Goal: Task Accomplishment & Management: Manage account settings

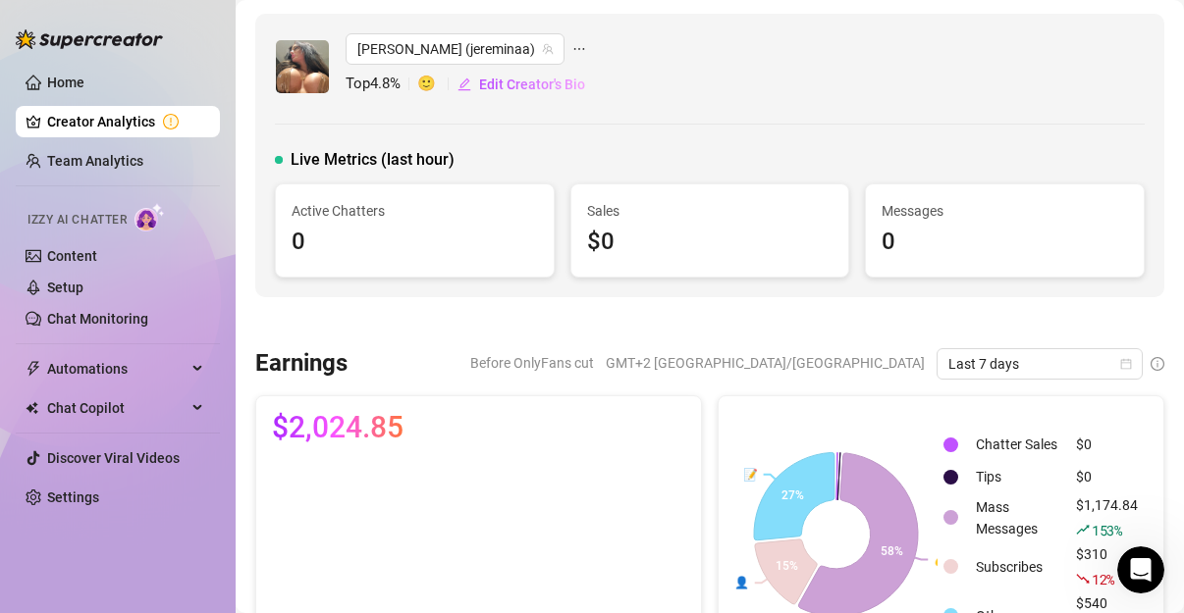
click at [121, 126] on link "Creator Analytics" at bounding box center [125, 121] width 157 height 31
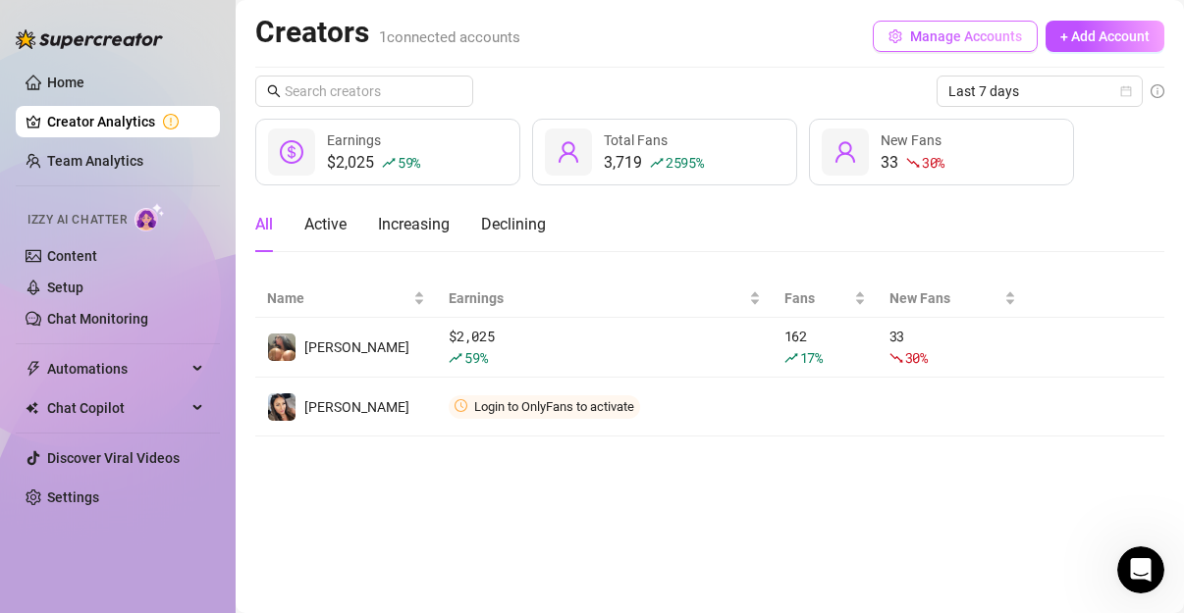
click at [917, 37] on span "Manage Accounts" at bounding box center [966, 36] width 112 height 16
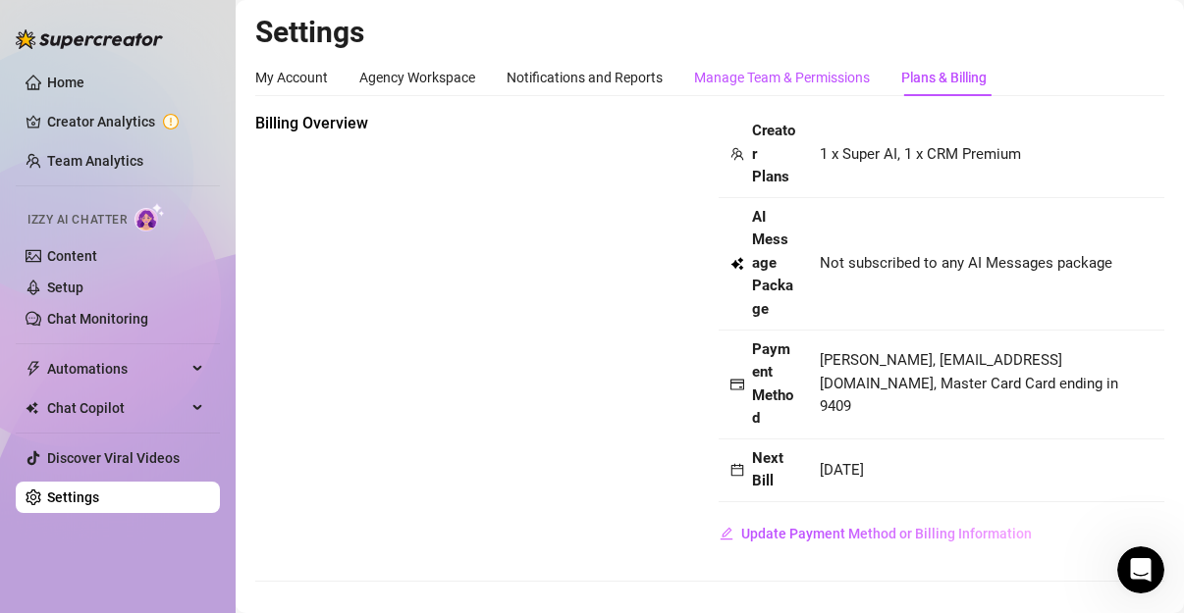
click at [808, 82] on div "Manage Team & Permissions" at bounding box center [782, 78] width 176 height 22
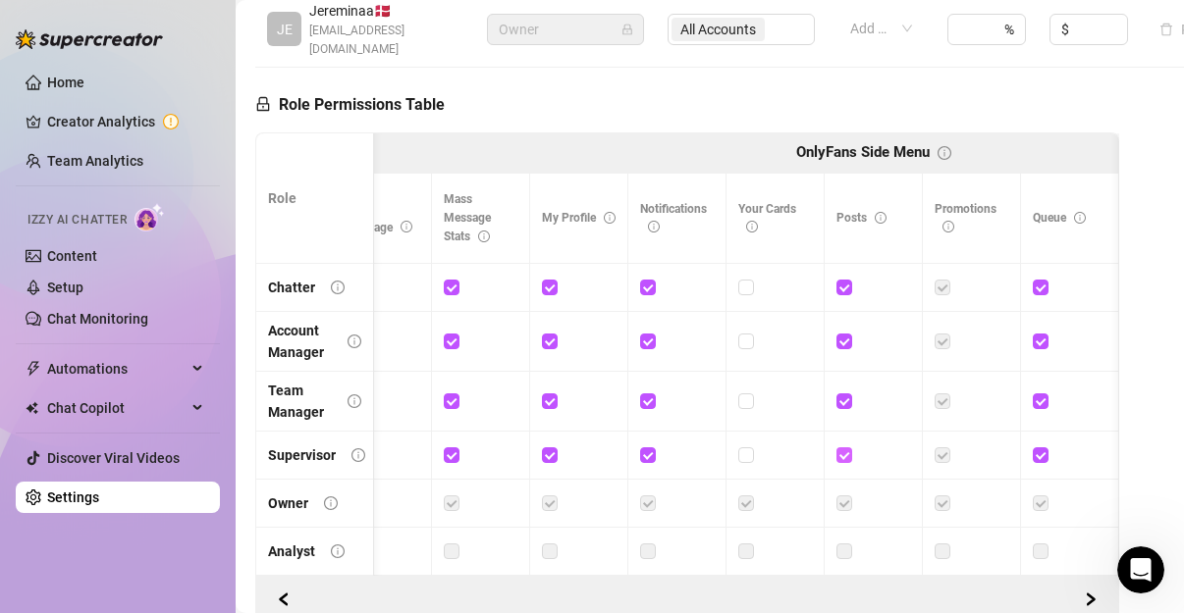
click at [849, 453] on input "checkbox" at bounding box center [843, 455] width 14 height 14
checkbox input "false"
click at [845, 391] on label at bounding box center [844, 402] width 16 height 22
click at [845, 394] on input "checkbox" at bounding box center [843, 401] width 14 height 14
checkbox input "false"
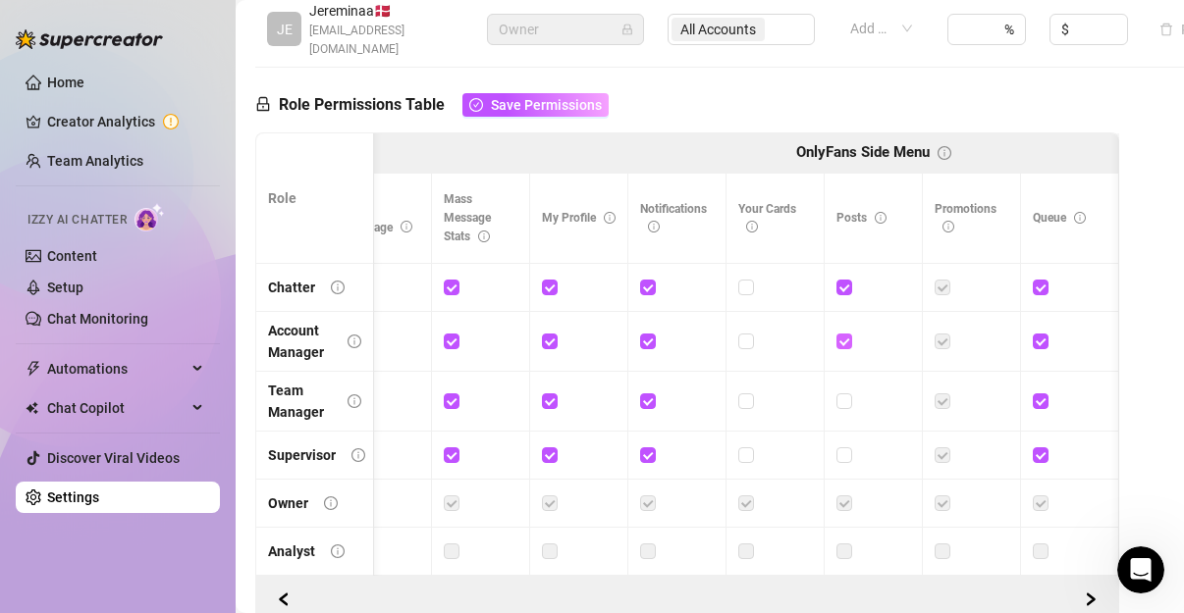
click at [840, 337] on input "checkbox" at bounding box center [843, 341] width 14 height 14
checkbox input "false"
click at [844, 287] on input "checkbox" at bounding box center [843, 287] width 14 height 14
checkbox input "false"
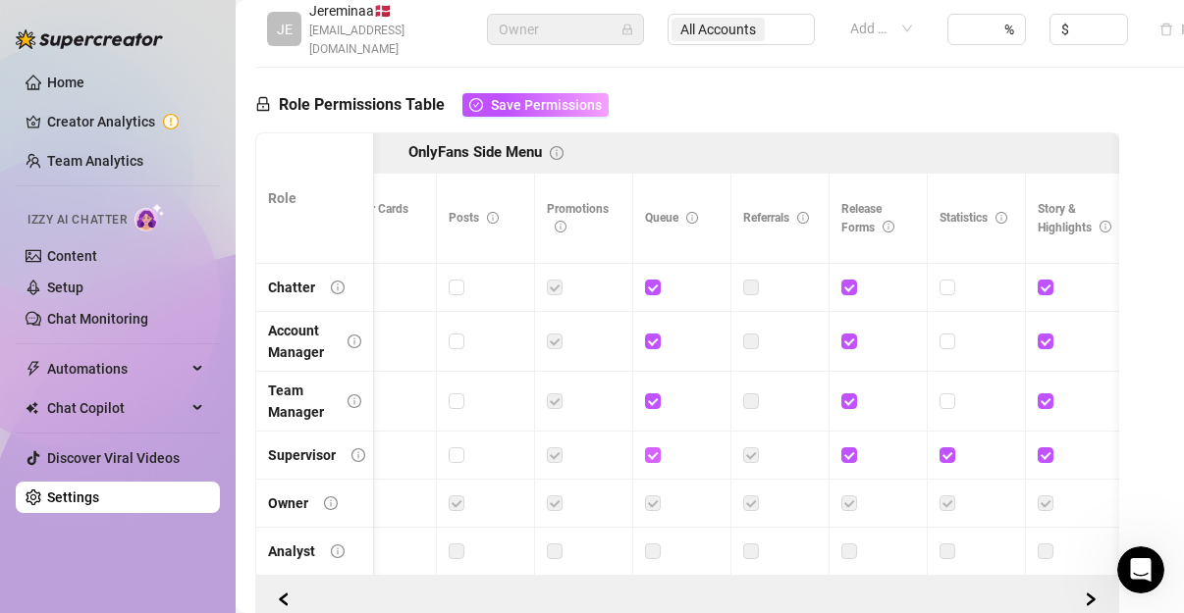
click at [655, 452] on input "checkbox" at bounding box center [652, 455] width 14 height 14
checkbox input "false"
click at [649, 403] on input "checkbox" at bounding box center [652, 401] width 14 height 14
checkbox input "false"
click at [653, 342] on input "checkbox" at bounding box center [652, 341] width 14 height 14
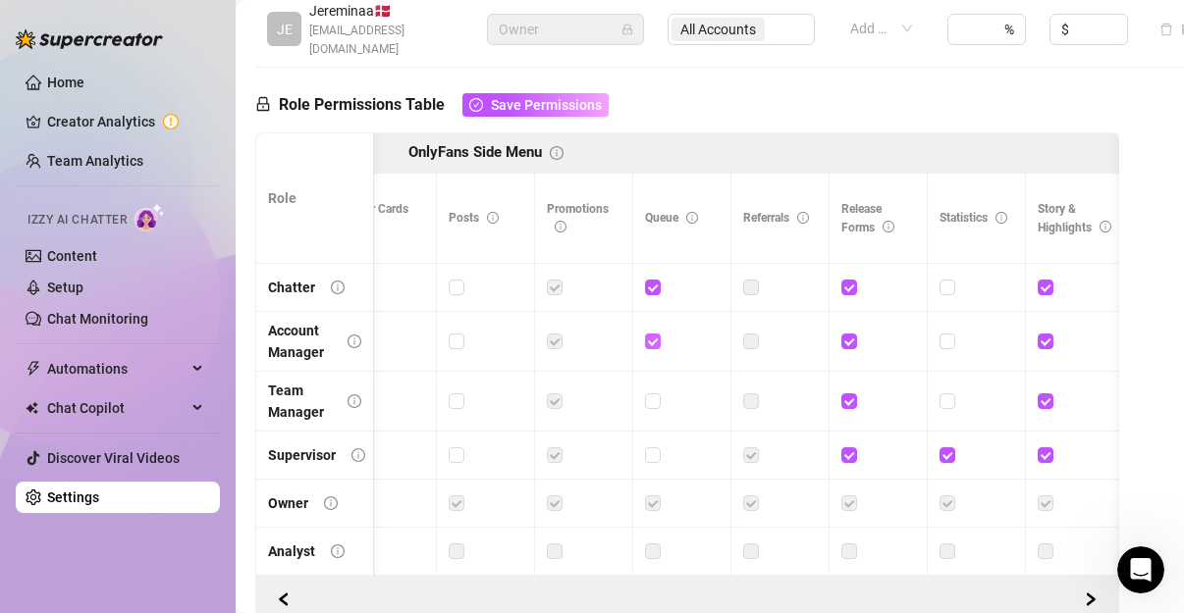
checkbox input "false"
click at [649, 280] on input "checkbox" at bounding box center [652, 287] width 14 height 14
checkbox input "false"
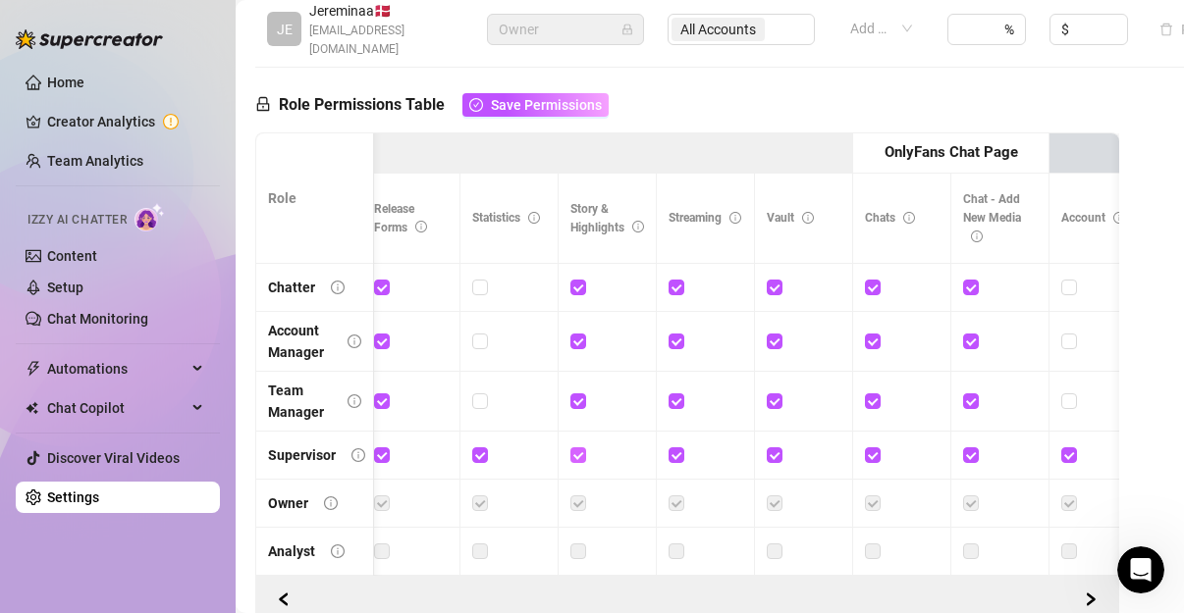
click at [582, 452] on input "checkbox" at bounding box center [577, 455] width 14 height 14
checkbox input "false"
click at [577, 394] on input "checkbox" at bounding box center [577, 401] width 14 height 14
checkbox input "false"
click at [582, 341] on input "checkbox" at bounding box center [577, 341] width 14 height 14
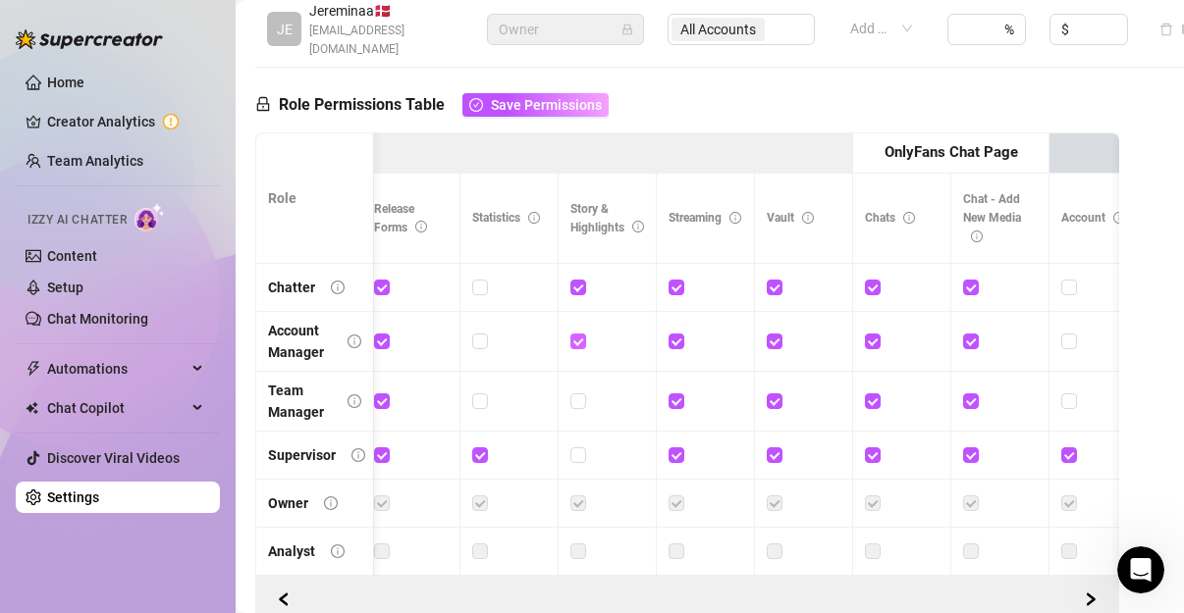
checkbox input "false"
click at [582, 285] on input "checkbox" at bounding box center [577, 287] width 14 height 14
checkbox input "false"
click at [672, 467] on div at bounding box center [705, 455] width 74 height 31
click at [676, 456] on input "checkbox" at bounding box center [675, 455] width 14 height 14
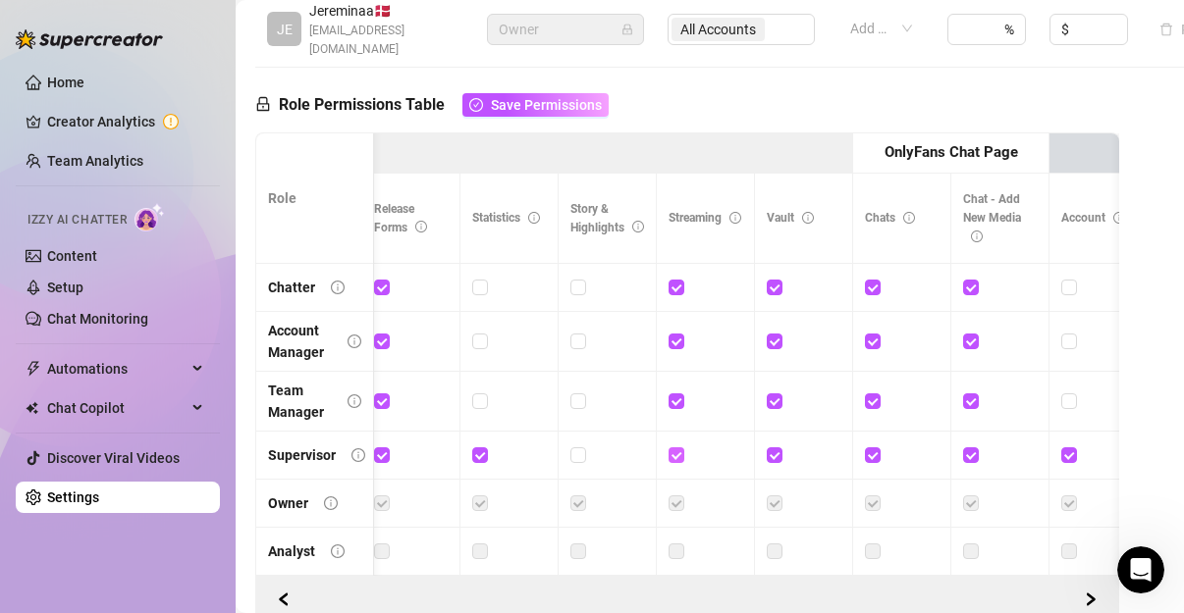
checkbox input "false"
click at [676, 398] on input "checkbox" at bounding box center [675, 401] width 14 height 14
checkbox input "false"
click at [675, 331] on label at bounding box center [676, 342] width 16 height 22
click at [675, 334] on input "checkbox" at bounding box center [675, 341] width 14 height 14
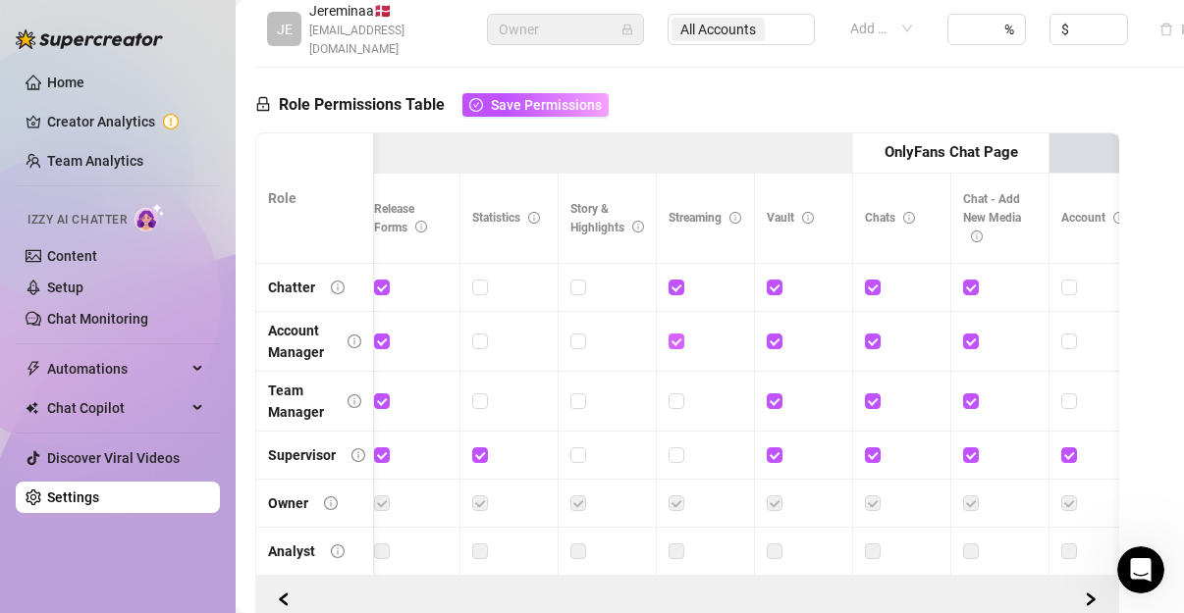
checkbox input "false"
click at [678, 285] on input "checkbox" at bounding box center [675, 287] width 14 height 14
checkbox input "false"
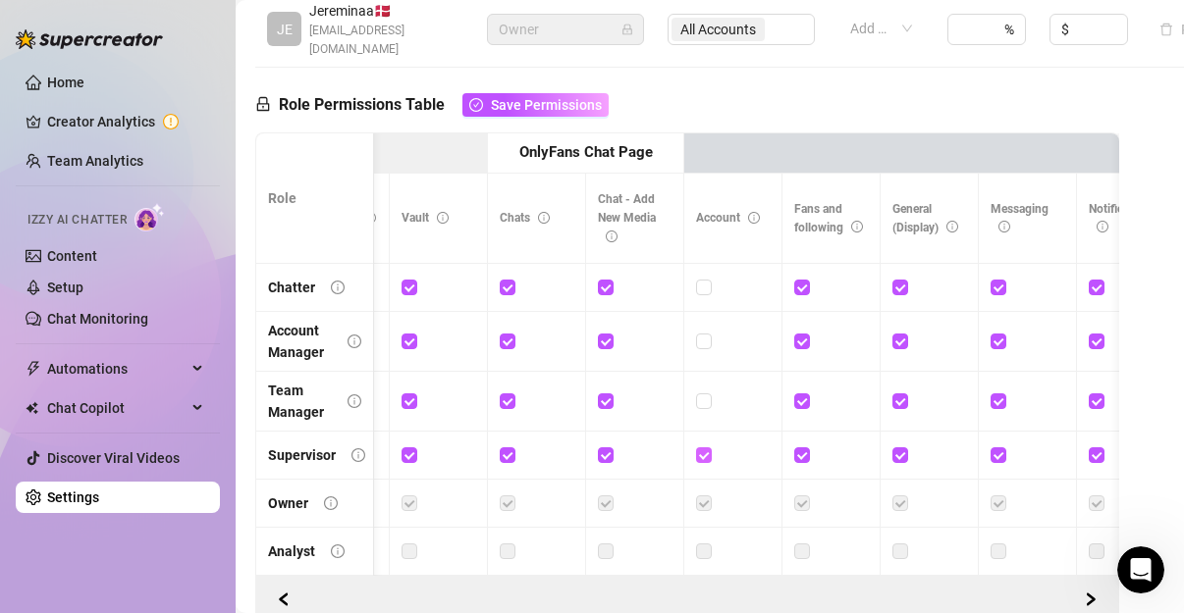
click at [704, 457] on input "checkbox" at bounding box center [703, 455] width 14 height 14
checkbox input "false"
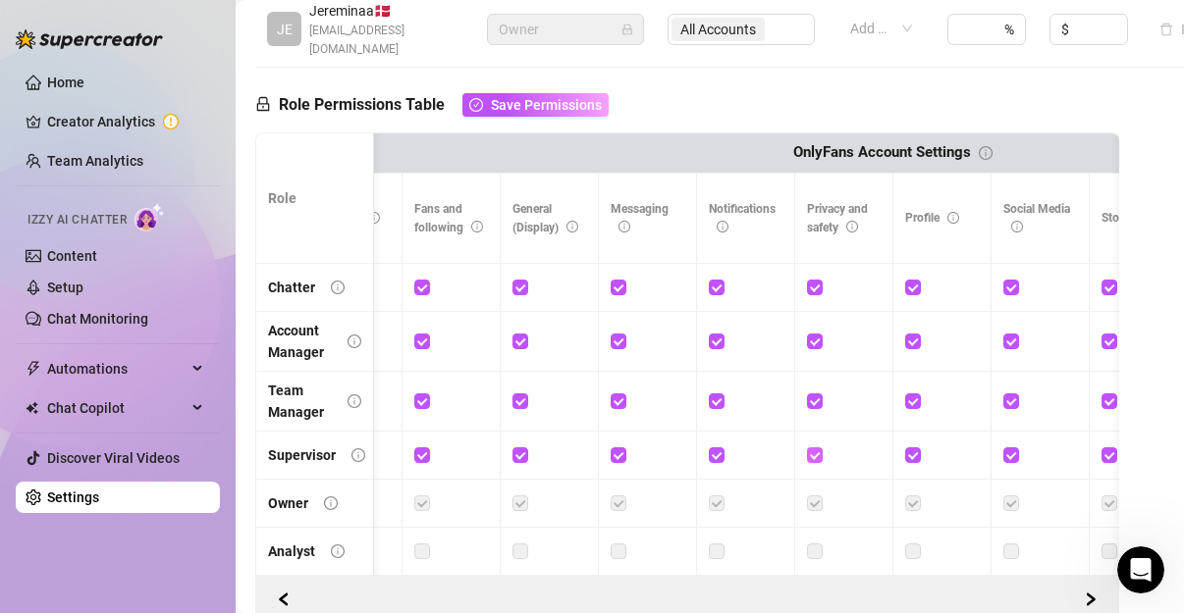
click at [814, 450] on input "checkbox" at bounding box center [814, 455] width 14 height 14
checkbox input "false"
click at [807, 419] on td at bounding box center [844, 402] width 98 height 60
click at [815, 402] on input "checkbox" at bounding box center [814, 401] width 14 height 14
checkbox input "false"
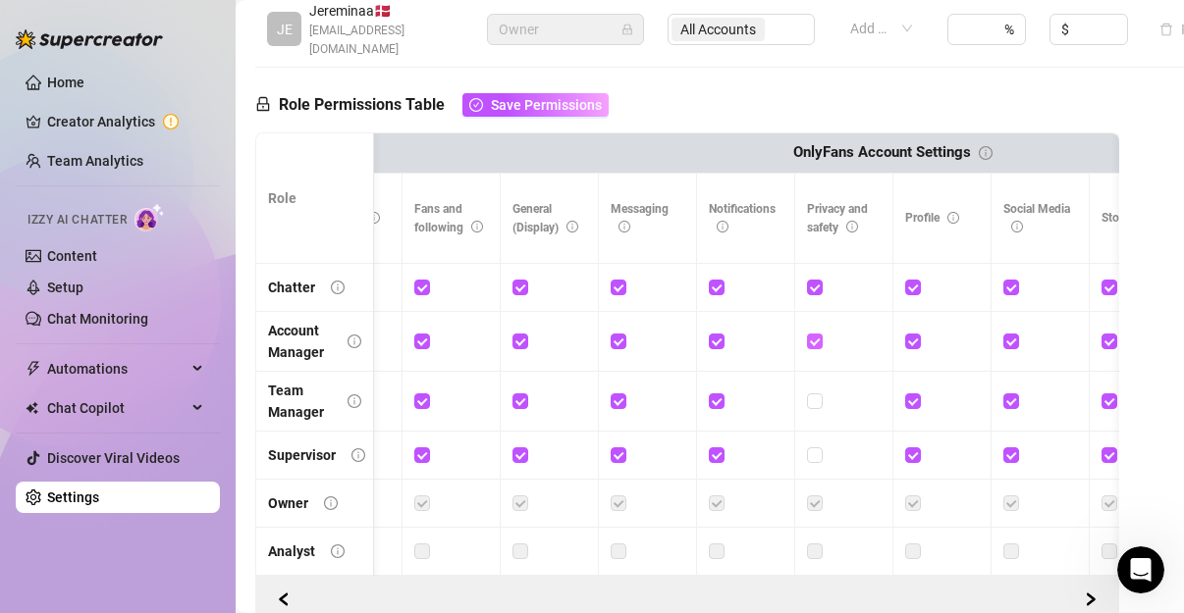
click at [820, 331] on label at bounding box center [815, 342] width 16 height 22
click at [820, 334] on input "checkbox" at bounding box center [814, 341] width 14 height 14
checkbox input "false"
click at [813, 280] on input "checkbox" at bounding box center [814, 287] width 14 height 14
checkbox input "false"
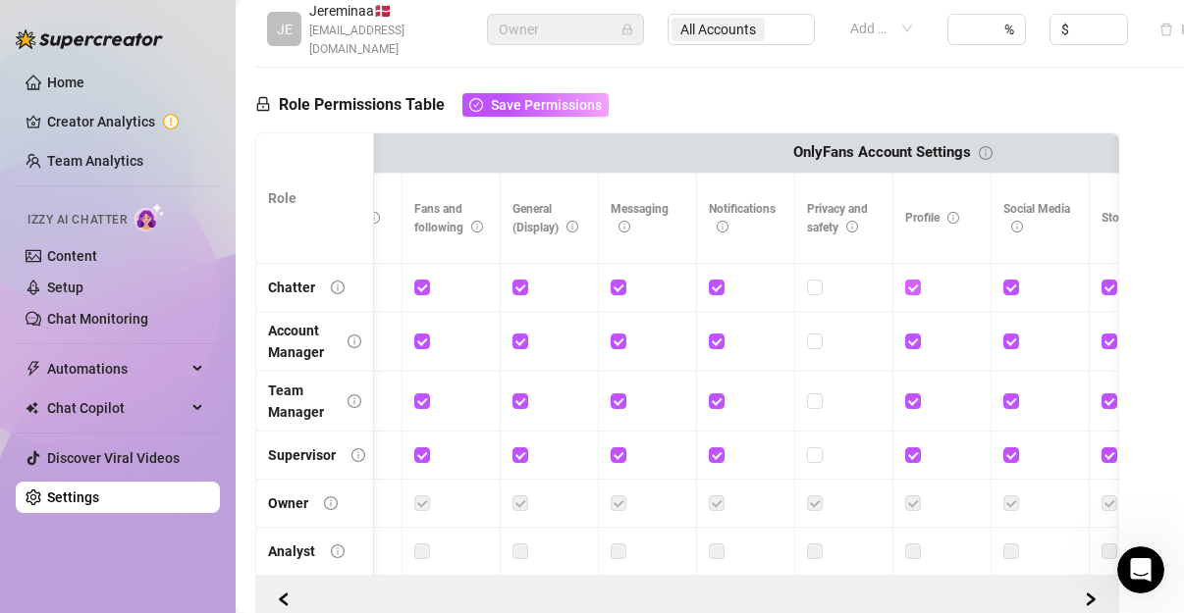
click at [908, 283] on input "checkbox" at bounding box center [912, 287] width 14 height 14
checkbox input "false"
click at [909, 337] on input "checkbox" at bounding box center [912, 341] width 14 height 14
checkbox input "false"
click at [910, 391] on label at bounding box center [913, 402] width 16 height 22
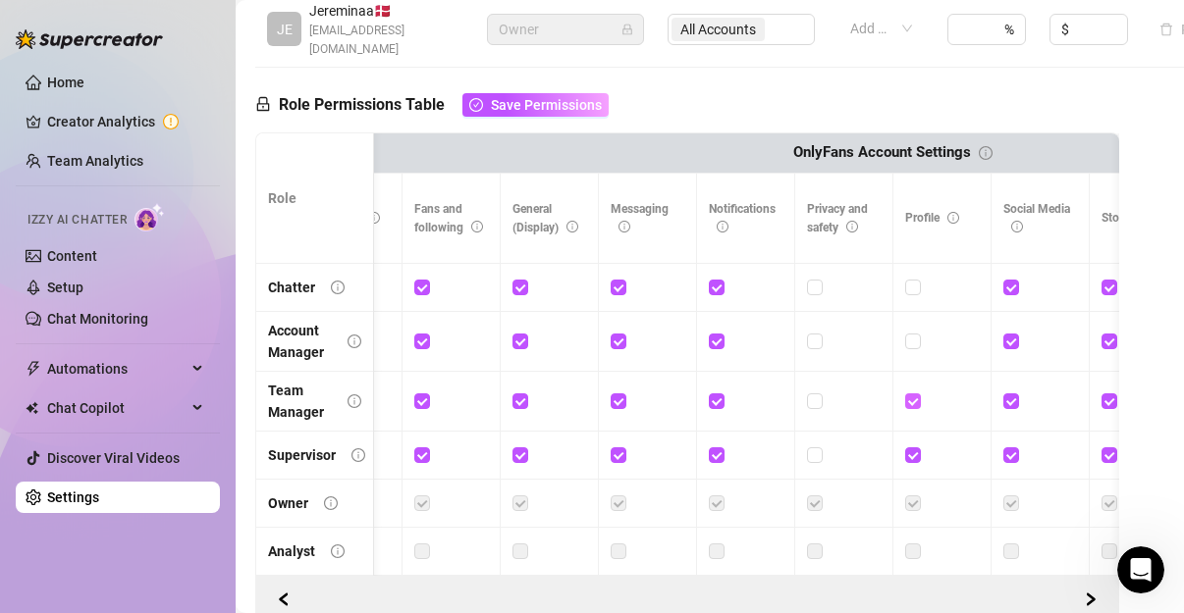
click at [910, 394] on input "checkbox" at bounding box center [912, 401] width 14 height 14
checkbox input "false"
click at [910, 454] on input "checkbox" at bounding box center [912, 455] width 14 height 14
checkbox input "false"
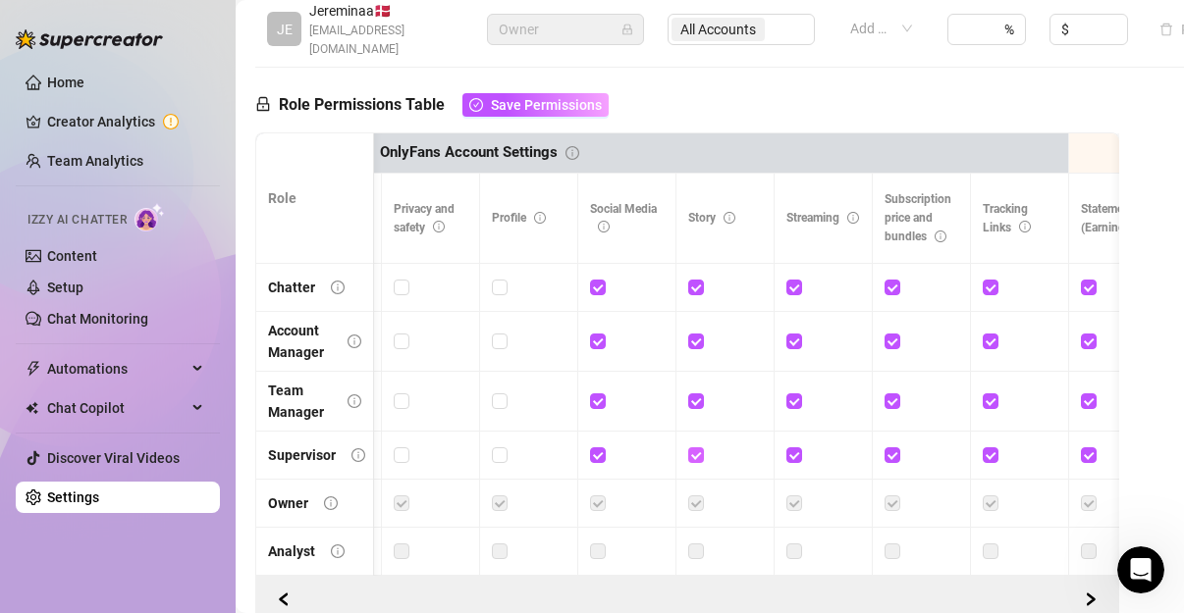
click at [692, 452] on input "checkbox" at bounding box center [695, 455] width 14 height 14
checkbox input "false"
click at [697, 397] on input "checkbox" at bounding box center [695, 401] width 14 height 14
checkbox input "false"
click at [693, 350] on div at bounding box center [725, 341] width 74 height 31
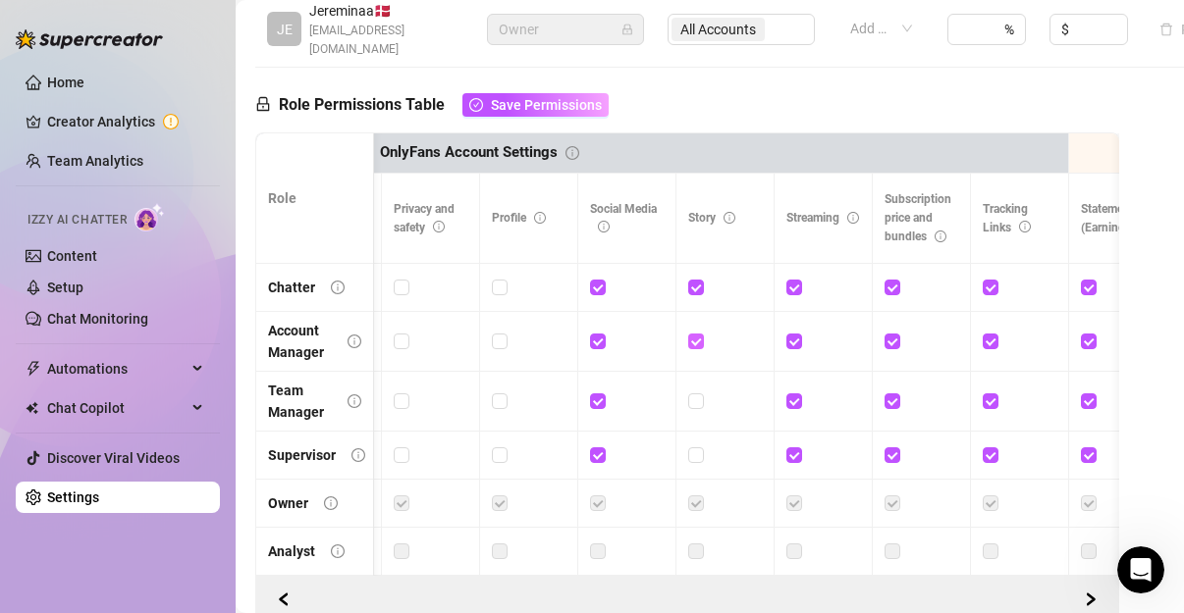
click at [696, 334] on input "checkbox" at bounding box center [695, 341] width 14 height 14
checkbox input "false"
click at [698, 284] on input "checkbox" at bounding box center [695, 287] width 14 height 14
checkbox input "false"
click at [793, 280] on input "checkbox" at bounding box center [793, 287] width 14 height 14
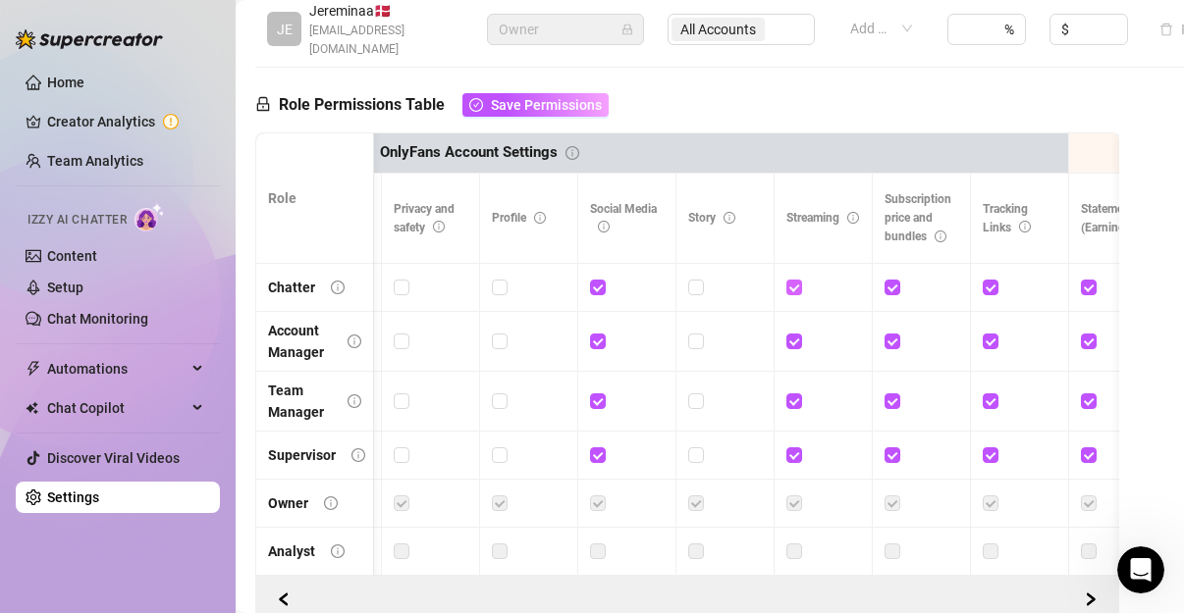
checkbox input "false"
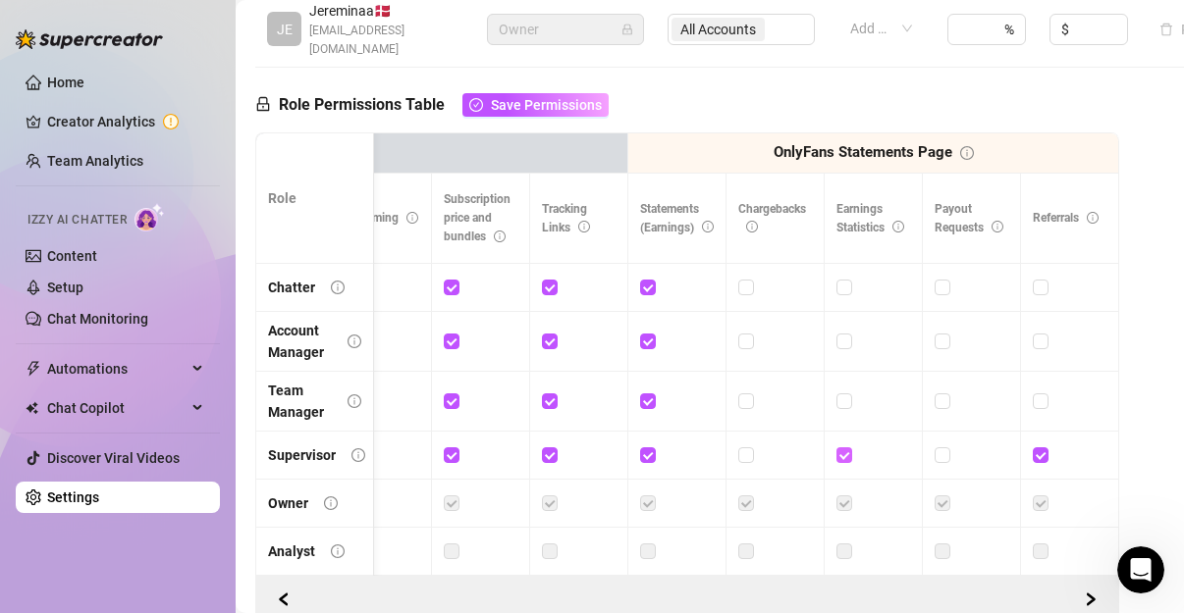
click at [836, 455] on input "checkbox" at bounding box center [843, 455] width 14 height 14
checkbox input "false"
click at [557, 102] on span "Save Permissions" at bounding box center [546, 105] width 111 height 16
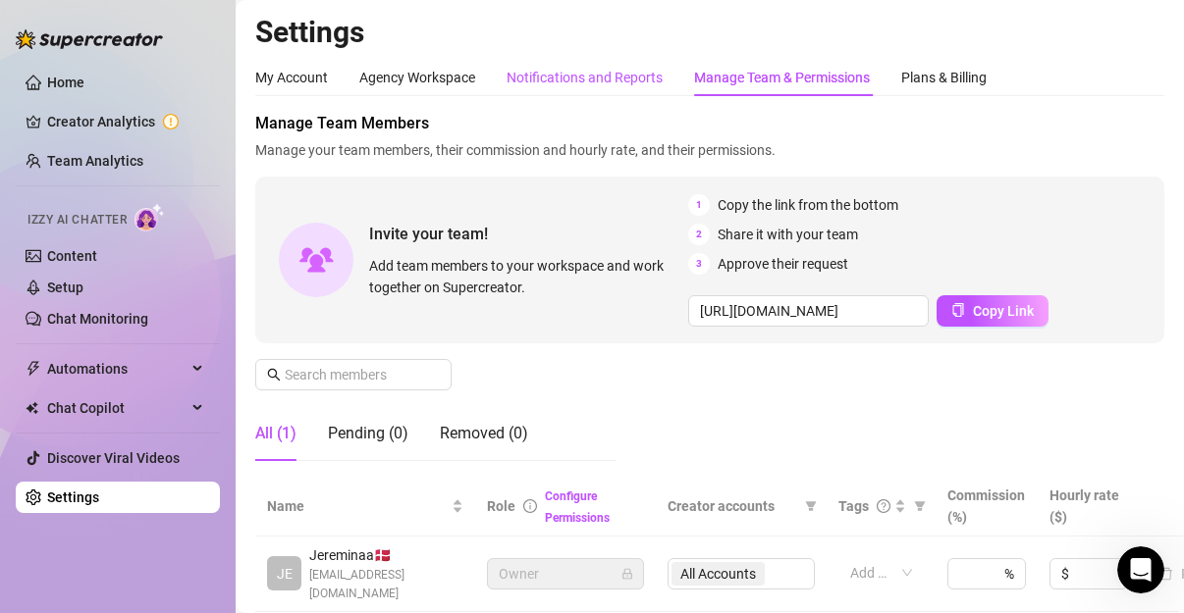
click at [569, 79] on div "Notifications and Reports" at bounding box center [584, 78] width 156 height 22
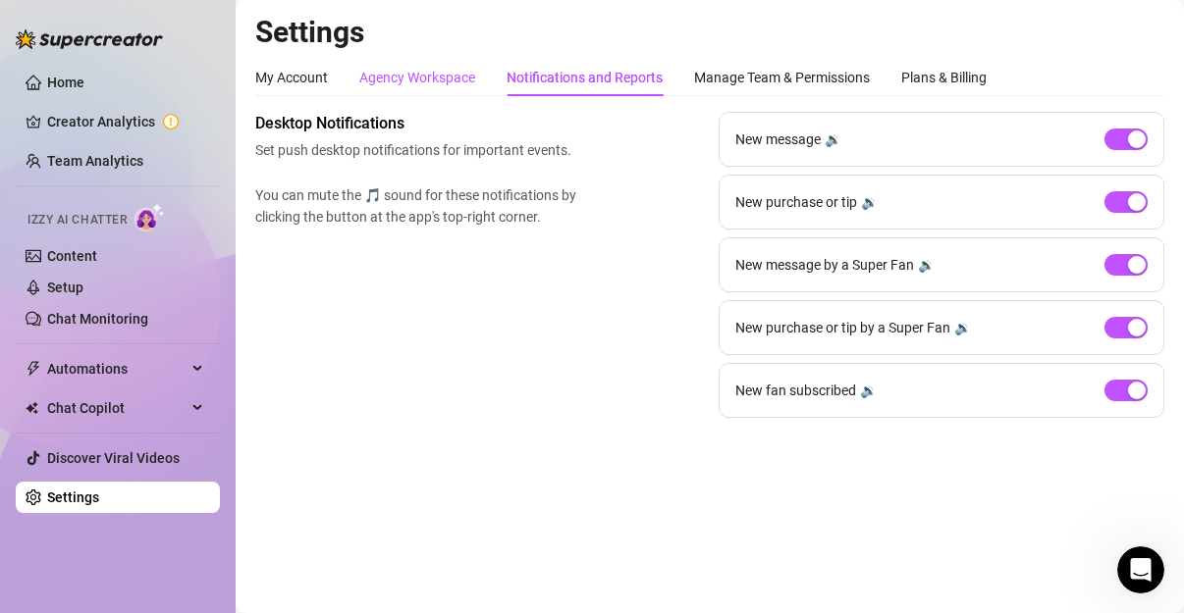
click at [412, 79] on div "Agency Workspace" at bounding box center [417, 78] width 116 height 22
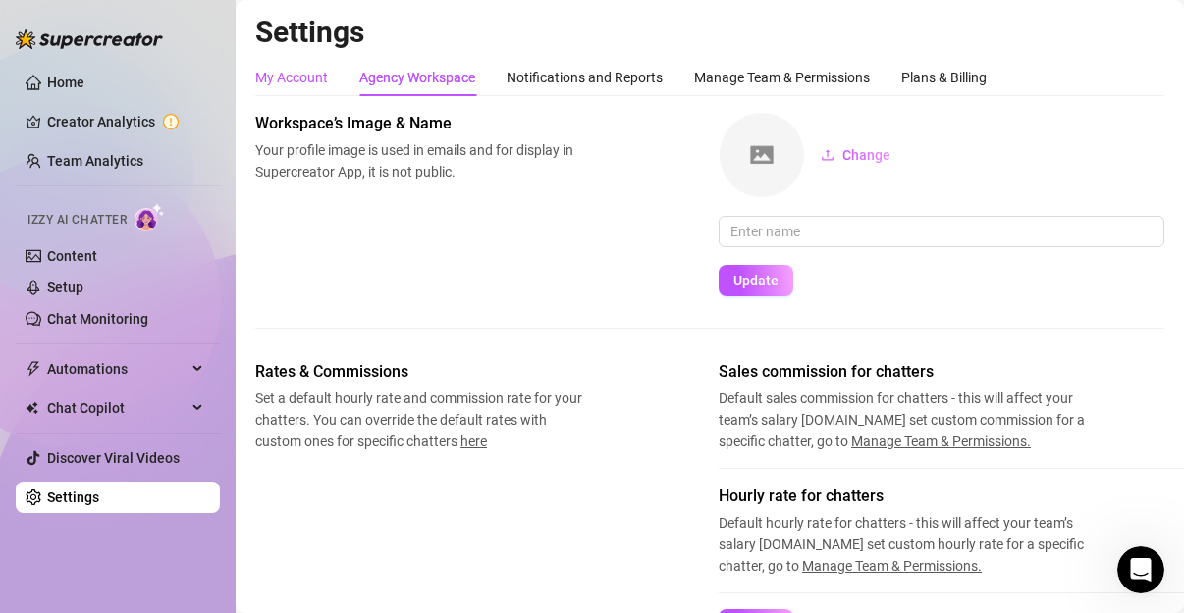
click at [319, 74] on div "My Account" at bounding box center [291, 78] width 73 height 22
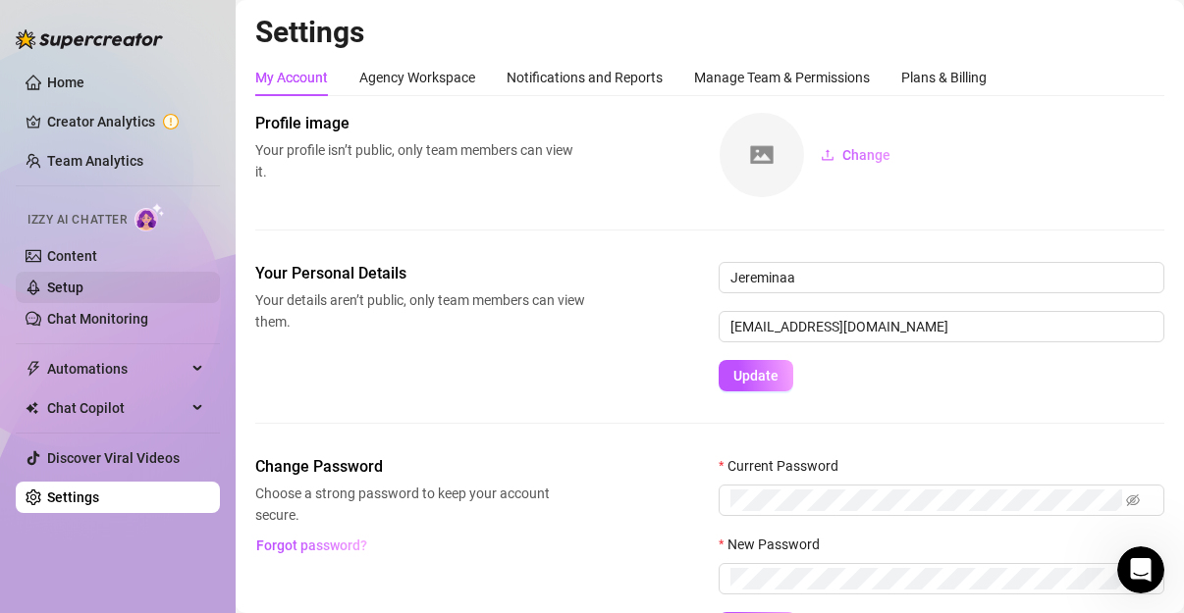
click at [70, 286] on link "Setup" at bounding box center [65, 288] width 36 height 16
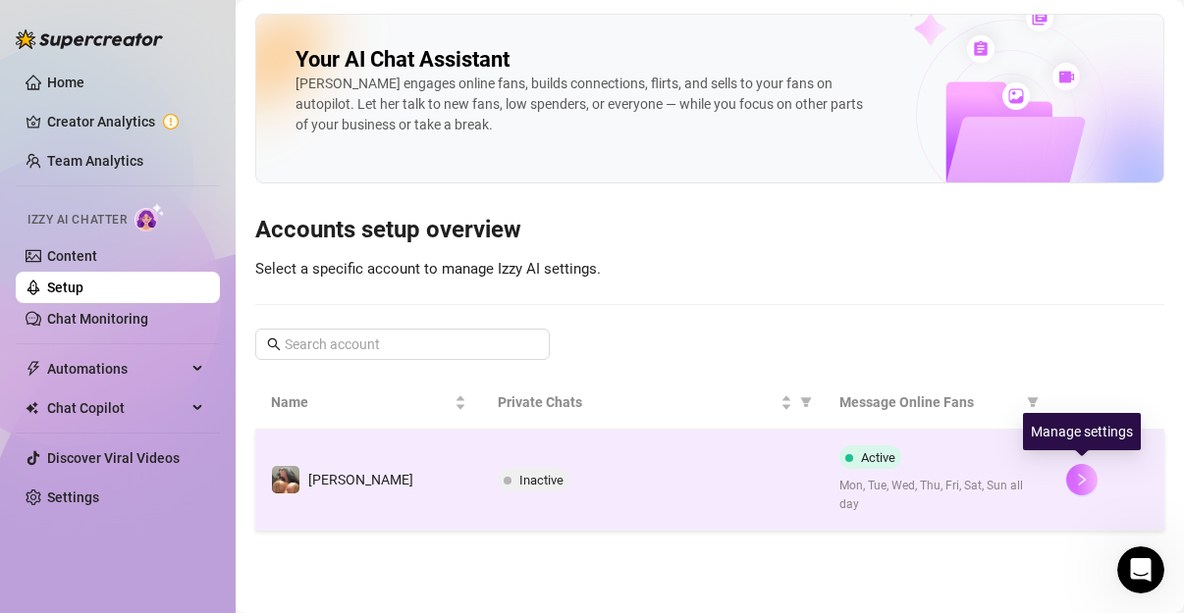
click at [1089, 477] on button "button" at bounding box center [1081, 479] width 31 height 31
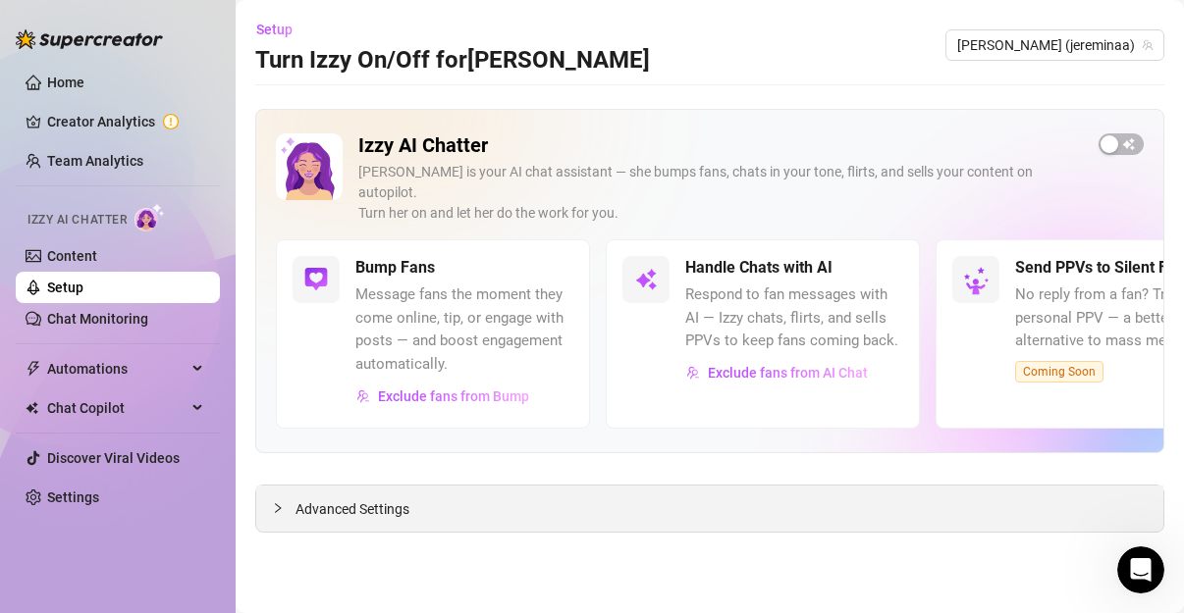
click at [368, 499] on div "Advanced Settings" at bounding box center [709, 509] width 907 height 46
click at [392, 499] on span "Advanced Settings" at bounding box center [352, 510] width 114 height 22
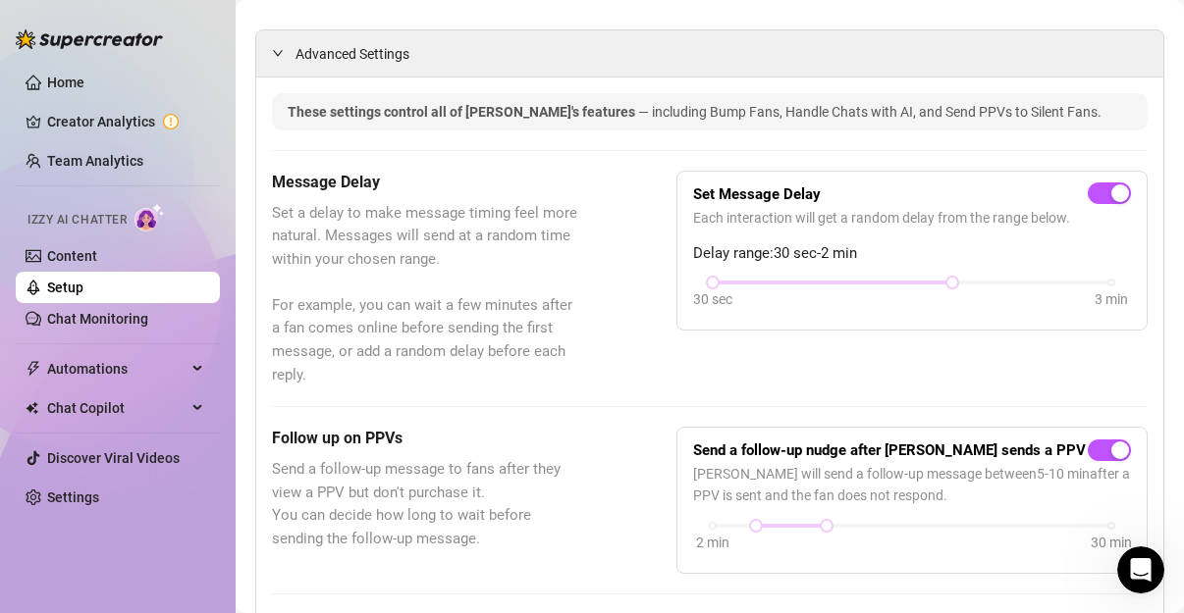
scroll to position [440, 0]
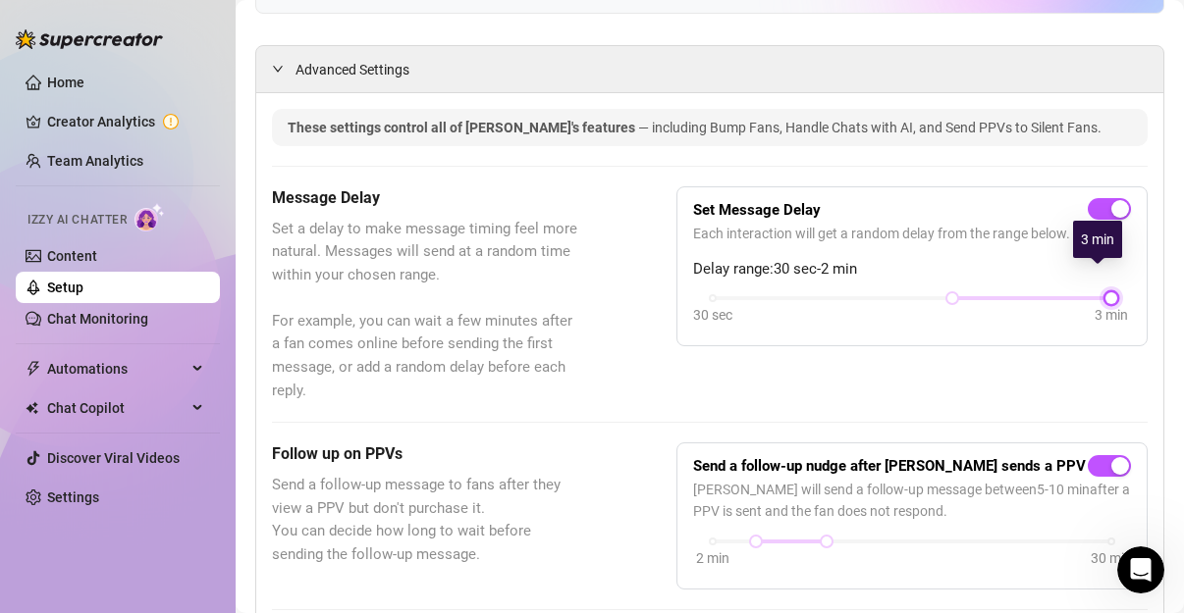
drag, startPoint x: 707, startPoint y: 273, endPoint x: 1116, endPoint y: 283, distance: 409.4
click at [1116, 292] on div "30 sec 3 min" at bounding box center [912, 310] width 438 height 37
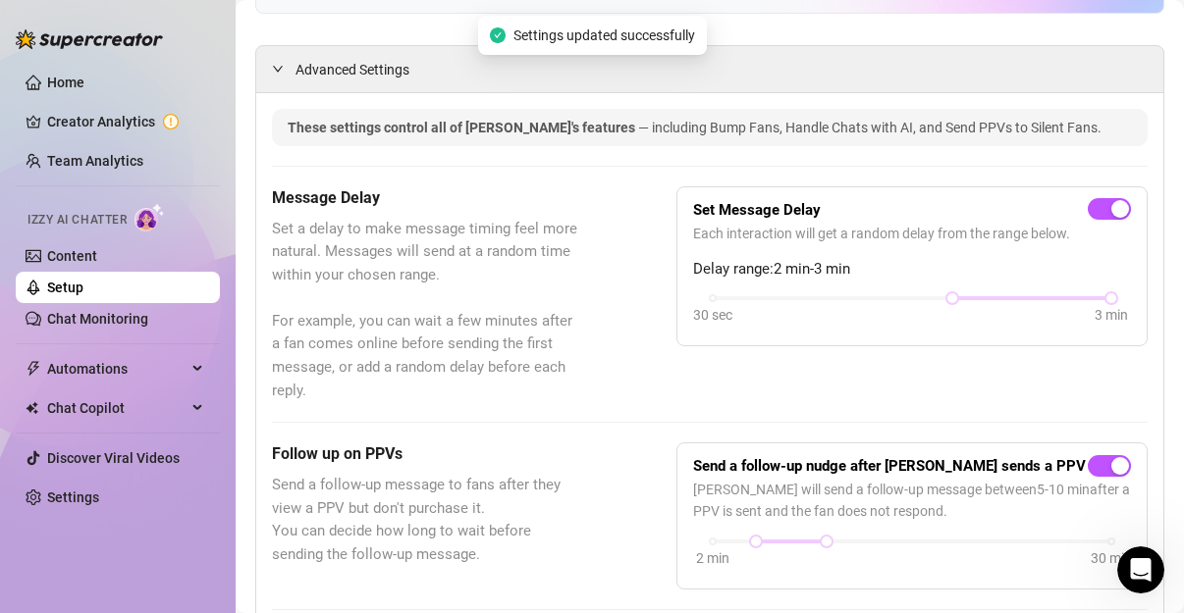
click at [873, 292] on div "30 sec 3 min" at bounding box center [912, 310] width 438 height 37
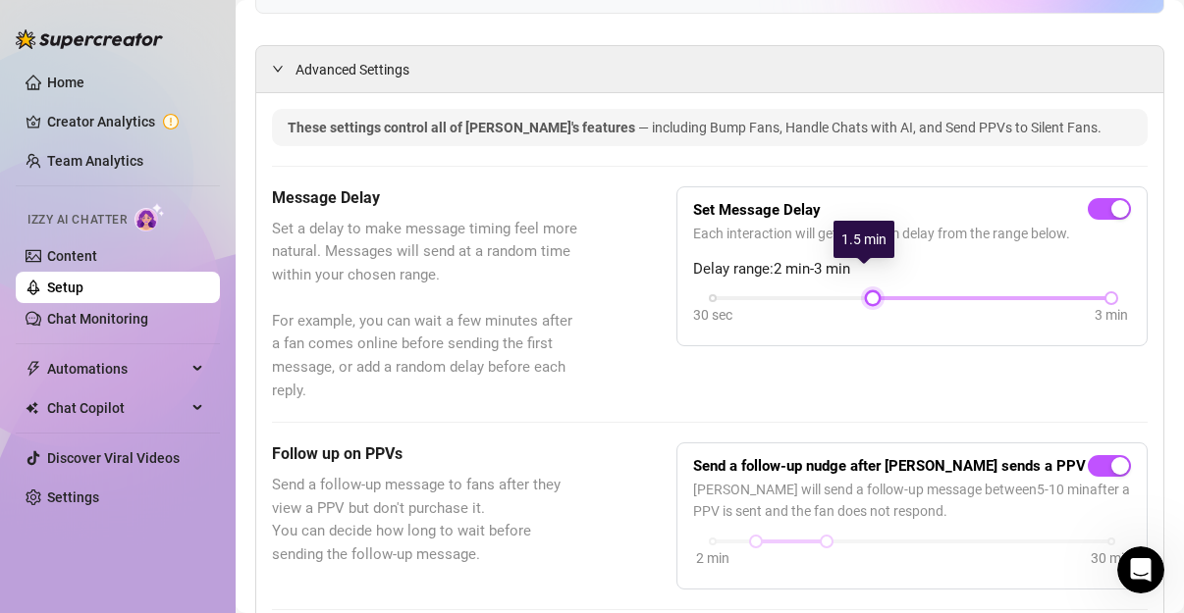
drag, startPoint x: 937, startPoint y: 275, endPoint x: 881, endPoint y: 272, distance: 56.0
click at [881, 292] on div "30 sec 3 min" at bounding box center [912, 296] width 399 height 8
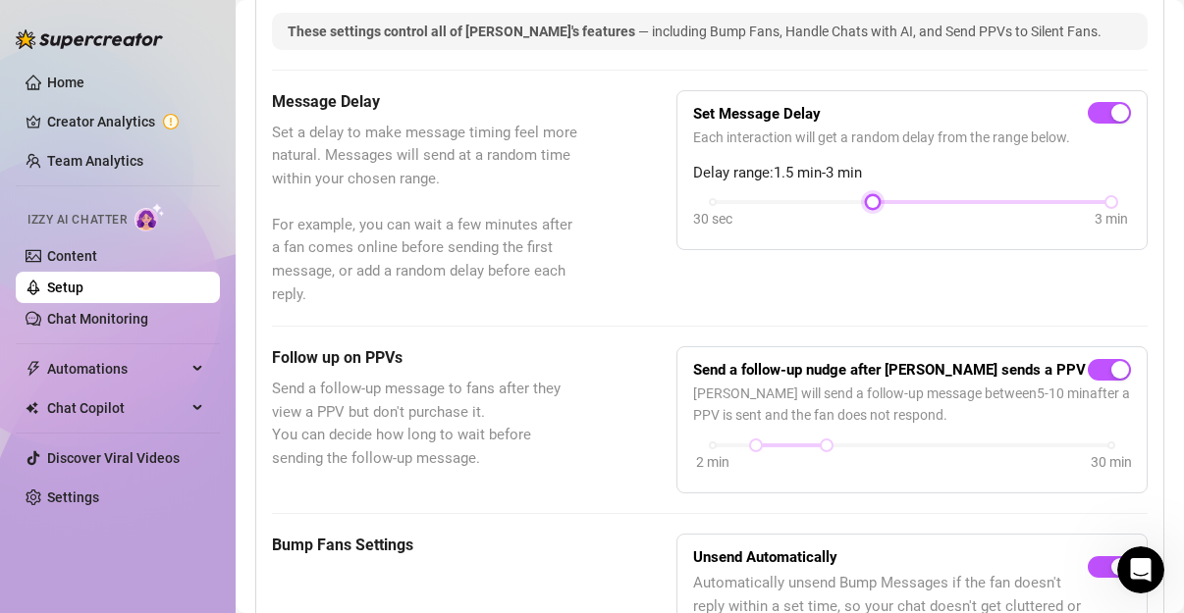
scroll to position [542, 0]
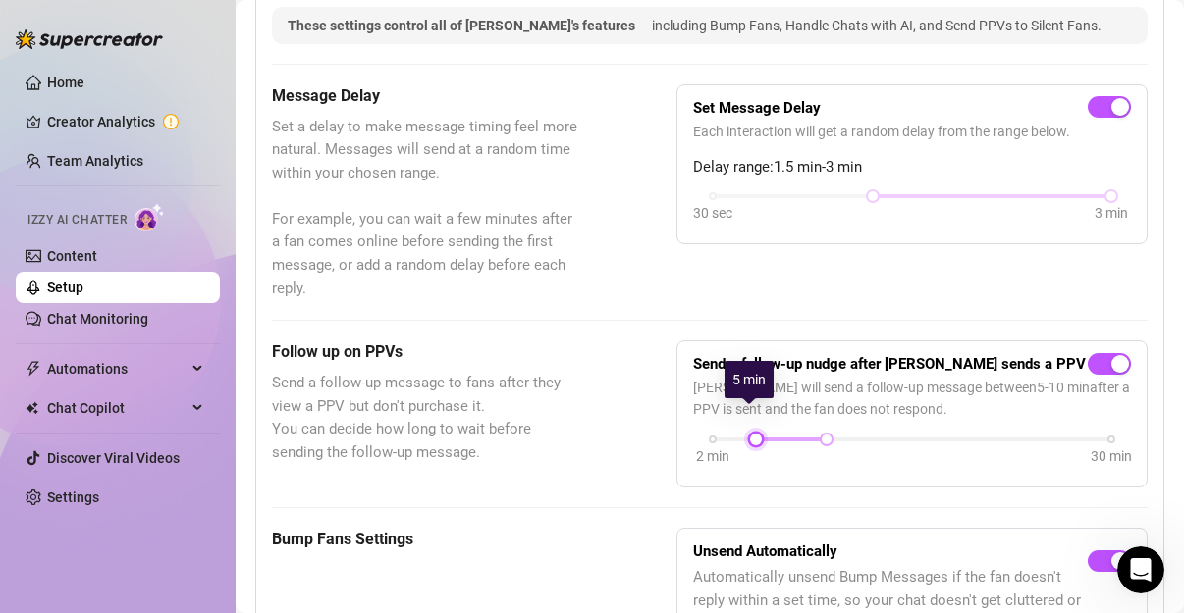
click at [755, 435] on div at bounding box center [756, 440] width 10 height 10
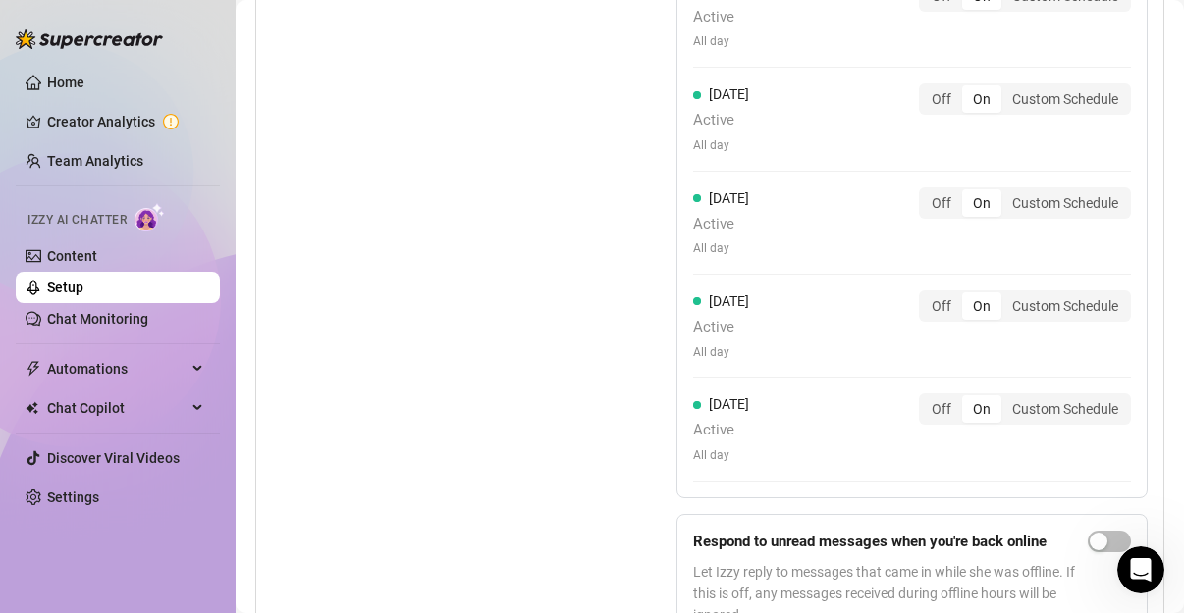
scroll to position [1863, 0]
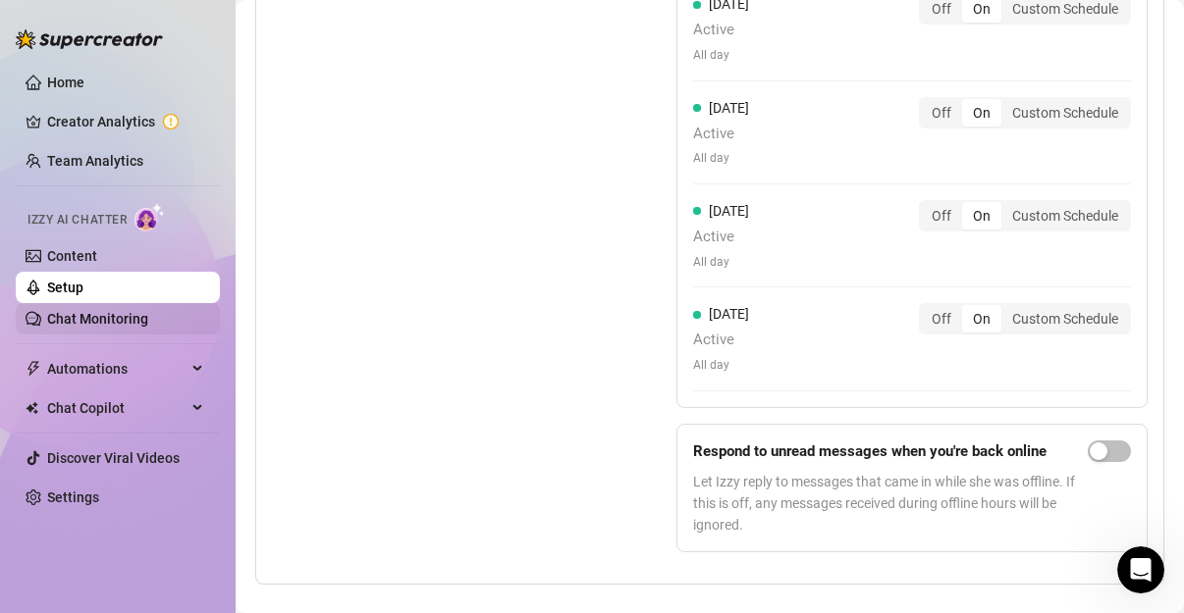
click at [93, 324] on link "Chat Monitoring" at bounding box center [97, 319] width 101 height 16
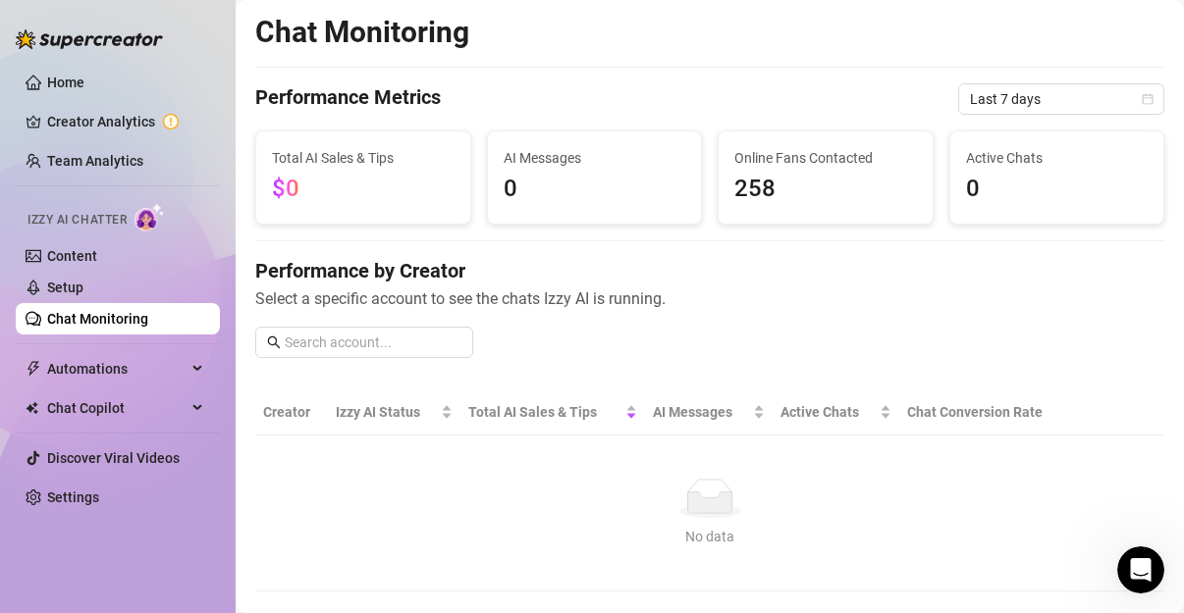
click at [788, 203] on span "258" at bounding box center [825, 189] width 183 height 37
click at [81, 255] on link "Content" at bounding box center [72, 256] width 50 height 16
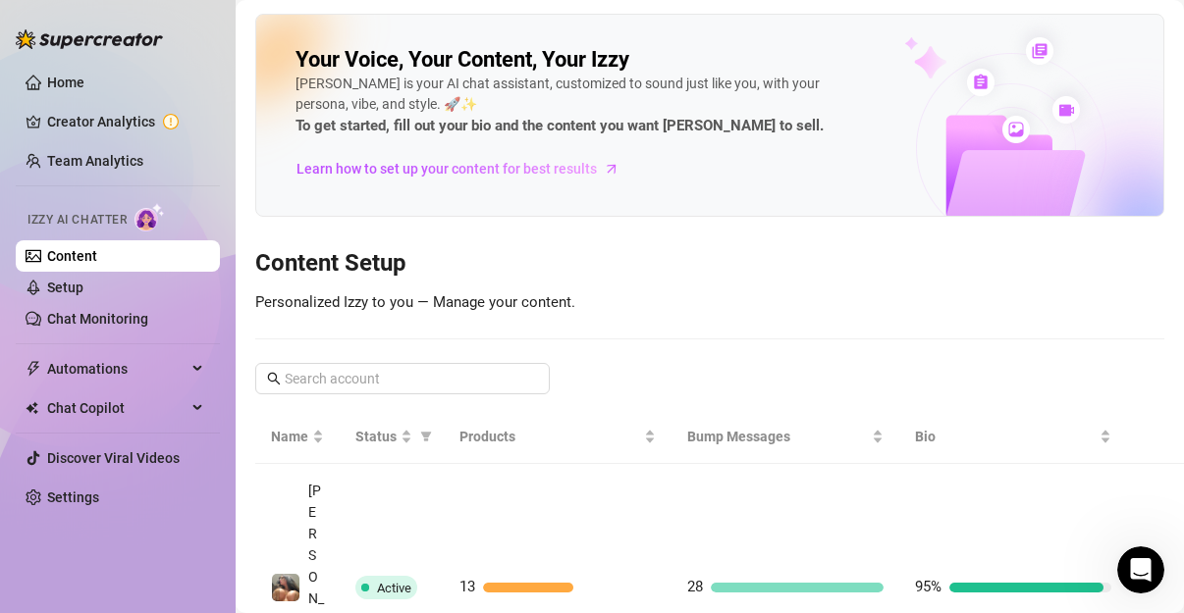
scroll to position [18, 0]
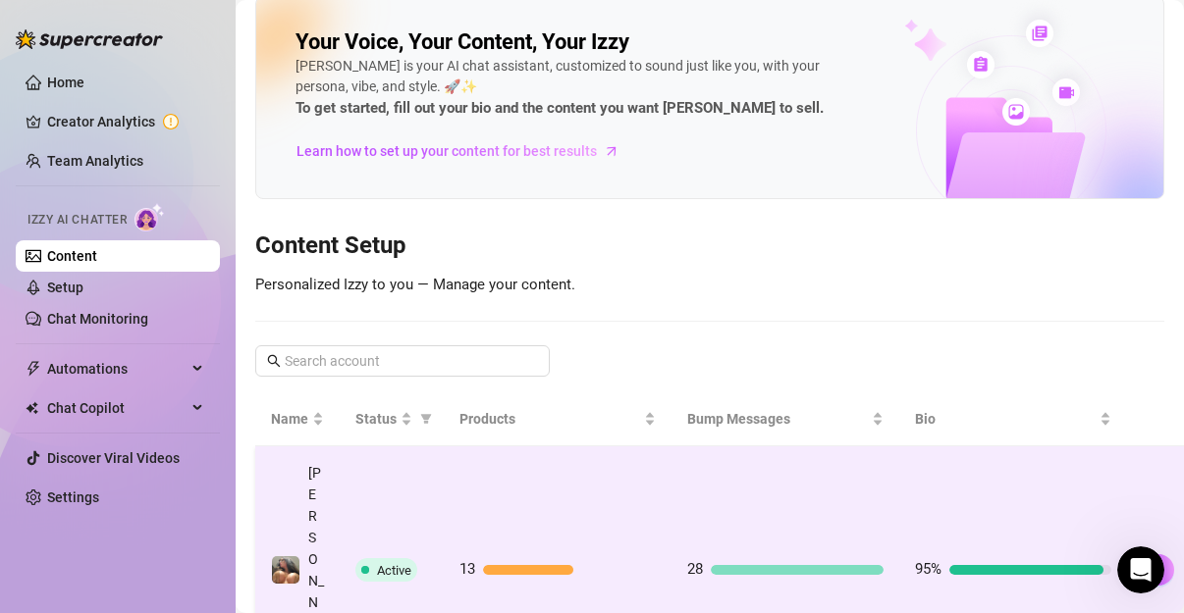
click at [996, 565] on div at bounding box center [1026, 570] width 154 height 10
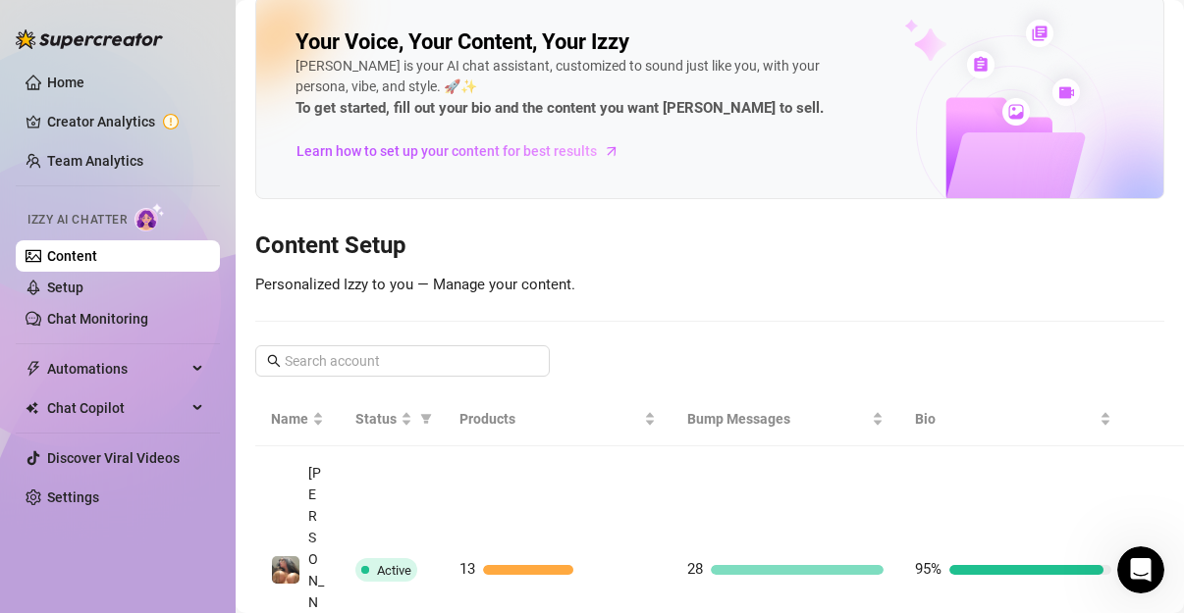
click at [1155, 486] on main "Your Voice, Your Content, Your [PERSON_NAME] is your AI chat assistant, customi…" at bounding box center [710, 367] width 948 height 771
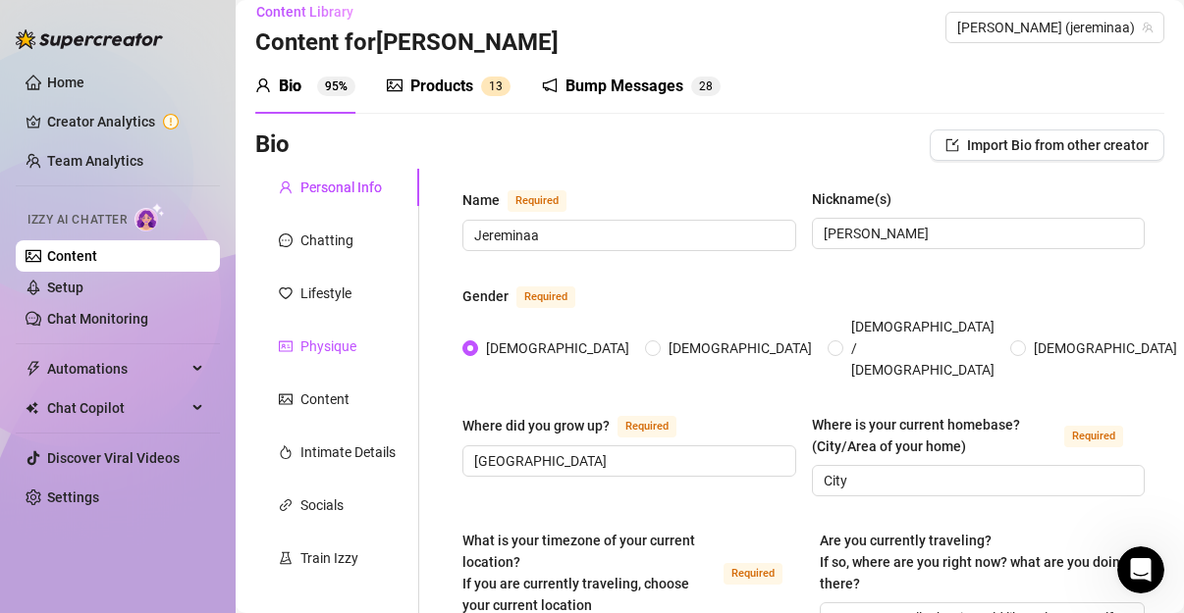
click at [331, 351] on div "Physique" at bounding box center [328, 347] width 56 height 22
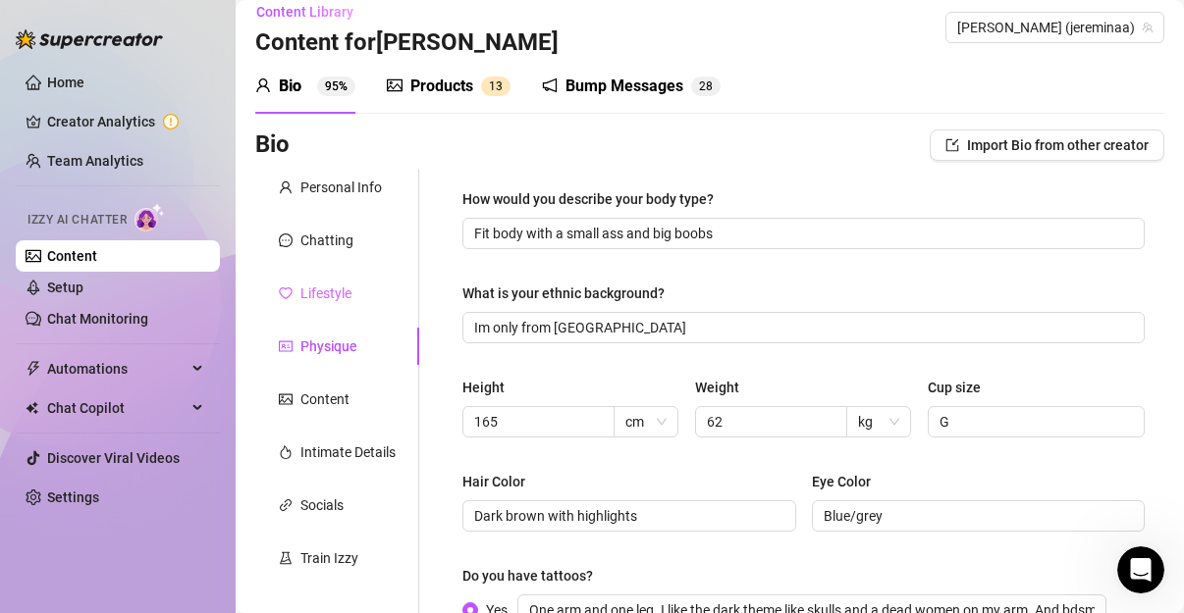
click at [333, 278] on div "Lifestyle" at bounding box center [337, 293] width 164 height 37
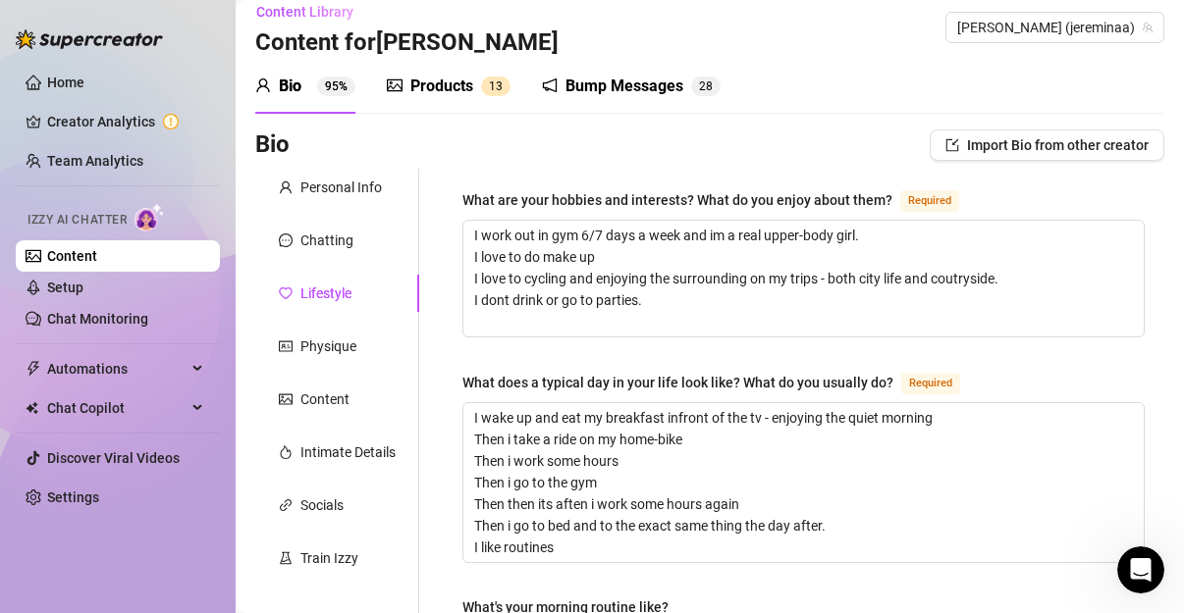
click at [337, 238] on div "Chatting" at bounding box center [326, 241] width 53 height 22
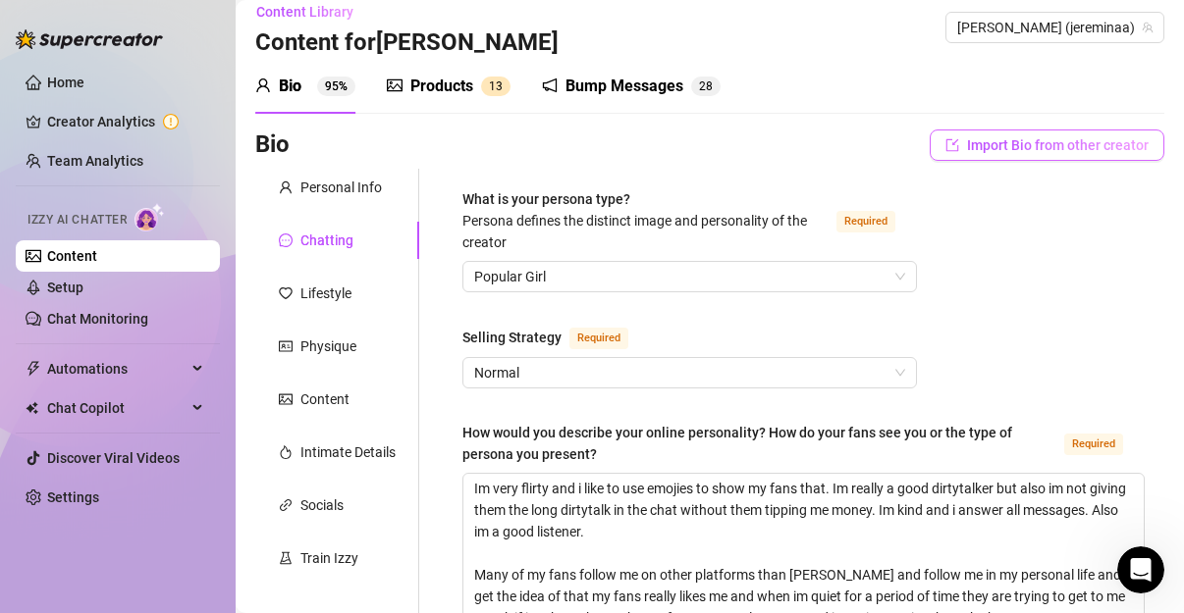
click at [1037, 149] on span "Import Bio from other creator" at bounding box center [1058, 145] width 182 height 16
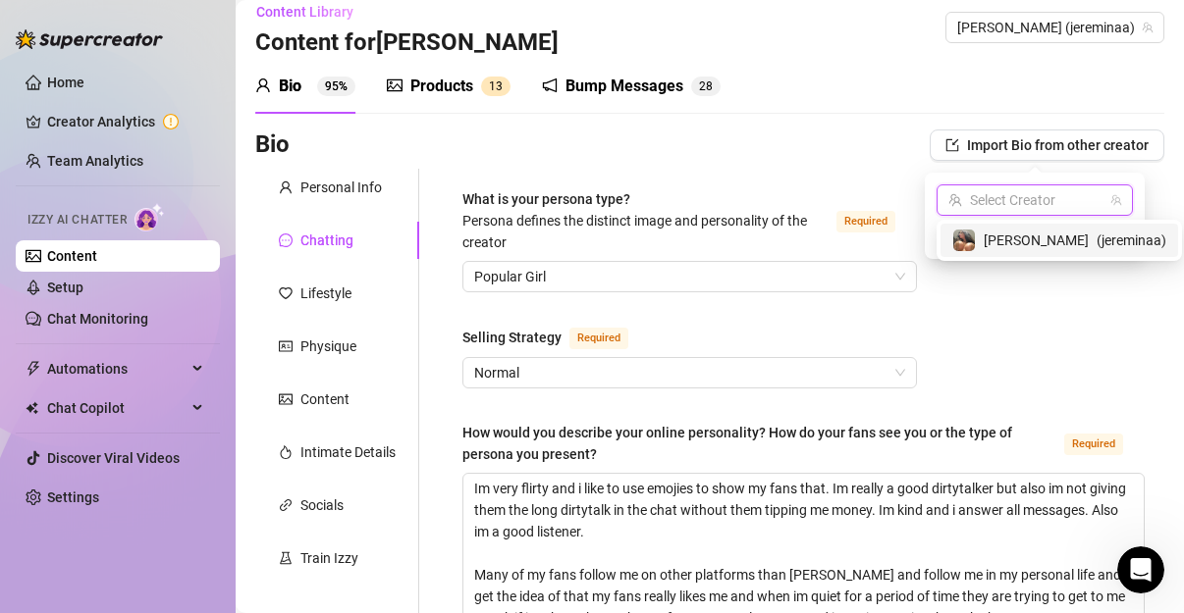
click at [1031, 194] on input "search" at bounding box center [1025, 200] width 155 height 29
click at [839, 161] on div "Bio Import Bio from other creator" at bounding box center [709, 149] width 909 height 39
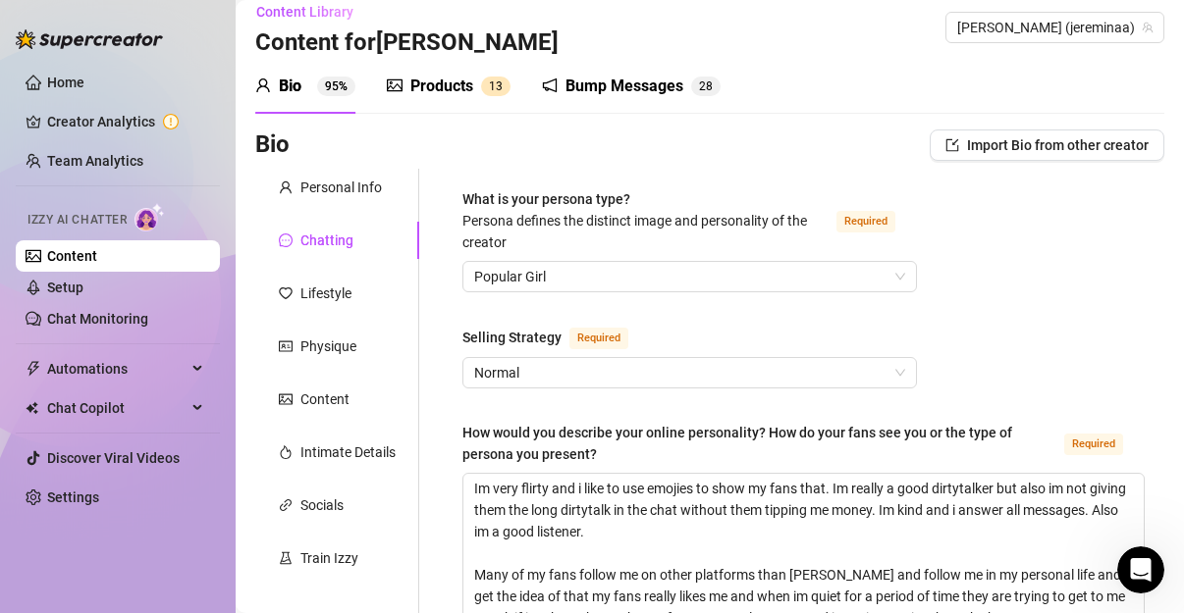
click at [459, 83] on div "Products" at bounding box center [441, 87] width 63 height 24
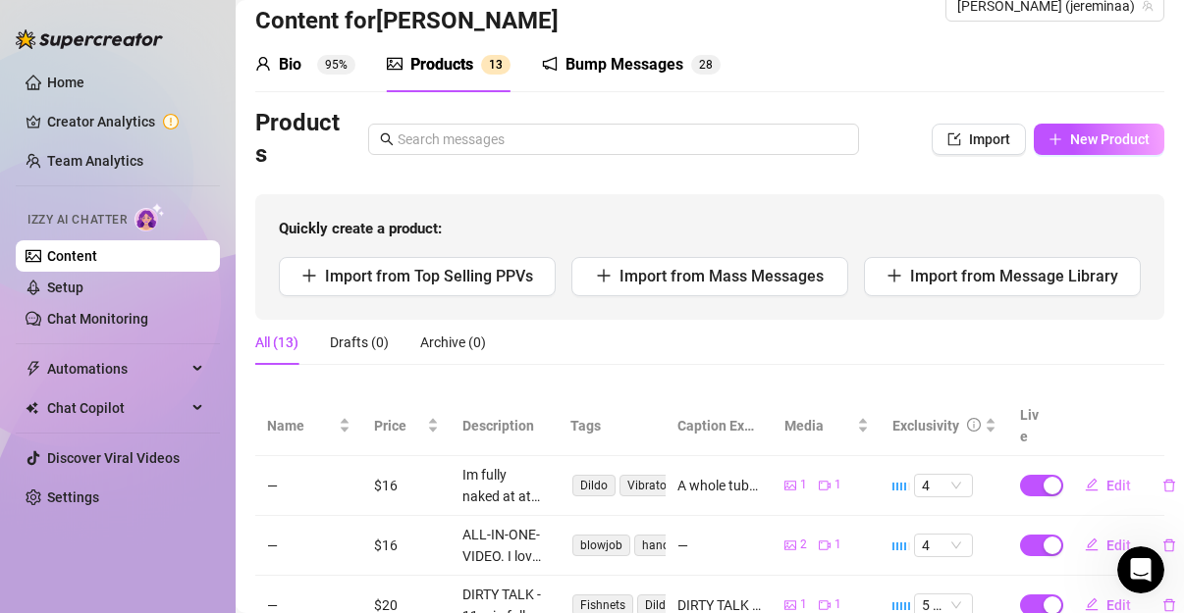
scroll to position [10, 0]
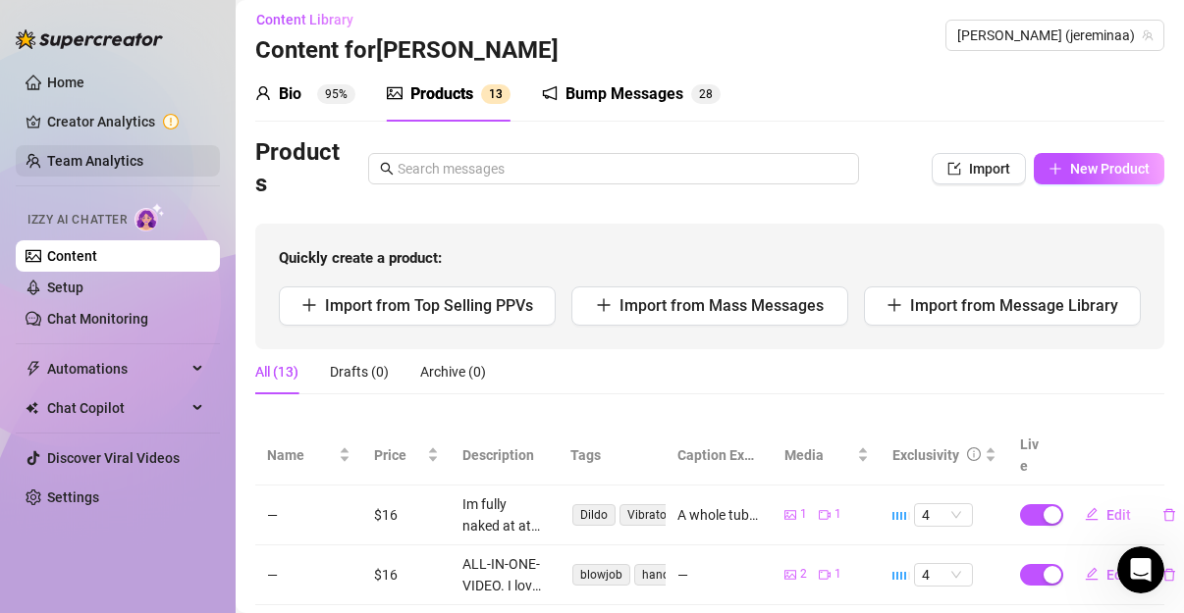
click at [102, 167] on link "Team Analytics" at bounding box center [95, 161] width 96 height 16
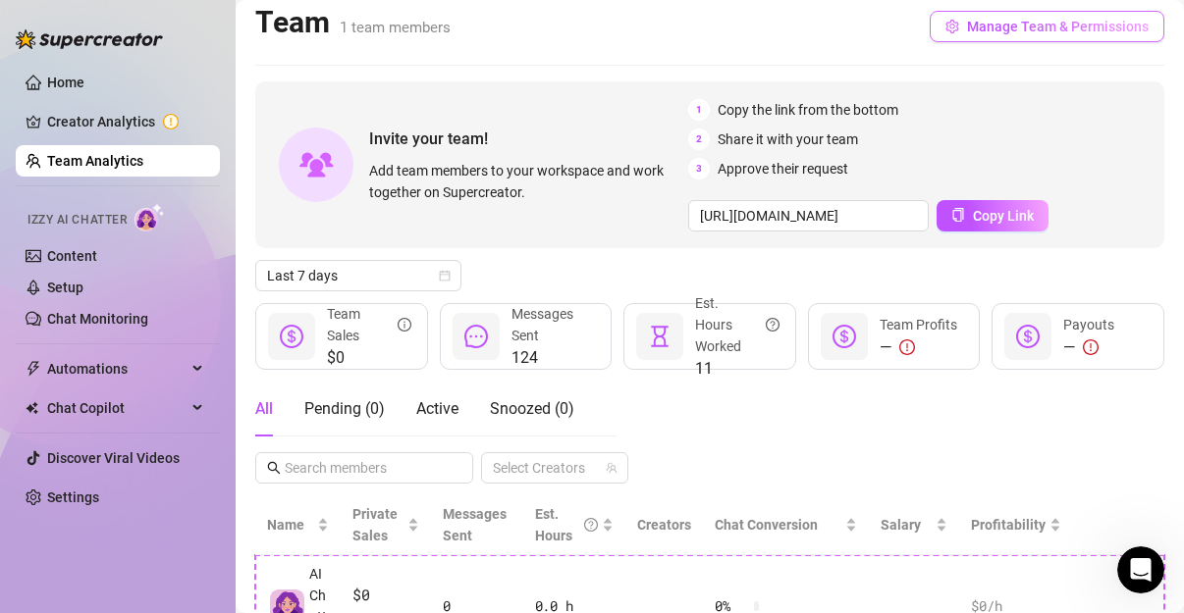
click at [1089, 22] on span "Manage Team & Permissions" at bounding box center [1058, 27] width 182 height 16
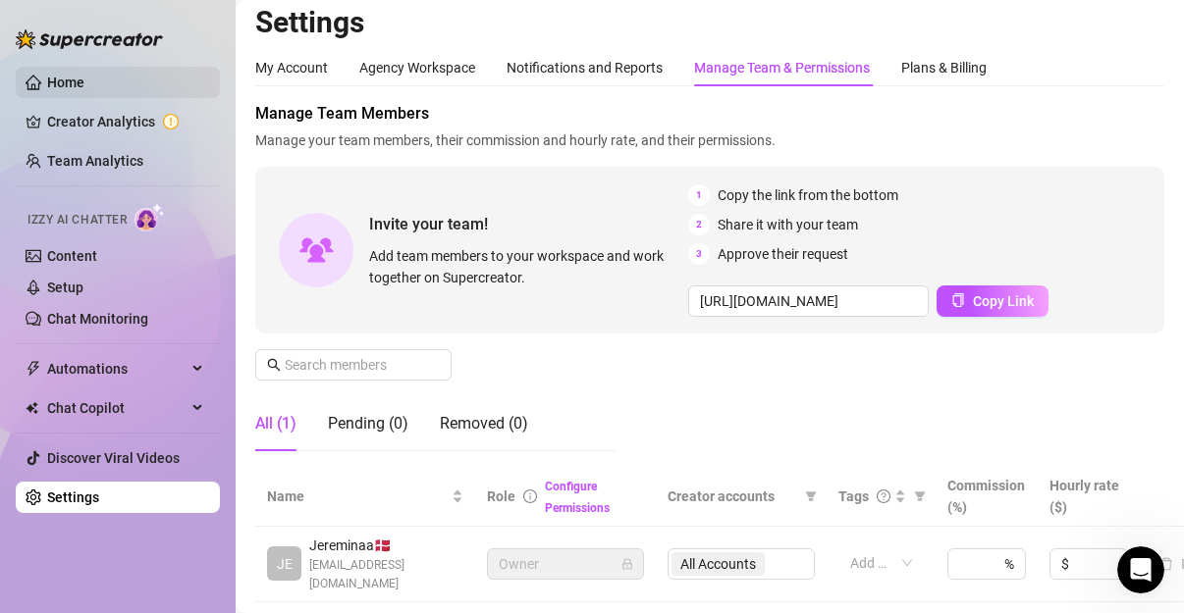
click at [72, 90] on link "Home" at bounding box center [65, 83] width 37 height 16
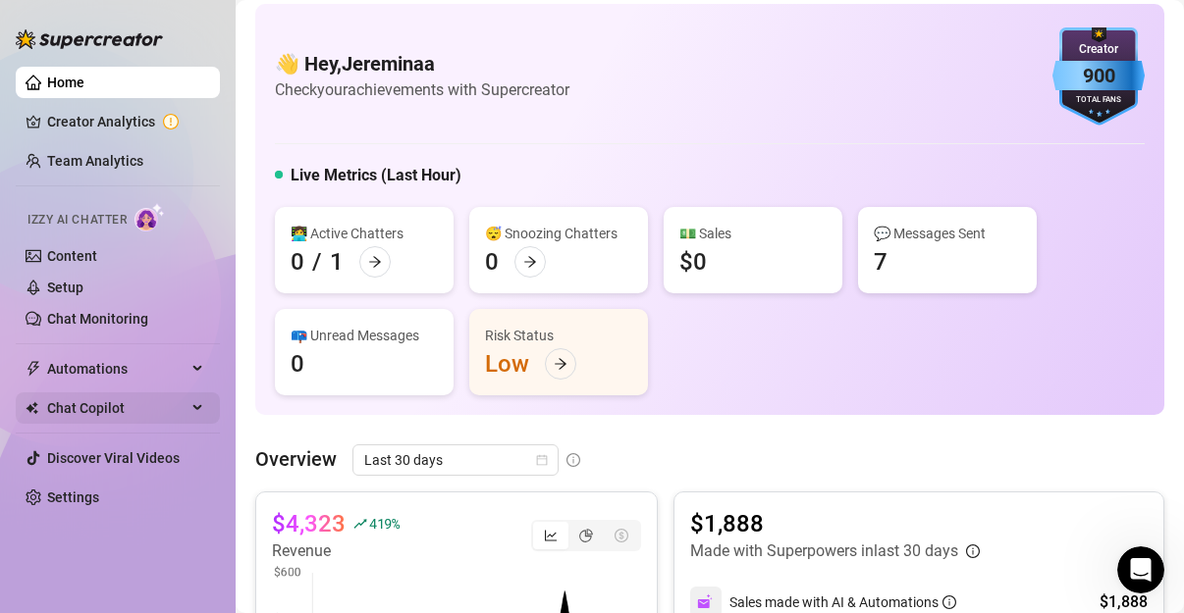
click at [176, 400] on span "Chat Copilot" at bounding box center [116, 408] width 139 height 31
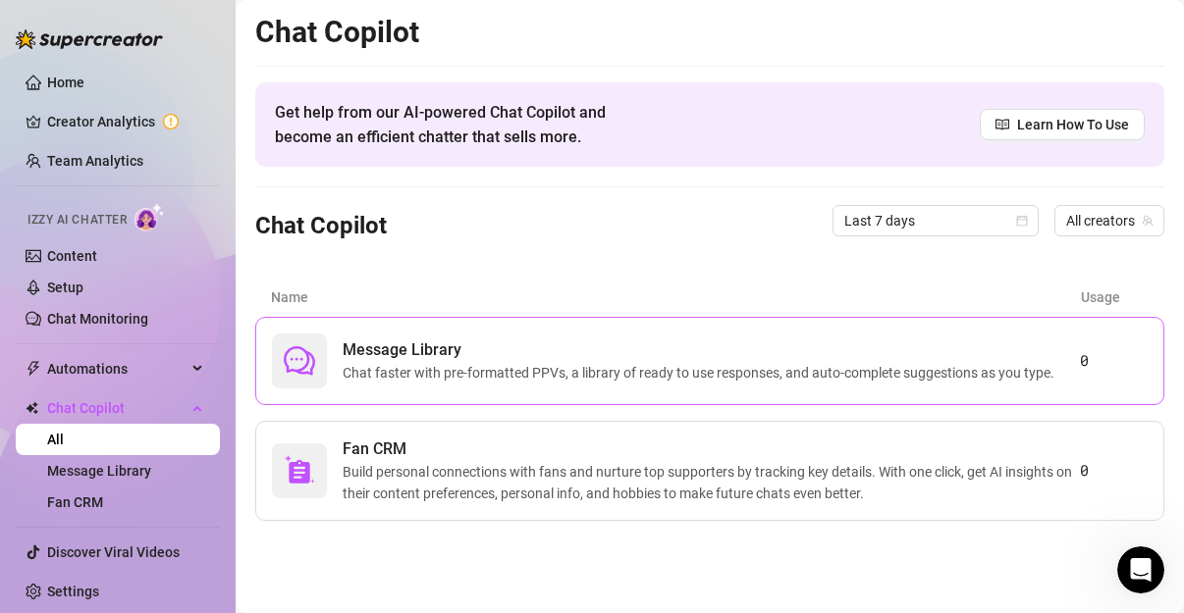
click at [504, 383] on div "Message Library Chat faster with pre-formatted PPVs, a library of ready to use …" at bounding box center [676, 361] width 808 height 55
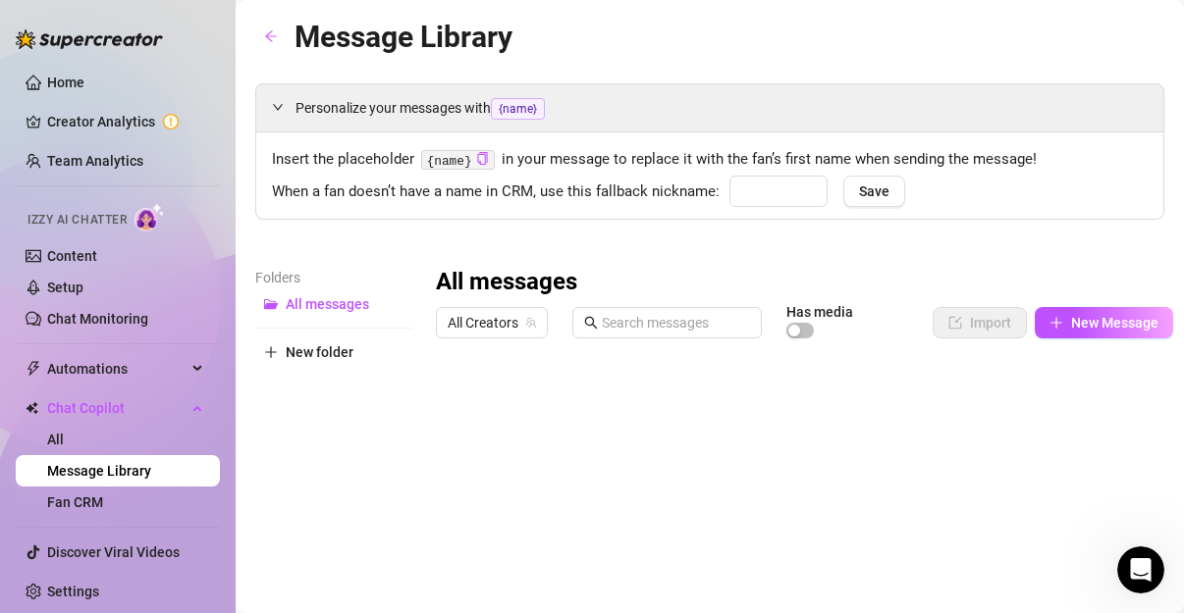
type input "babe"
click at [274, 38] on icon "arrow-left" at bounding box center [271, 36] width 14 height 14
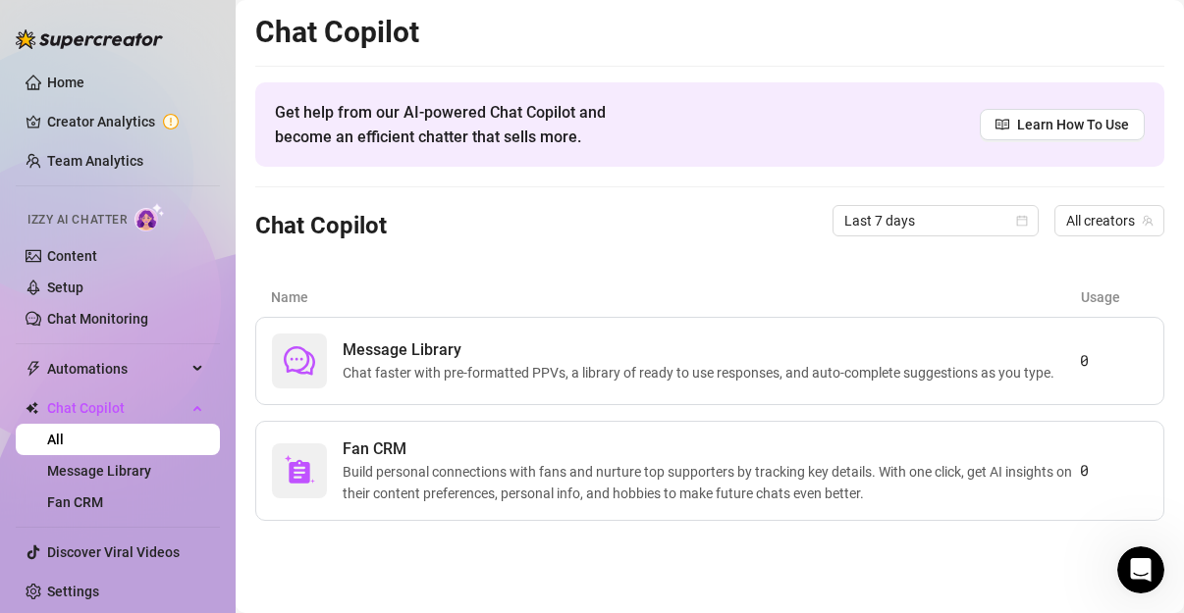
click at [723, 280] on div "Name Usage" at bounding box center [709, 297] width 909 height 39
click at [1080, 124] on span "Learn How To Use" at bounding box center [1073, 125] width 112 height 22
click at [818, 370] on span "Chat faster with pre-formatted PPVs, a library of ready to use responses, and a…" at bounding box center [702, 373] width 719 height 22
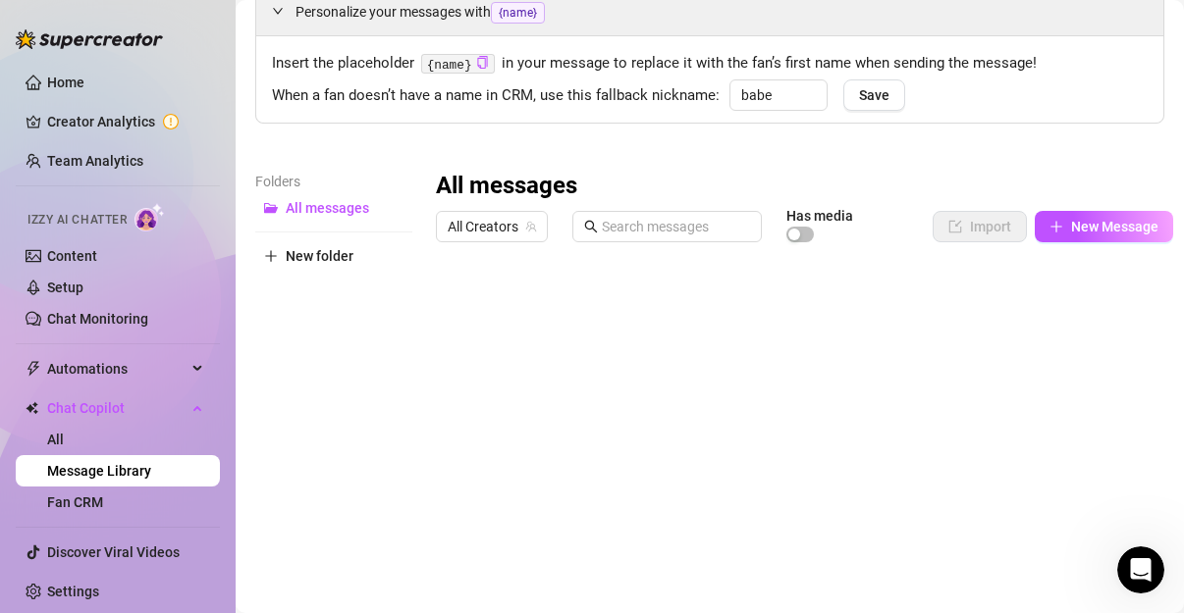
scroll to position [84, 0]
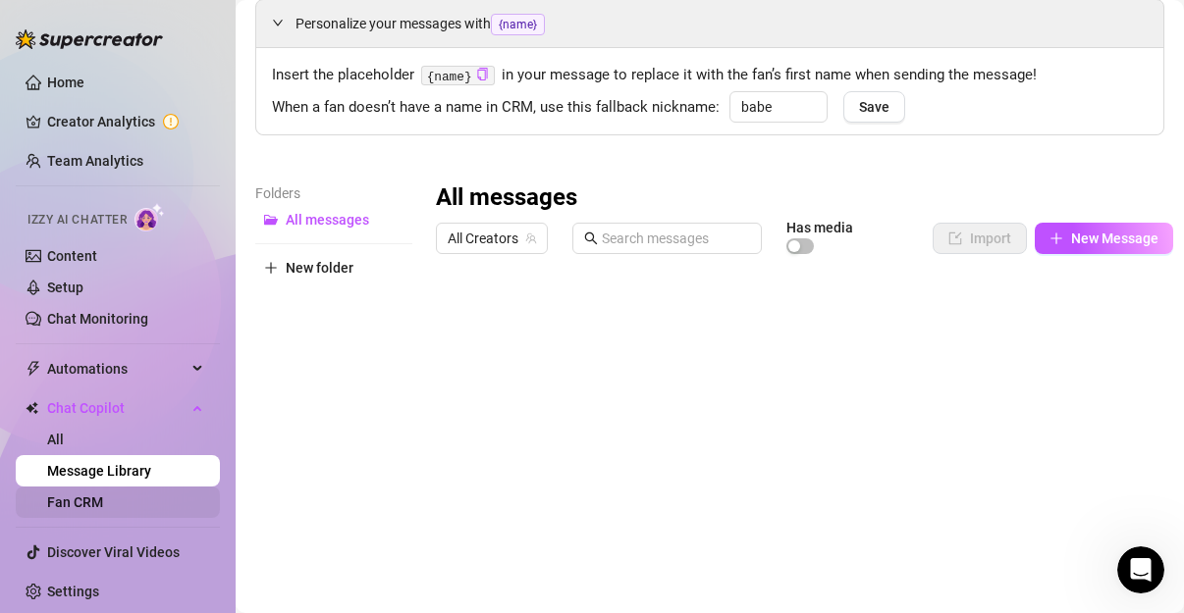
click at [96, 495] on link "Fan CRM" at bounding box center [75, 503] width 56 height 16
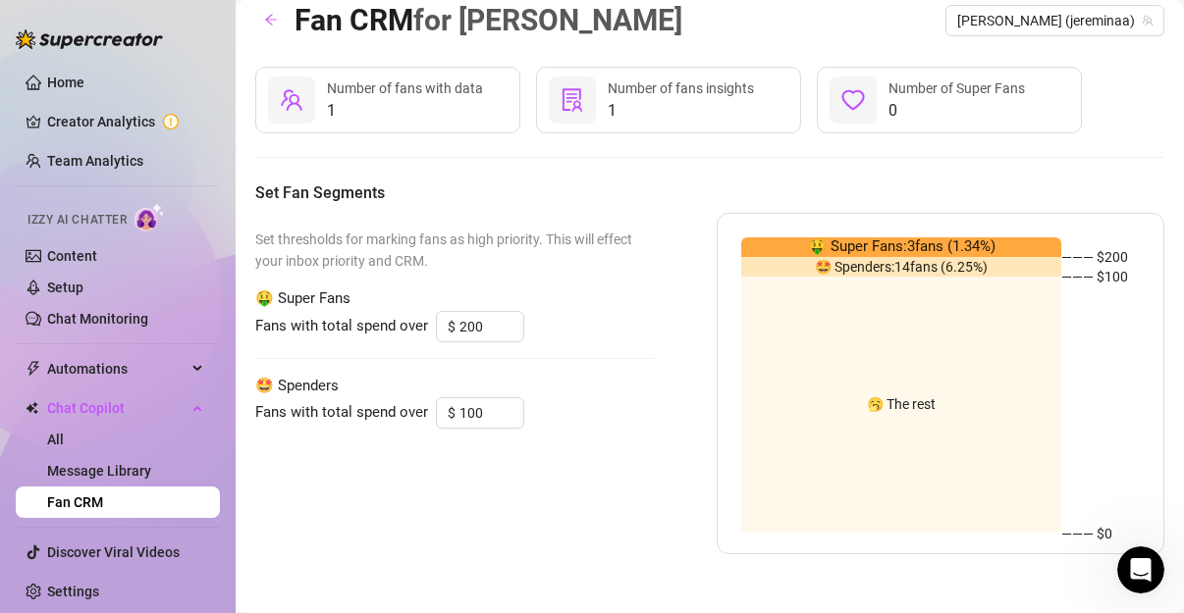
scroll to position [16, 0]
click at [404, 129] on div "4 Number of fans with data" at bounding box center [387, 101] width 265 height 67
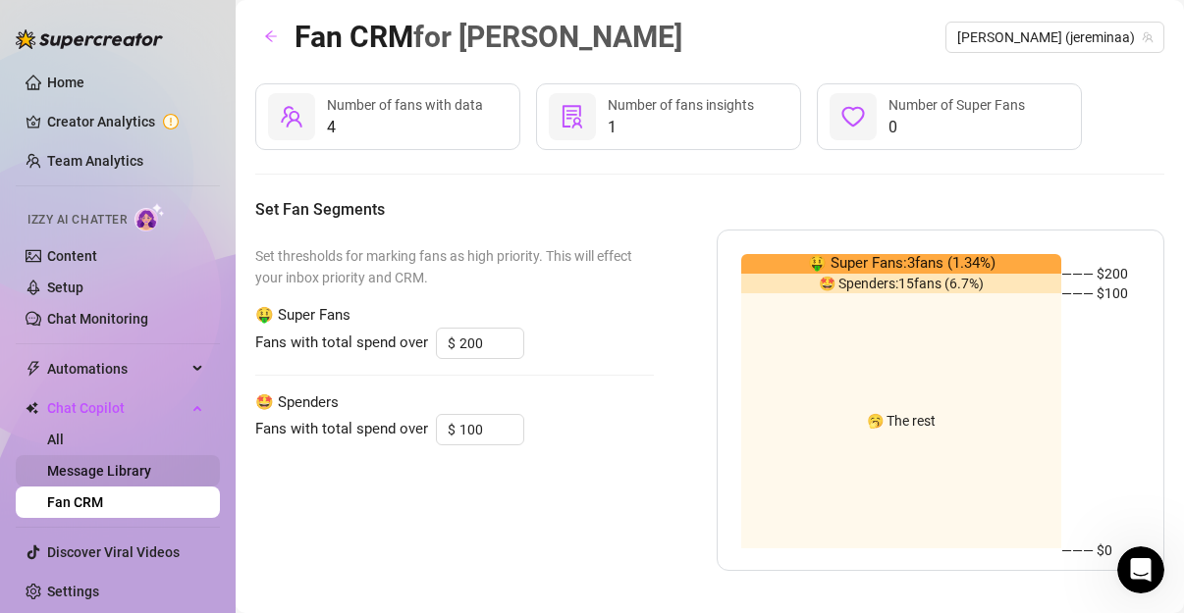
click at [100, 463] on link "Message Library" at bounding box center [99, 471] width 104 height 16
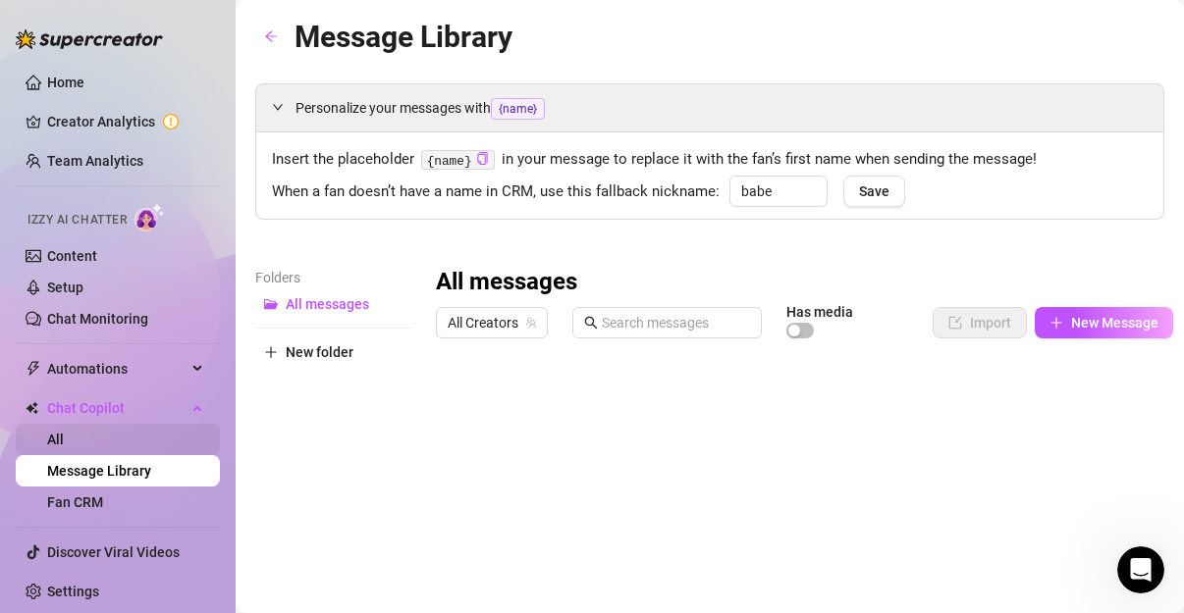
click at [64, 437] on link "All" at bounding box center [55, 440] width 17 height 16
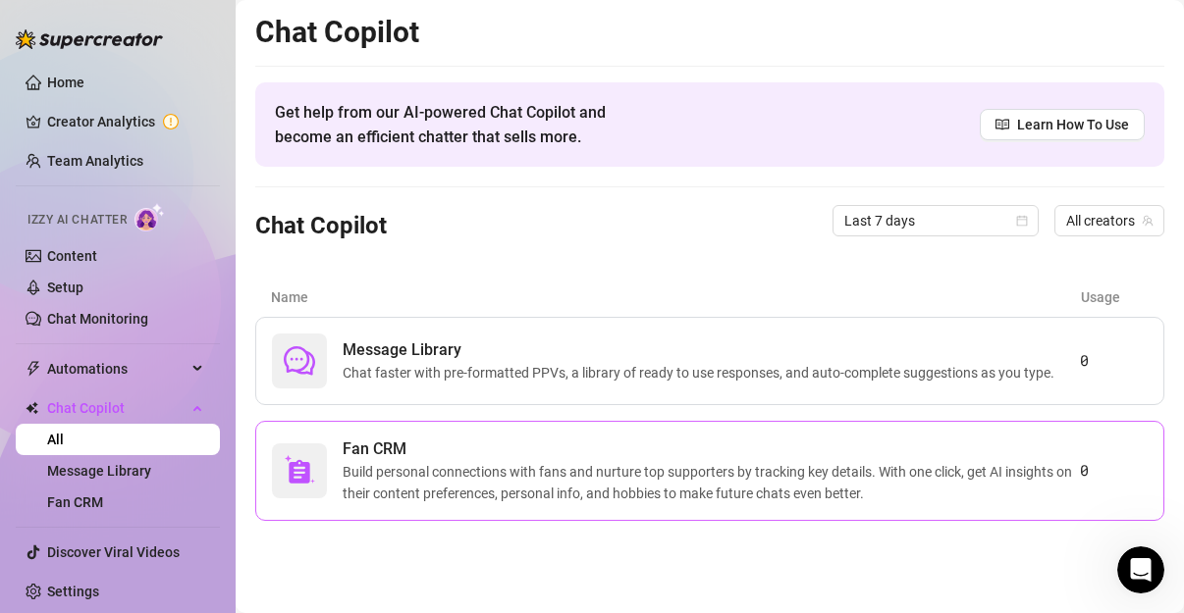
click at [442, 464] on span "Build personal connections with fans and nurture top supporters by tracking key…" at bounding box center [711, 482] width 737 height 43
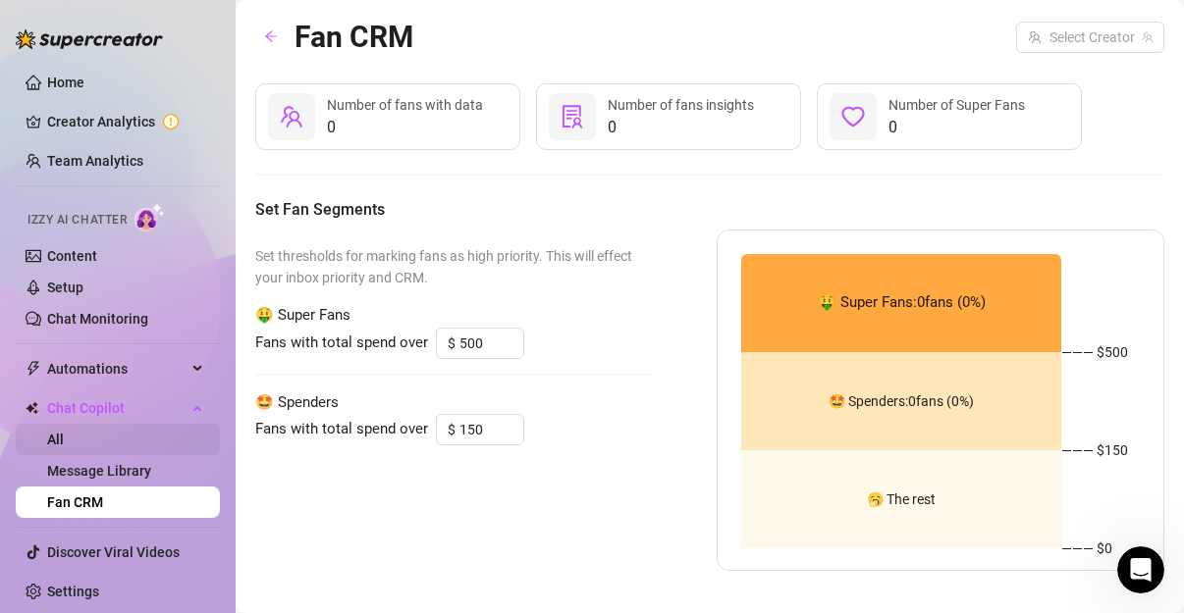
click at [64, 435] on link "All" at bounding box center [55, 440] width 17 height 16
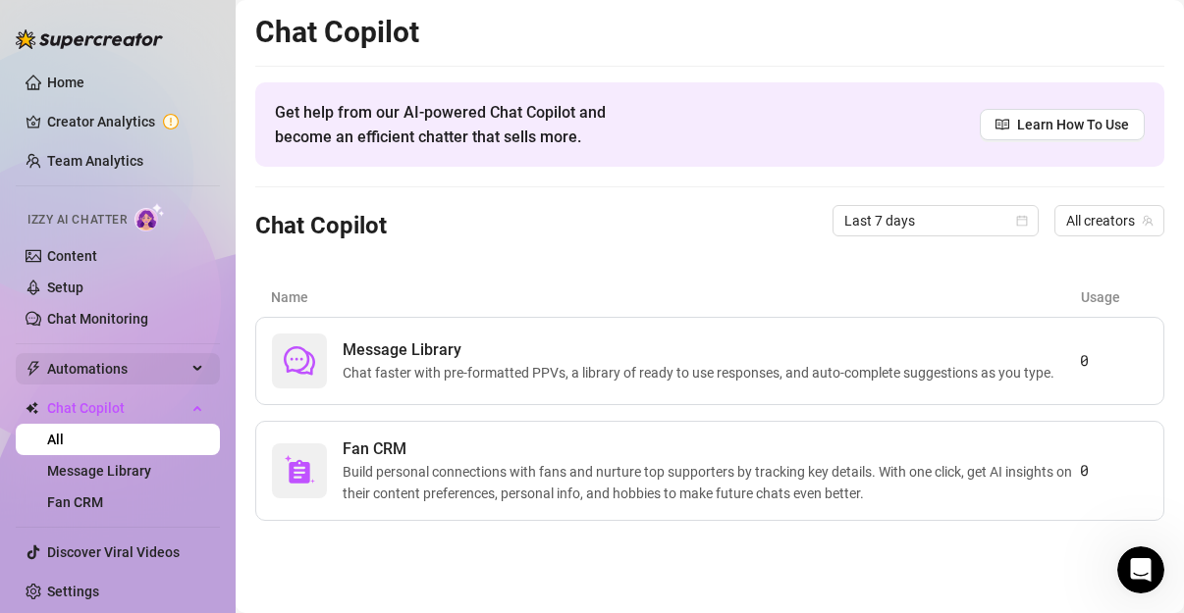
click at [190, 371] on div "Automations" at bounding box center [118, 368] width 204 height 31
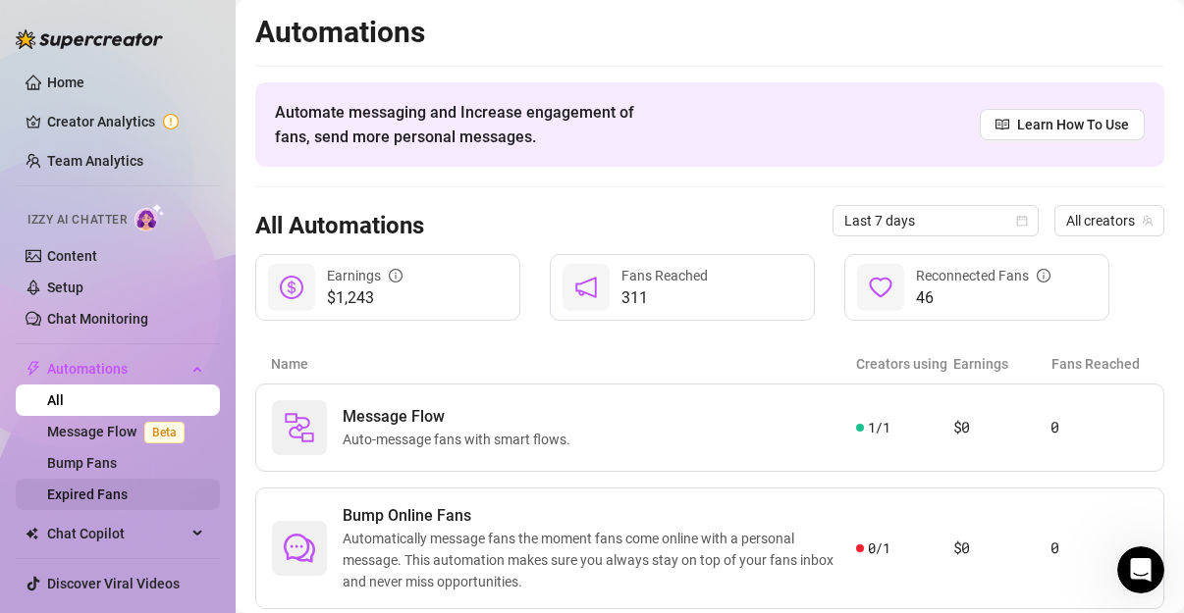
click at [128, 491] on link "Expired Fans" at bounding box center [87, 495] width 80 height 16
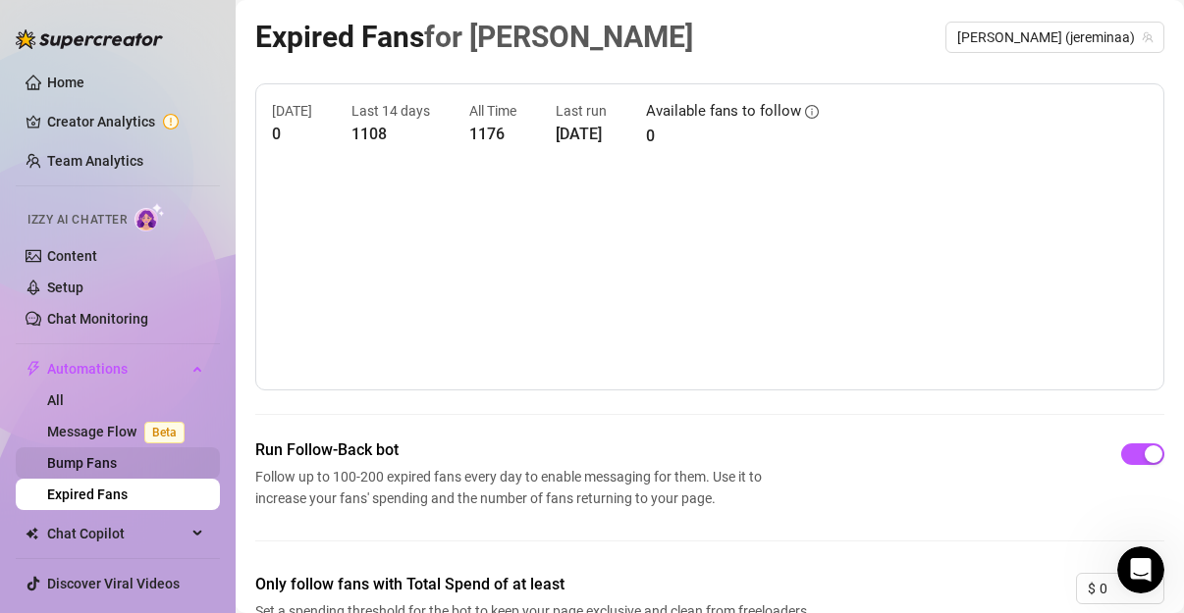
click at [96, 456] on link "Bump Fans" at bounding box center [82, 463] width 70 height 16
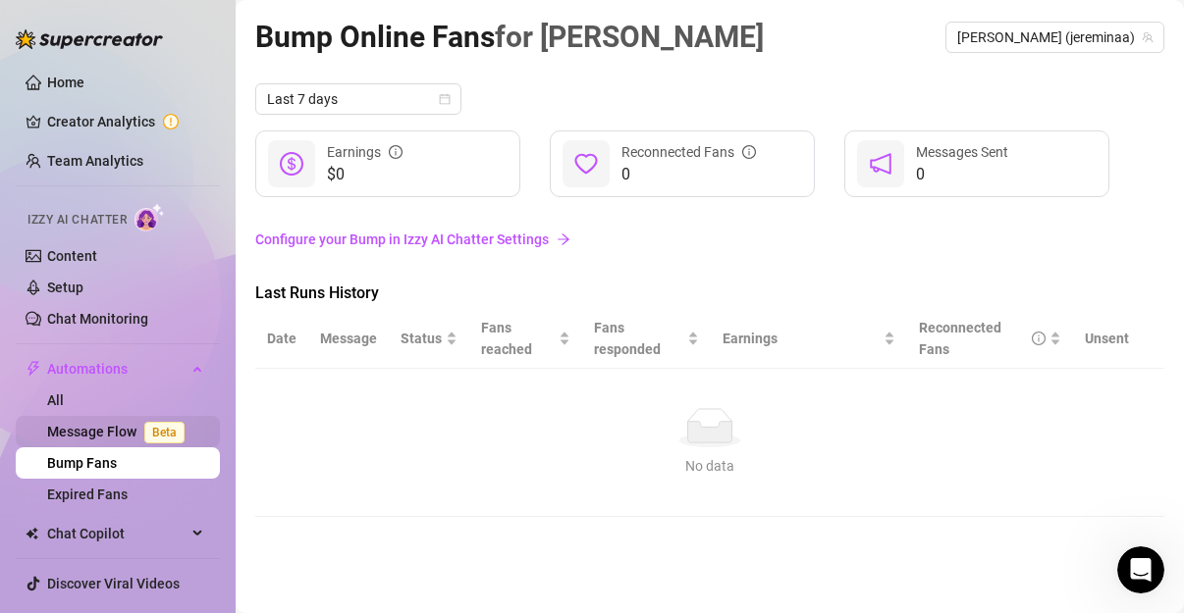
click at [123, 424] on link "Message Flow Beta" at bounding box center [119, 432] width 145 height 16
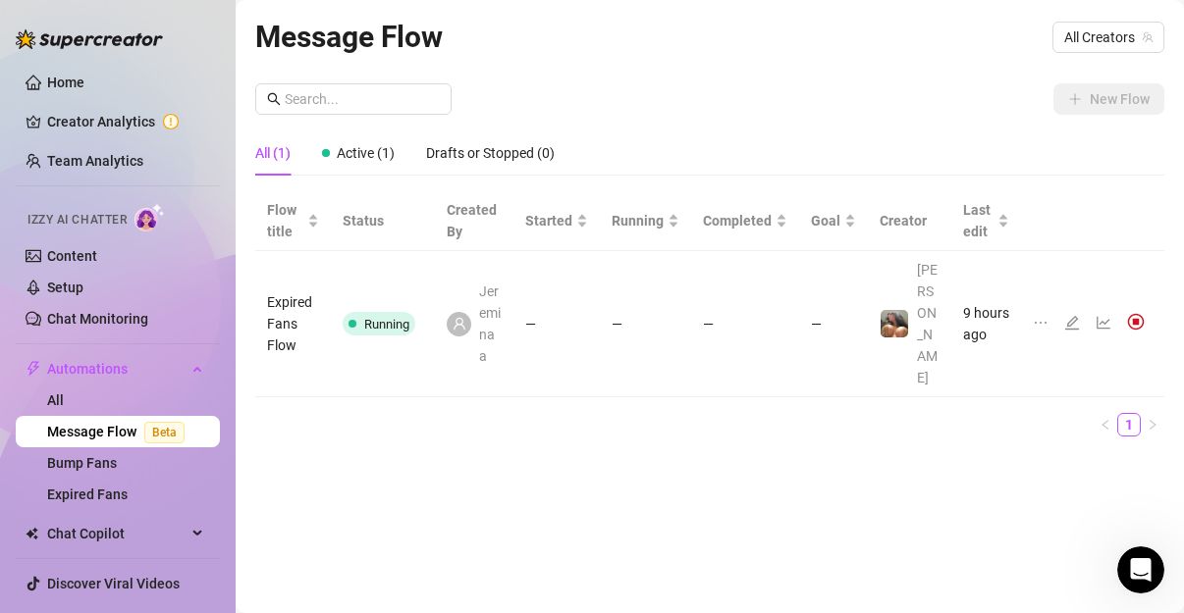
click at [767, 292] on td "—" at bounding box center [745, 324] width 108 height 146
click at [399, 275] on td "Running" at bounding box center [383, 324] width 104 height 146
click at [975, 283] on td "9 hours ago" at bounding box center [986, 324] width 70 height 146
click at [1132, 414] on link "1" at bounding box center [1129, 425] width 22 height 22
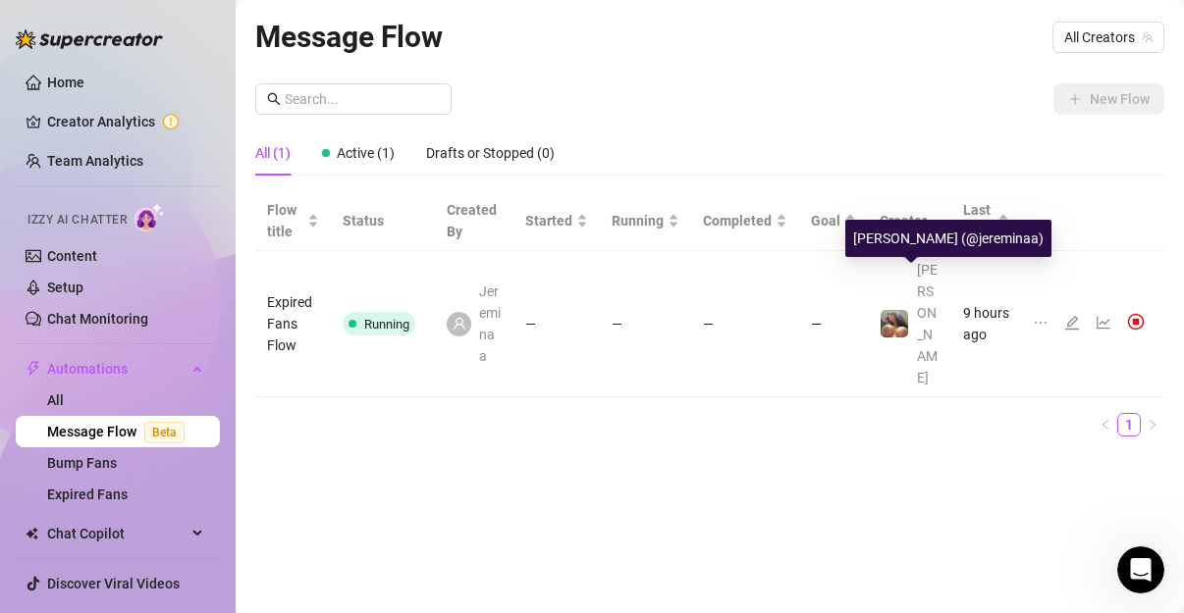
click at [937, 287] on td "[PERSON_NAME]" at bounding box center [909, 324] width 82 height 146
click at [902, 310] on img at bounding box center [893, 323] width 27 height 27
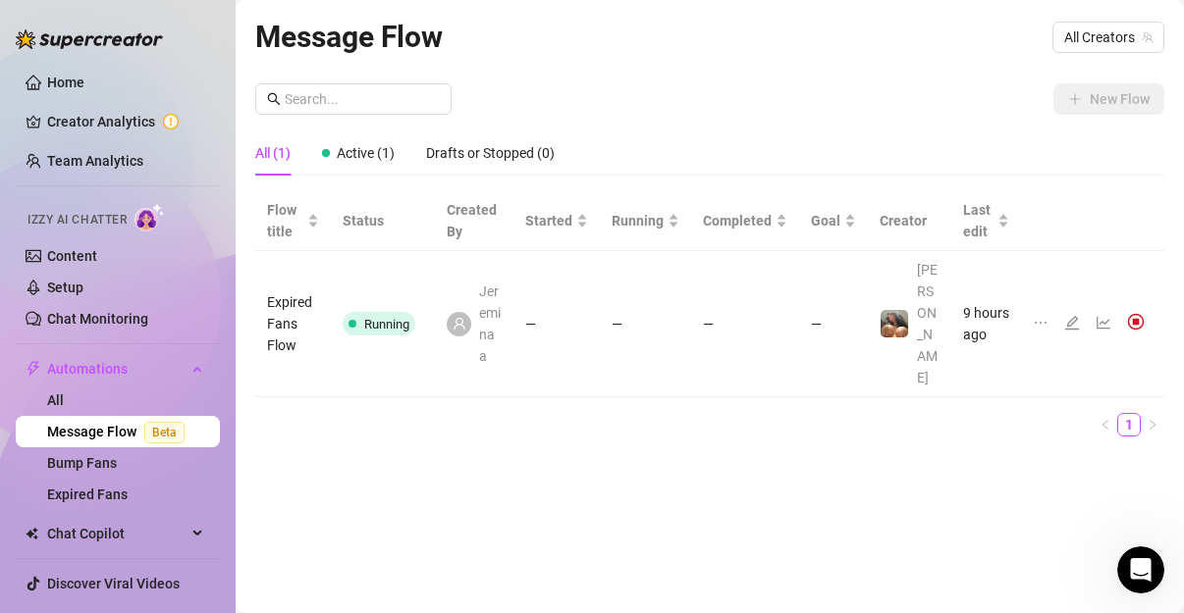
click at [353, 312] on span at bounding box center [352, 324] width 8 height 24
click at [480, 283] on div "Jereminaa" at bounding box center [474, 324] width 55 height 86
click at [552, 286] on td "—" at bounding box center [556, 324] width 86 height 146
click at [1100, 315] on icon "line-chart" at bounding box center [1103, 323] width 16 height 16
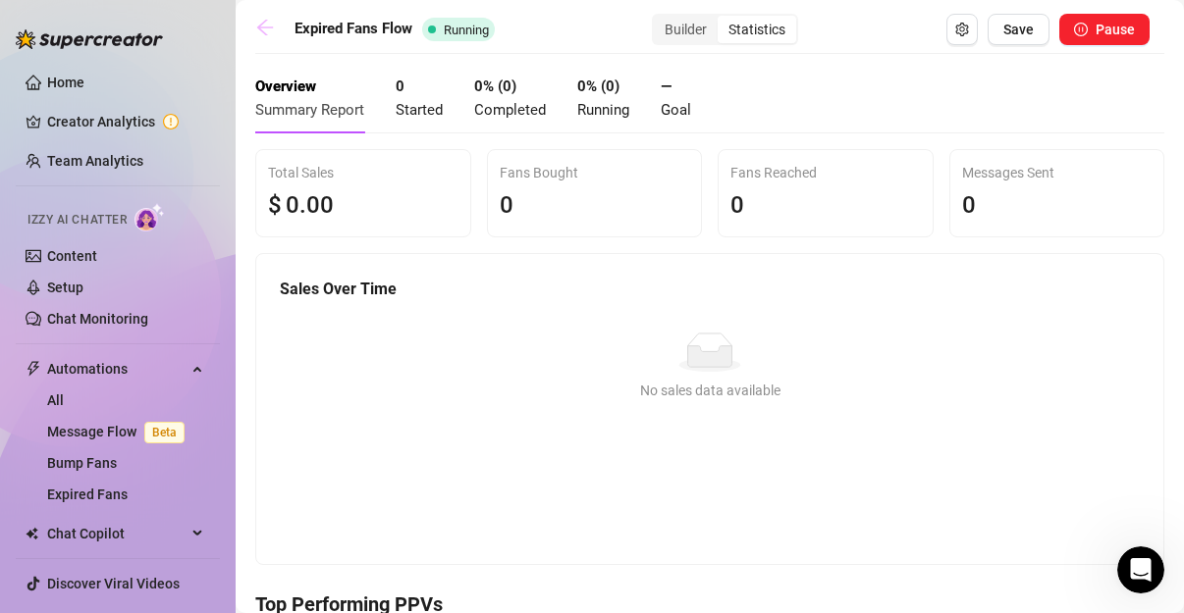
click at [268, 31] on icon "arrow-left" at bounding box center [265, 28] width 20 height 20
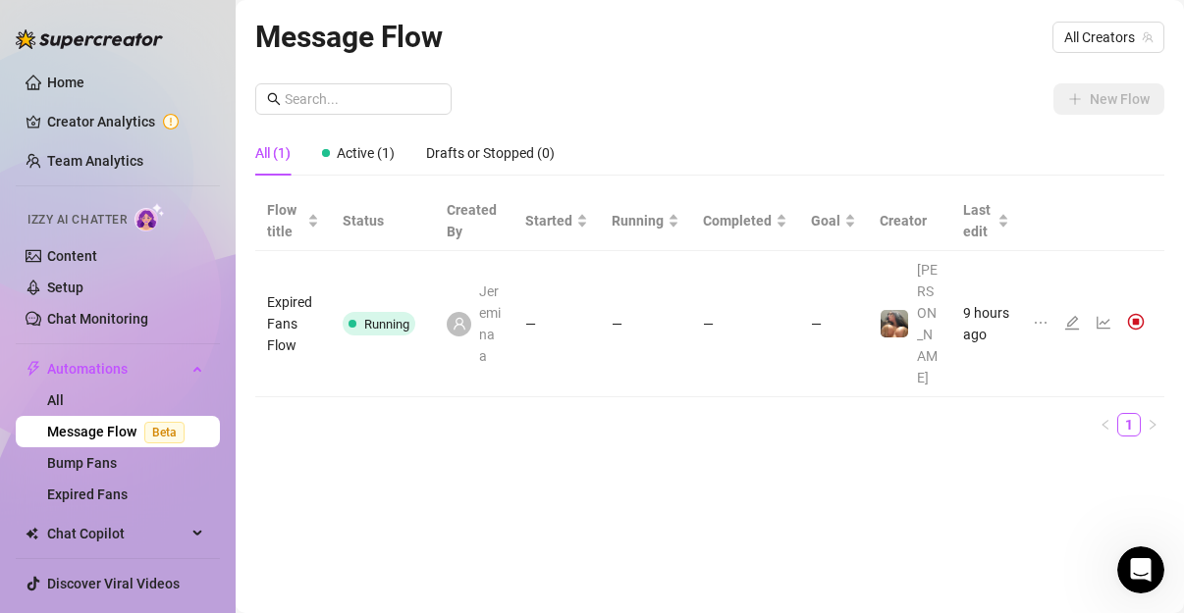
click at [1073, 316] on icon "edit" at bounding box center [1072, 323] width 14 height 14
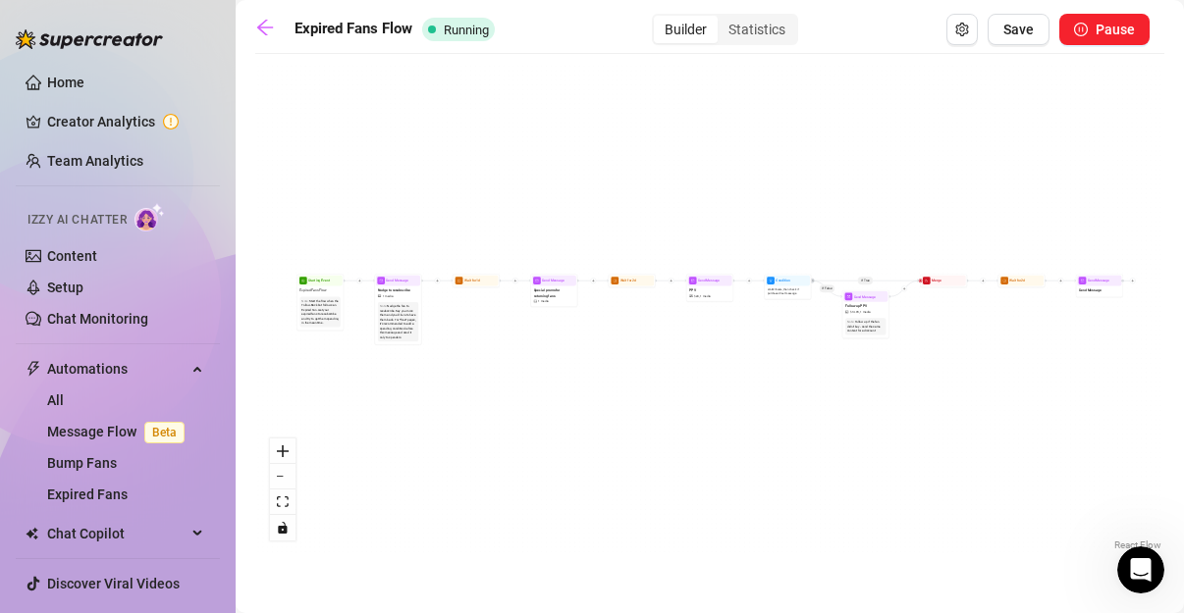
click at [705, 29] on div "Builder" at bounding box center [686, 29] width 64 height 27
click at [659, 19] on input "Builder" at bounding box center [659, 19] width 0 height 0
click at [967, 32] on icon "setting" at bounding box center [961, 30] width 13 height 14
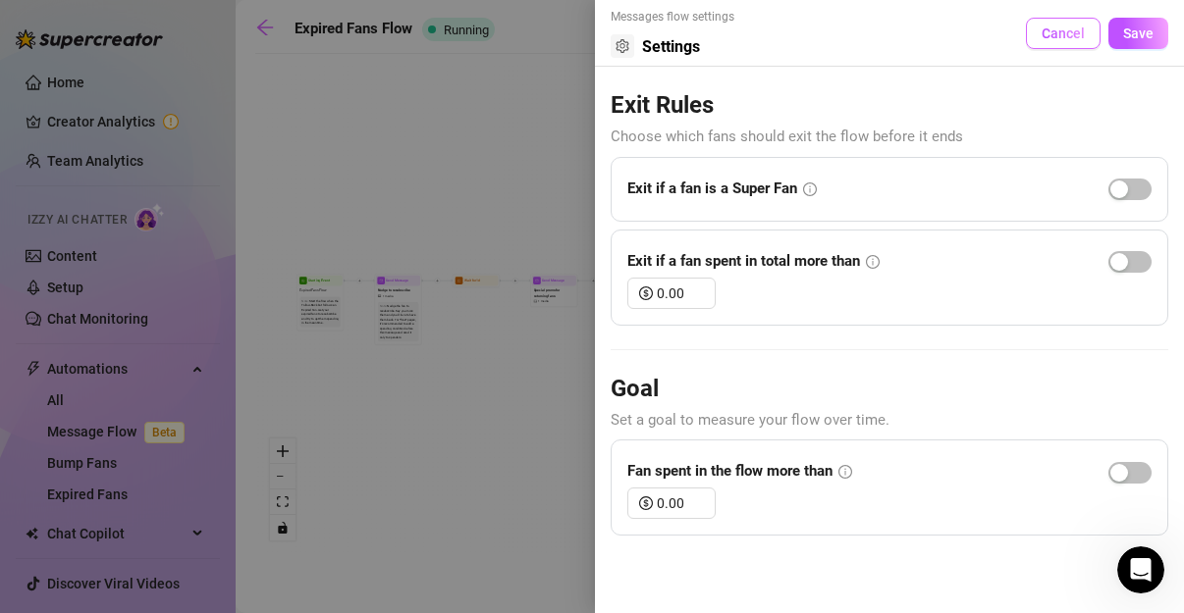
click at [1067, 32] on span "Cancel" at bounding box center [1062, 34] width 43 height 16
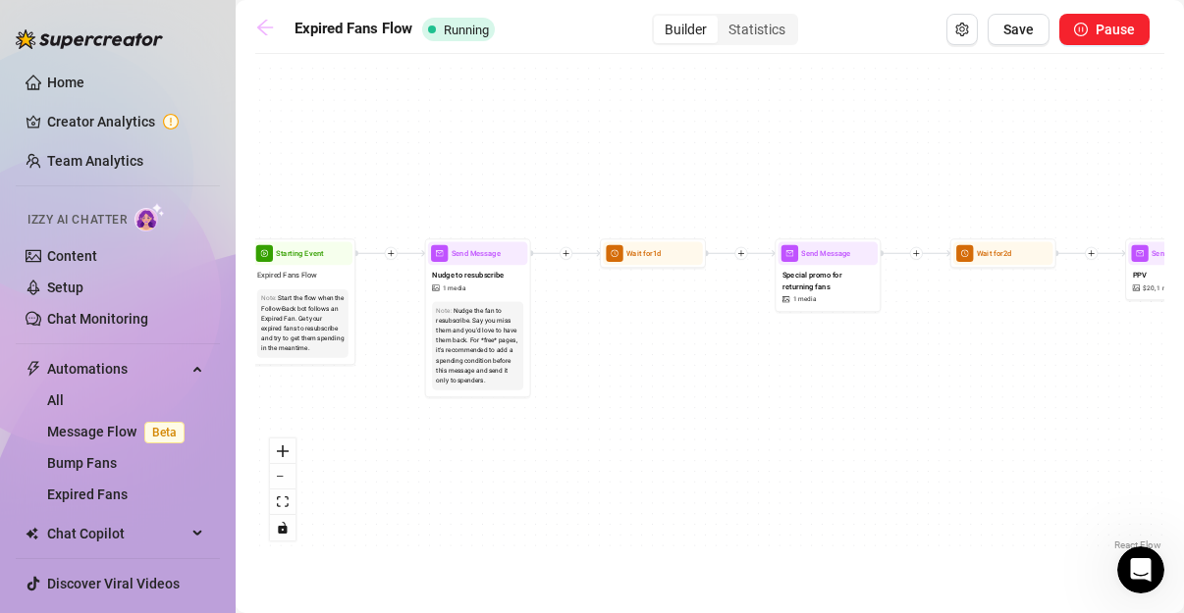
click at [266, 22] on icon "arrow-left" at bounding box center [265, 28] width 16 height 16
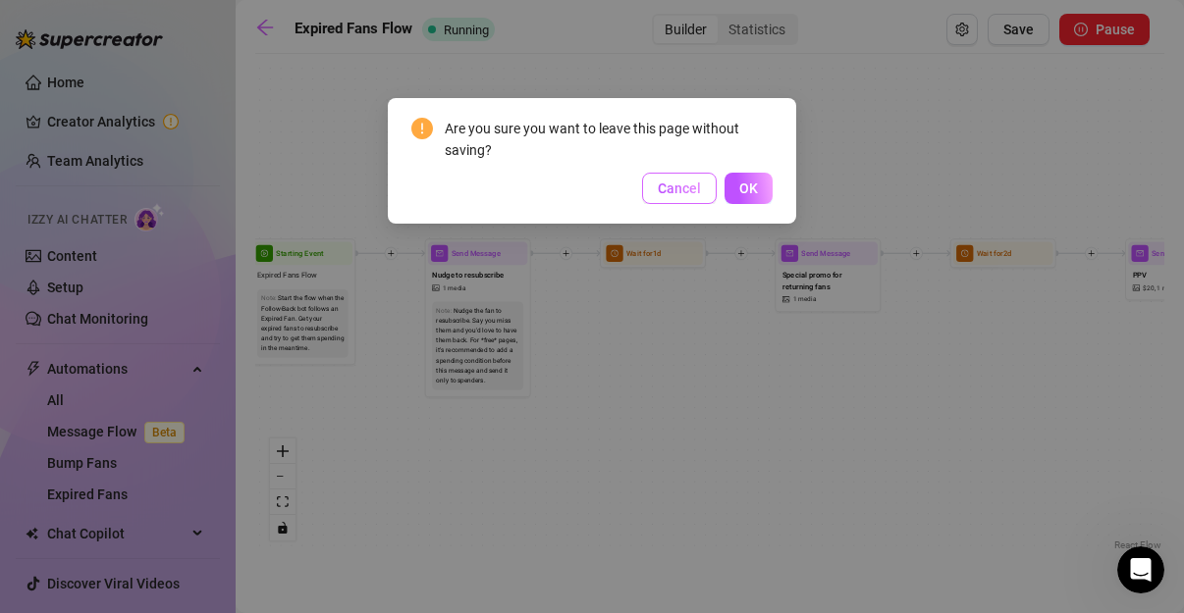
click at [700, 188] on span "Cancel" at bounding box center [679, 189] width 43 height 16
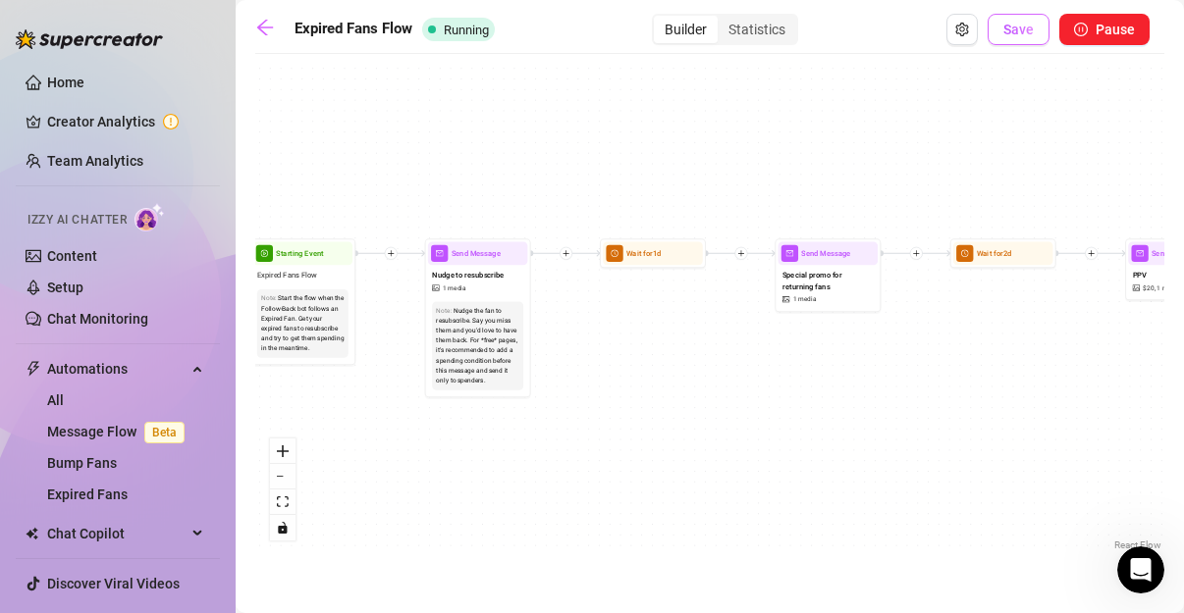
click at [1028, 30] on span "Save" at bounding box center [1018, 30] width 30 height 16
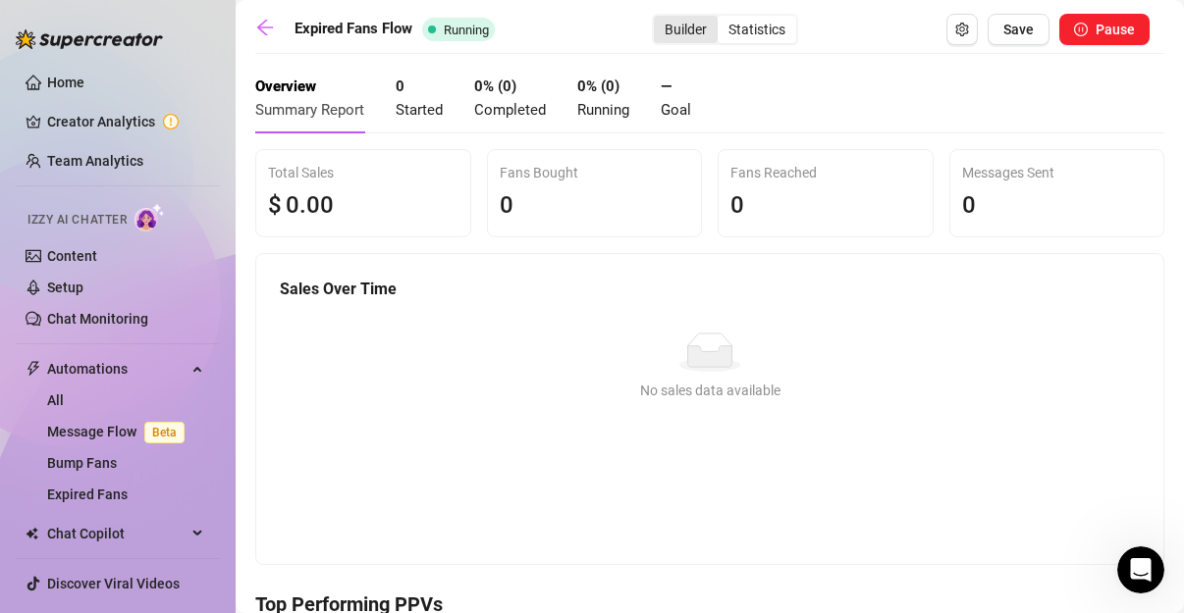
click at [699, 30] on div "Builder" at bounding box center [686, 29] width 64 height 27
click at [659, 19] on input "Builder" at bounding box center [659, 19] width 0 height 0
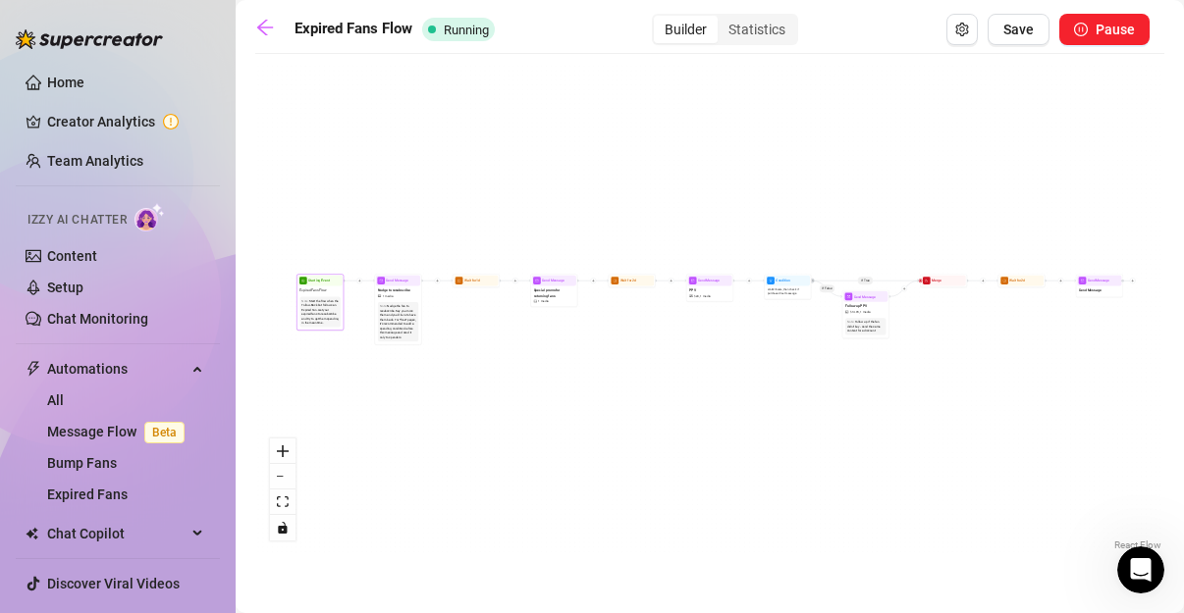
click at [309, 312] on div "Start the flow when the Follow-Back bot follows an Expired Fan. Get your expire…" at bounding box center [319, 311] width 37 height 27
click at [313, 280] on span "Starting Event" at bounding box center [319, 281] width 22 height 5
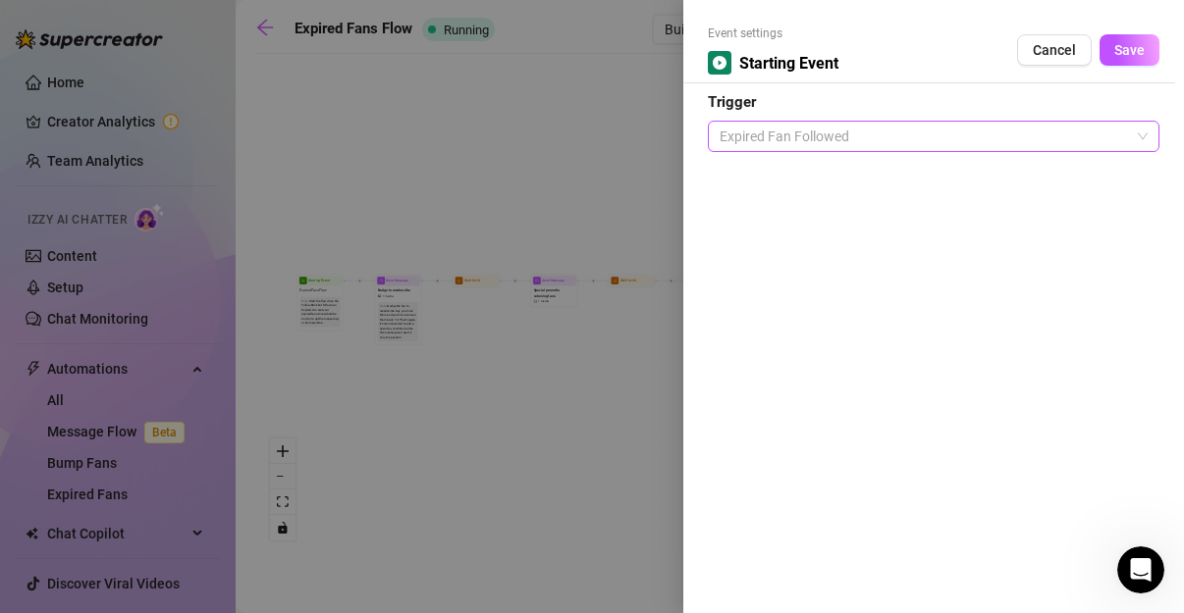
click at [912, 130] on span "Expired Fan Followed" at bounding box center [933, 136] width 428 height 29
click at [714, 61] on icon "play-circle" at bounding box center [720, 63] width 14 height 14
click at [1135, 57] on span "Save" at bounding box center [1129, 50] width 30 height 16
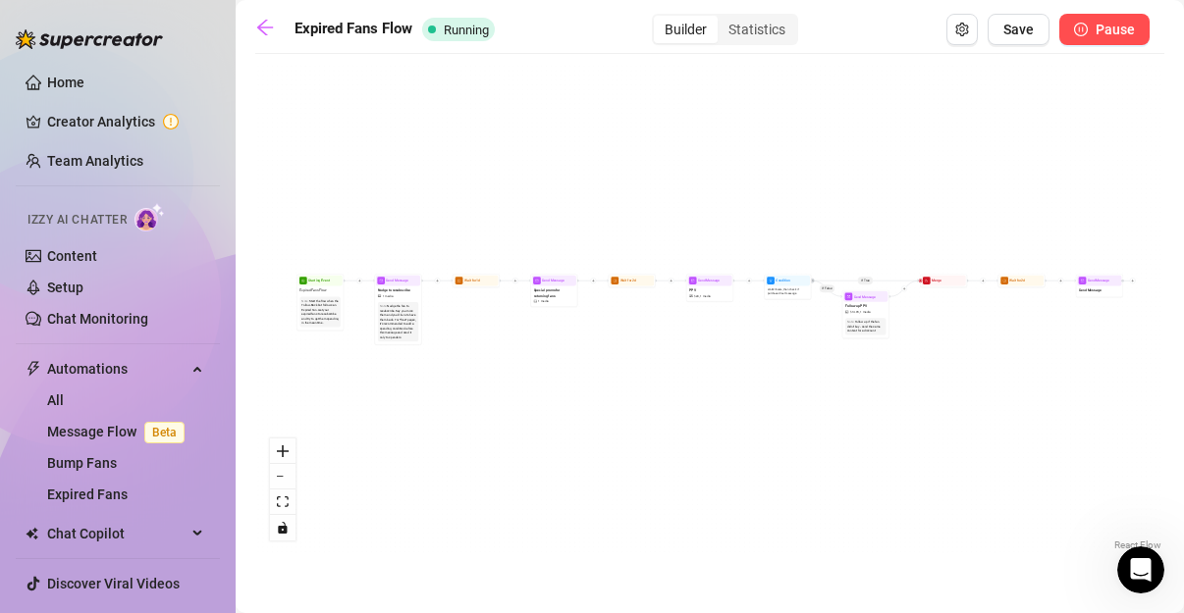
click at [1117, 33] on span "Pause" at bounding box center [1114, 30] width 39 height 16
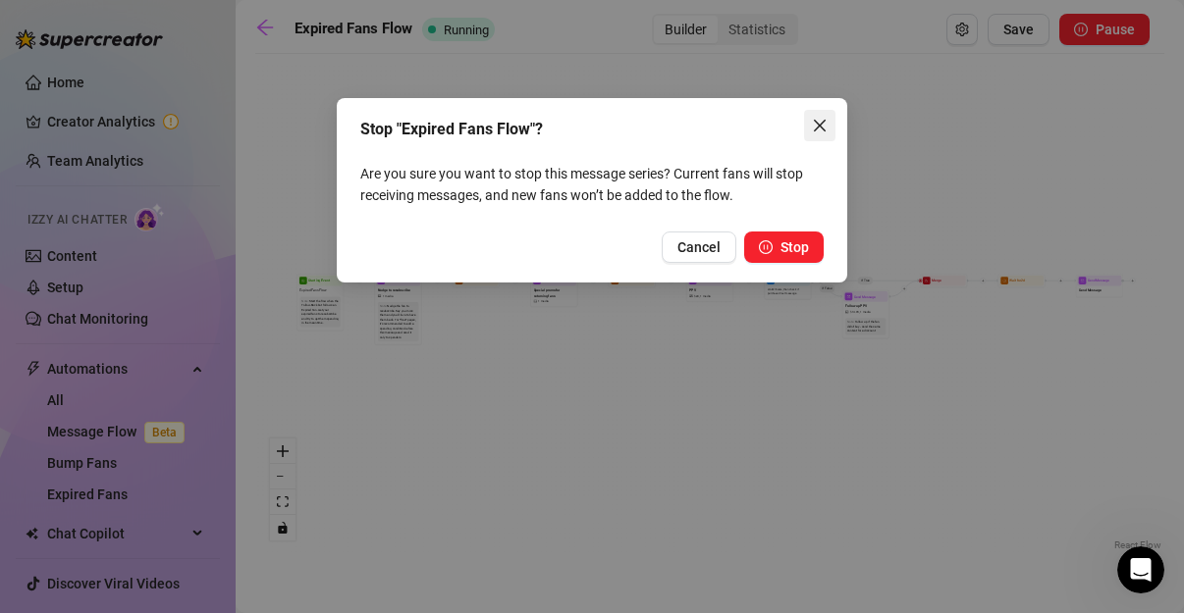
click at [823, 126] on icon "close" at bounding box center [820, 126] width 16 height 16
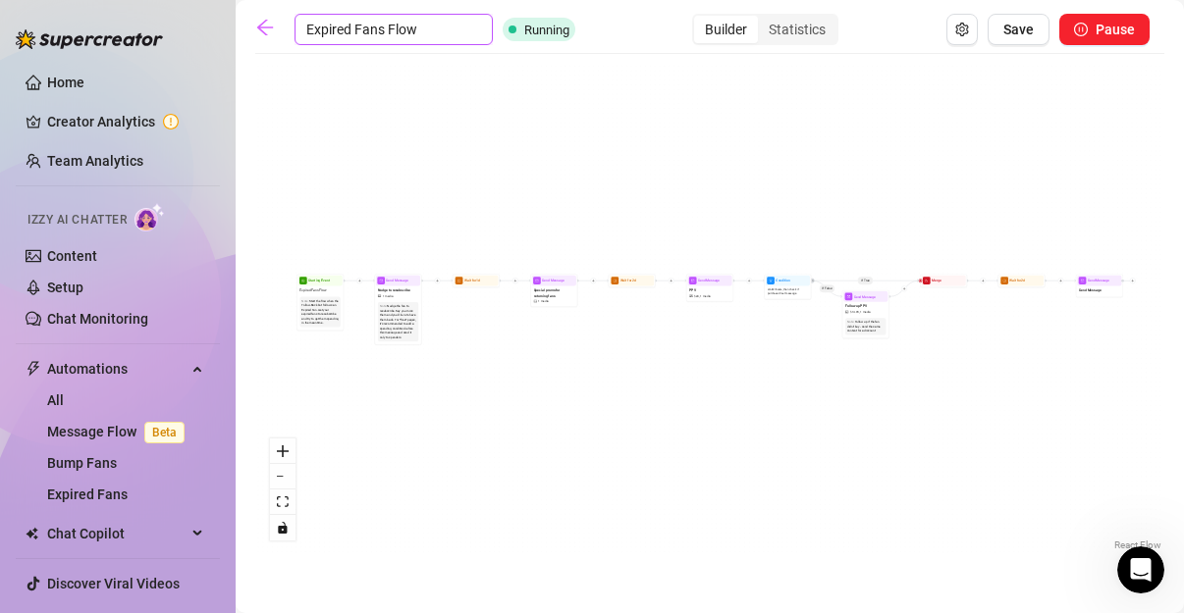
click at [436, 38] on input "Expired Fans Flow" at bounding box center [393, 29] width 198 height 31
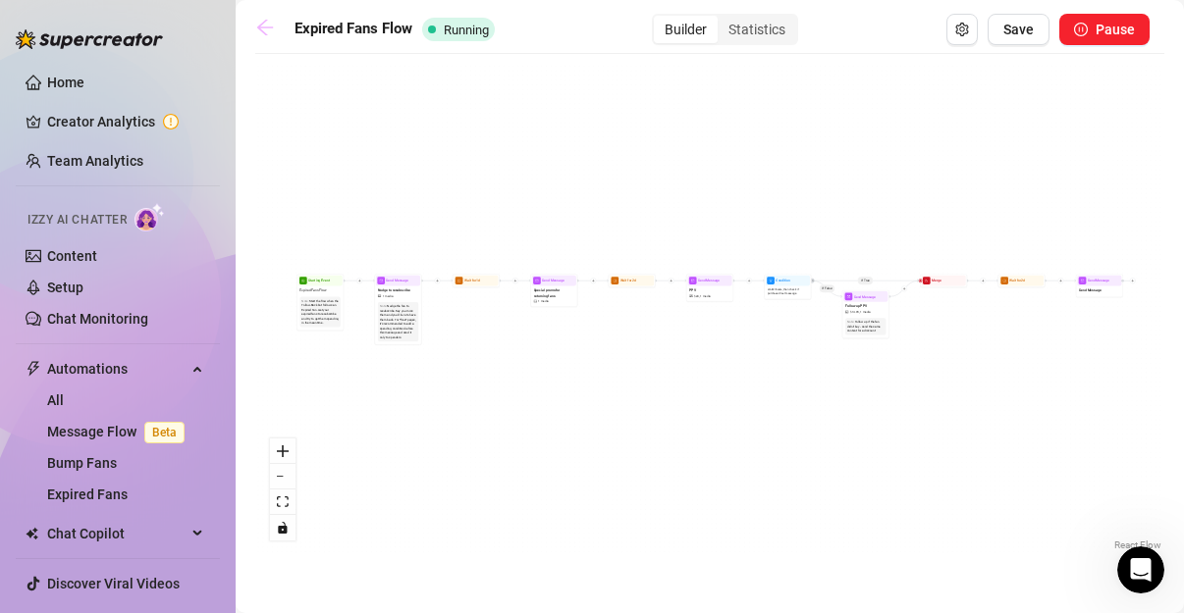
click at [259, 23] on icon "arrow-left" at bounding box center [265, 28] width 20 height 20
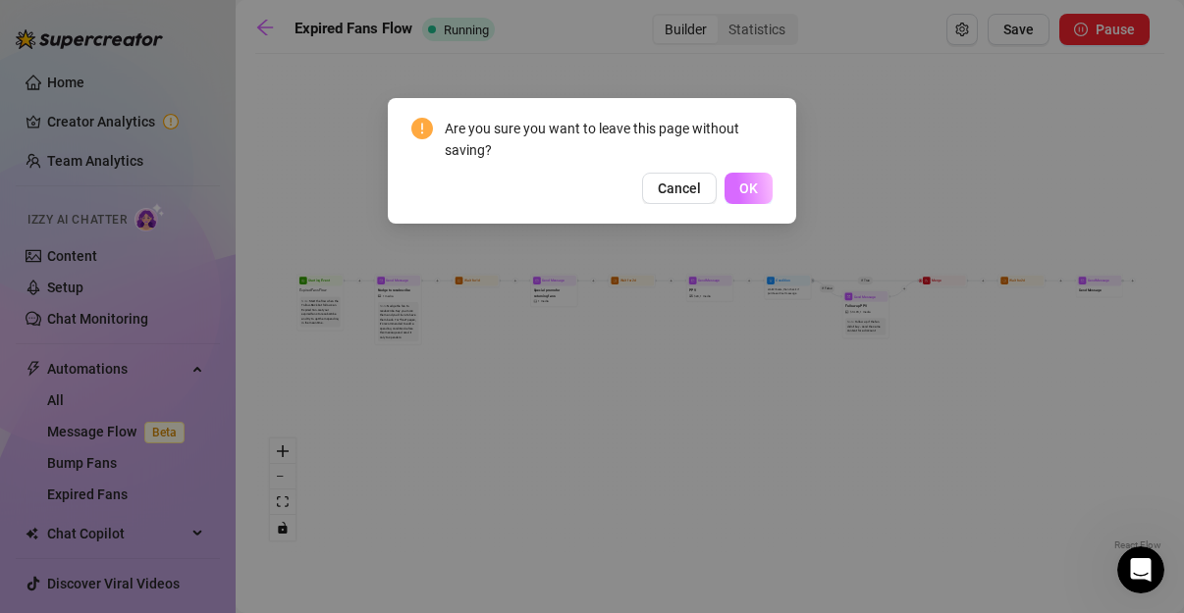
click at [769, 194] on button "OK" at bounding box center [748, 188] width 48 height 31
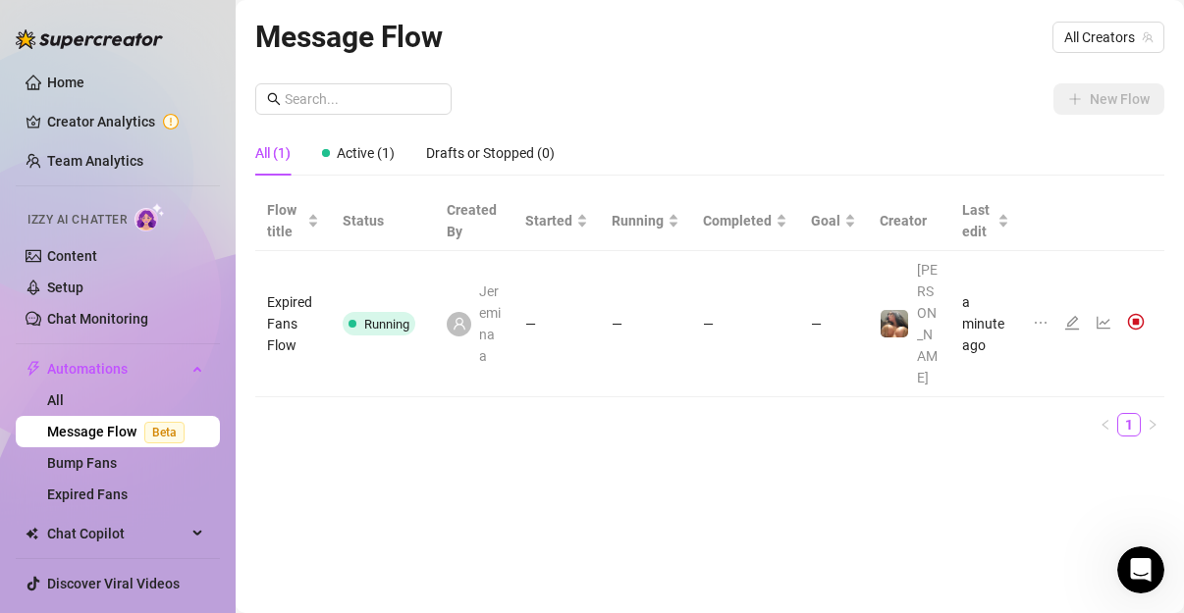
click at [1031, 282] on td at bounding box center [1092, 324] width 143 height 146
click at [1039, 315] on icon "ellipsis" at bounding box center [1041, 323] width 16 height 16
click at [896, 526] on div "Message Flow All Creators New Flow All (1) Active (1) Drafts or Stopped (0) Flo…" at bounding box center [709, 284] width 909 height 541
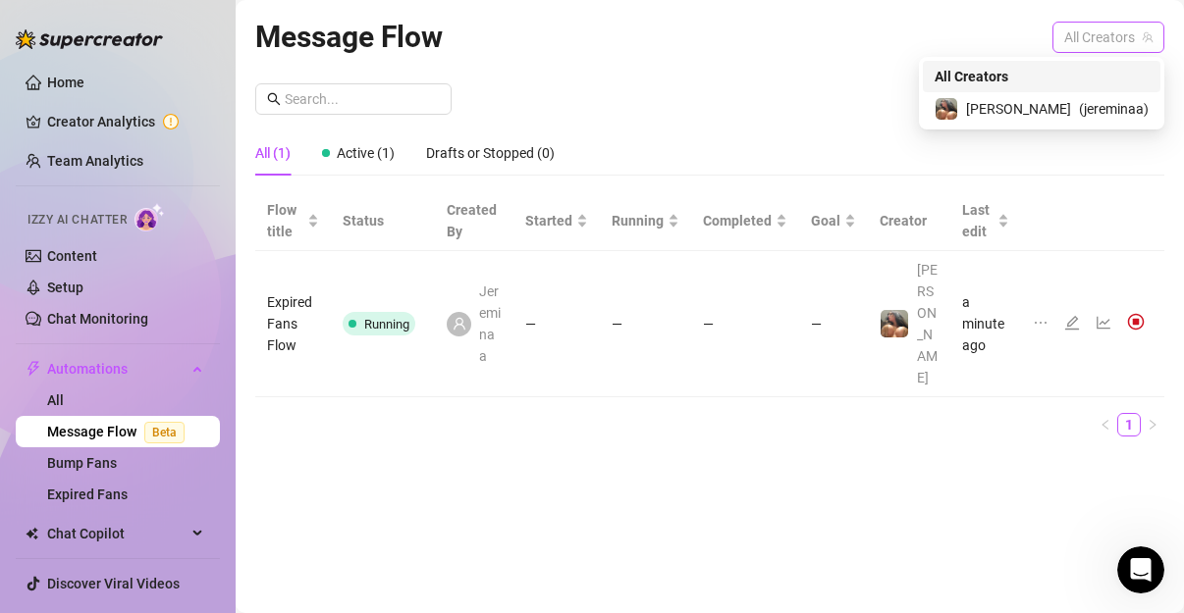
click at [1127, 35] on span "All Creators" at bounding box center [1108, 37] width 88 height 29
click at [1088, 107] on span "( jereminaa )" at bounding box center [1114, 109] width 70 height 22
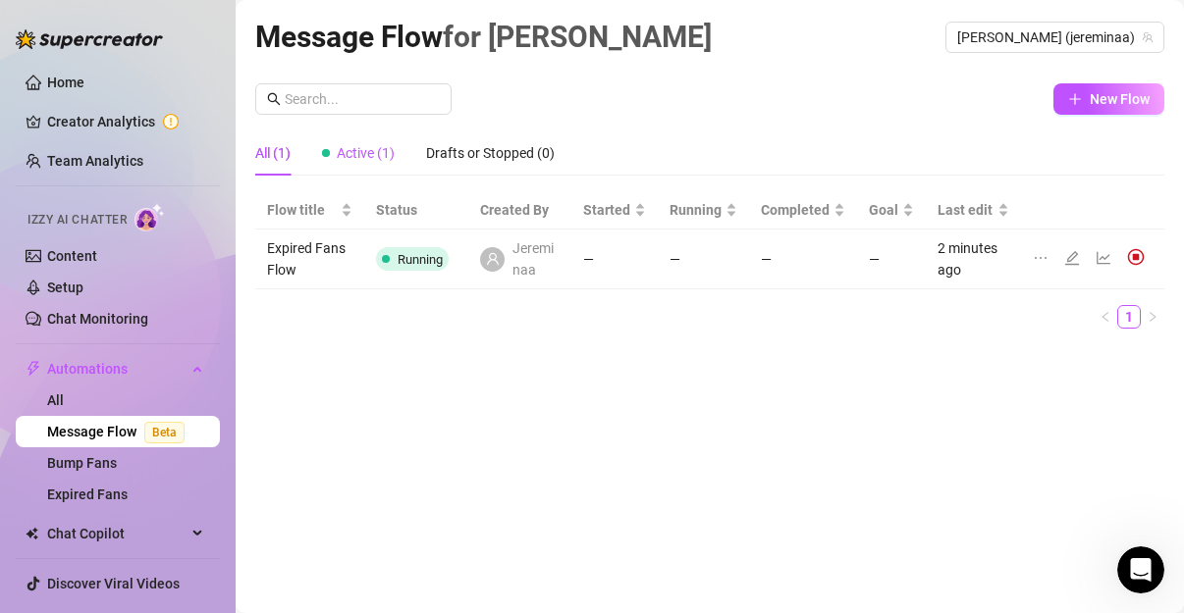
click at [364, 151] on span "Active (1)" at bounding box center [366, 153] width 58 height 16
click at [136, 326] on link "Chat Monitoring" at bounding box center [97, 319] width 101 height 16
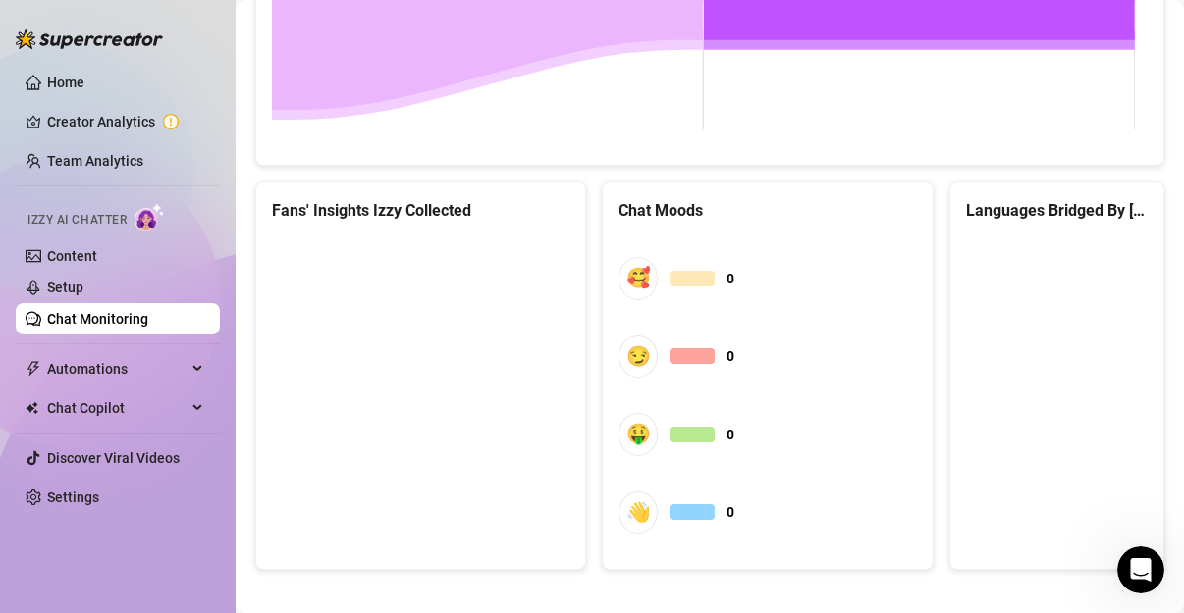
scroll to position [1144, 0]
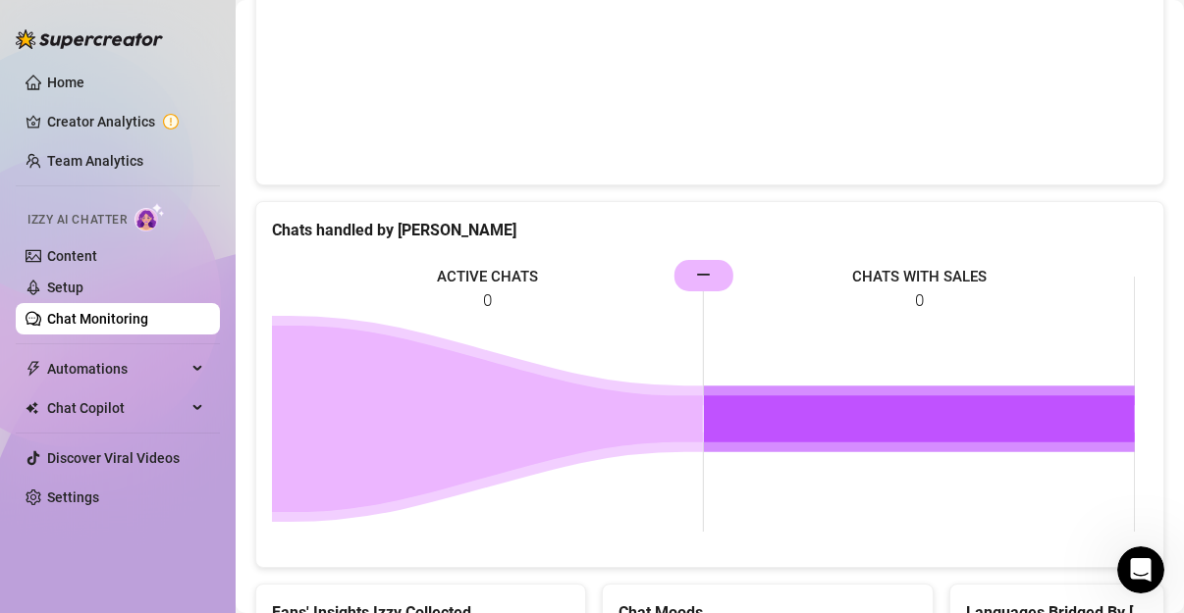
scroll to position [718, 0]
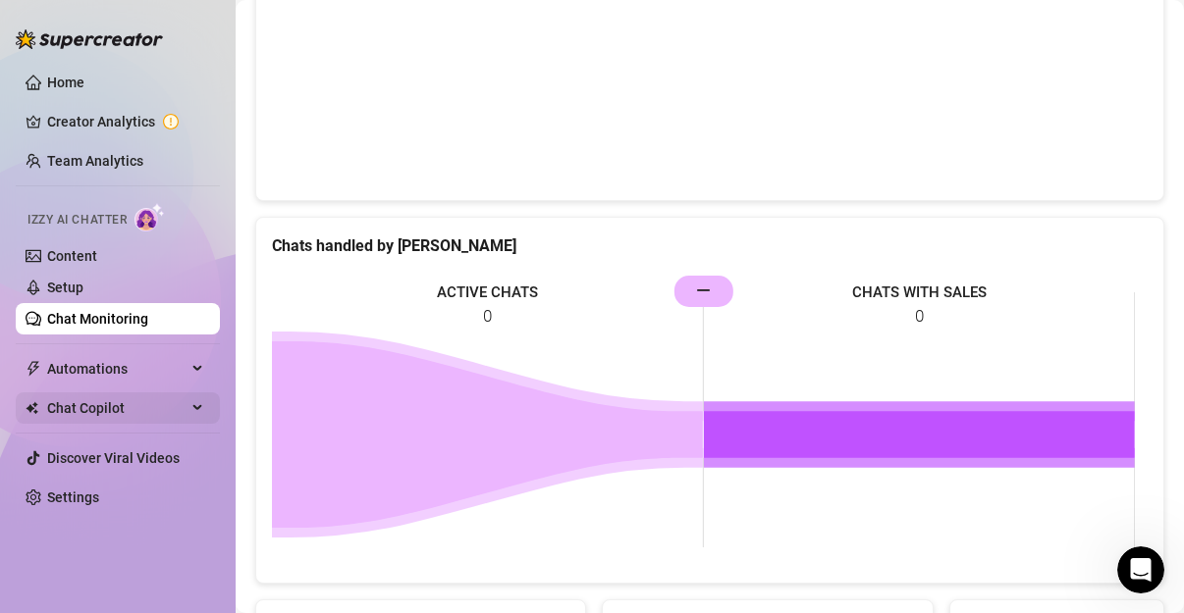
click at [115, 402] on span "Chat Copilot" at bounding box center [116, 408] width 139 height 31
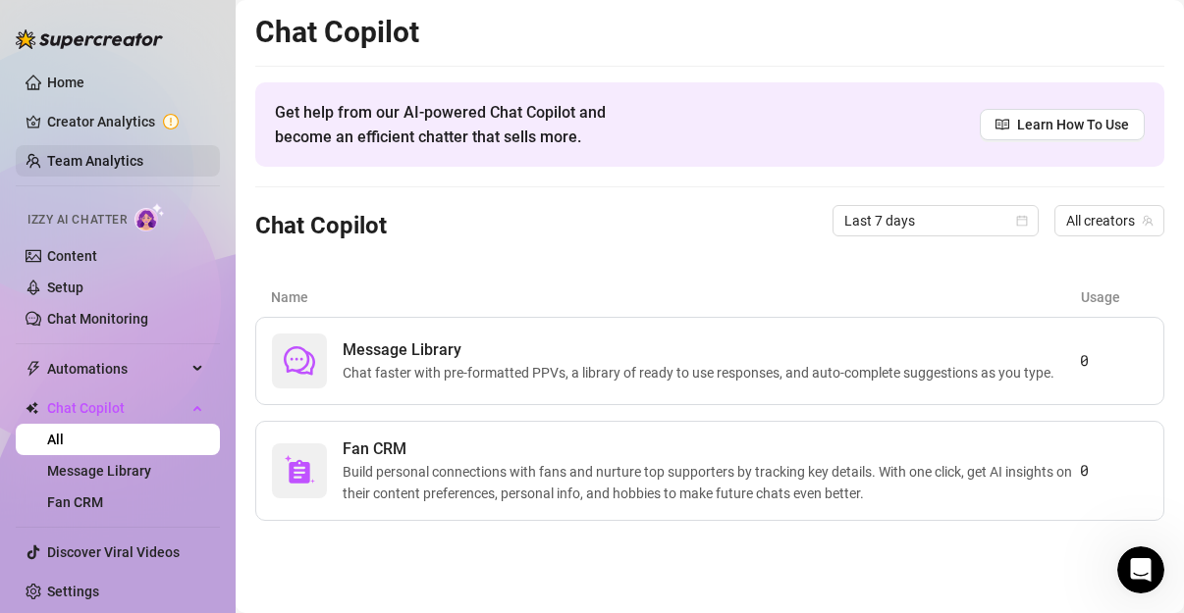
click at [125, 163] on link "Team Analytics" at bounding box center [95, 161] width 96 height 16
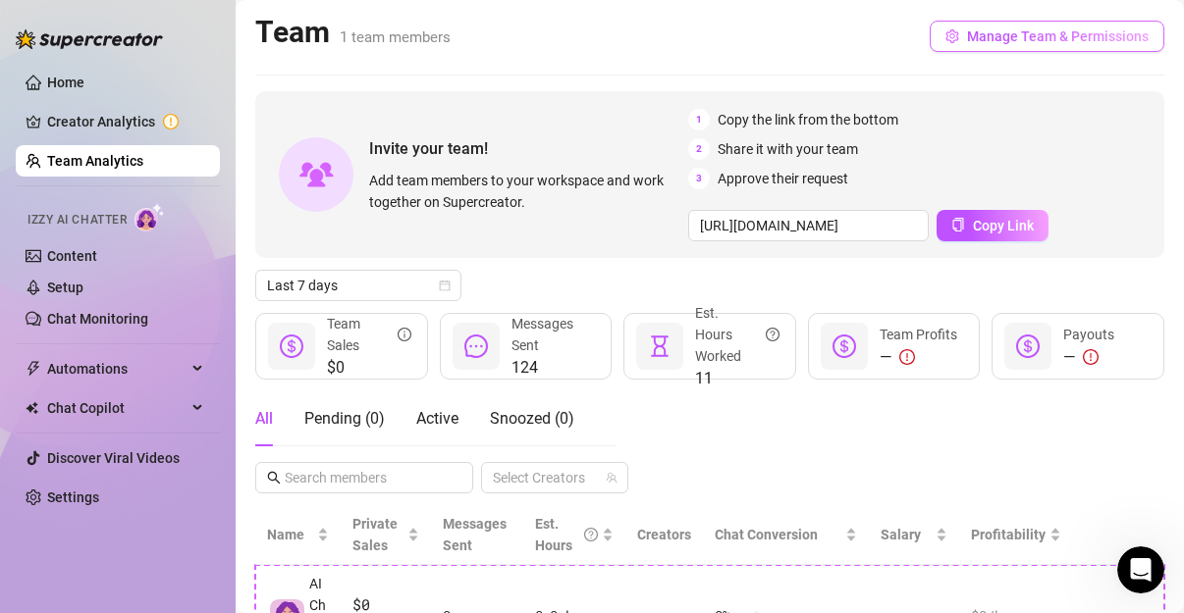
click at [1084, 37] on span "Manage Team & Permissions" at bounding box center [1058, 36] width 182 height 16
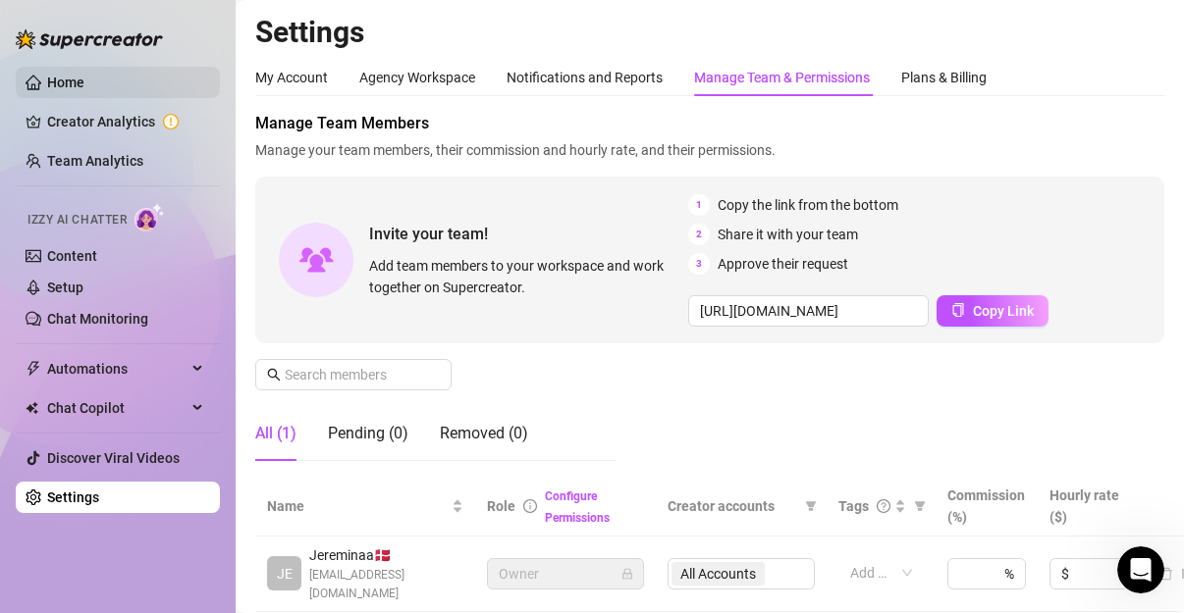
click at [80, 87] on link "Home" at bounding box center [65, 83] width 37 height 16
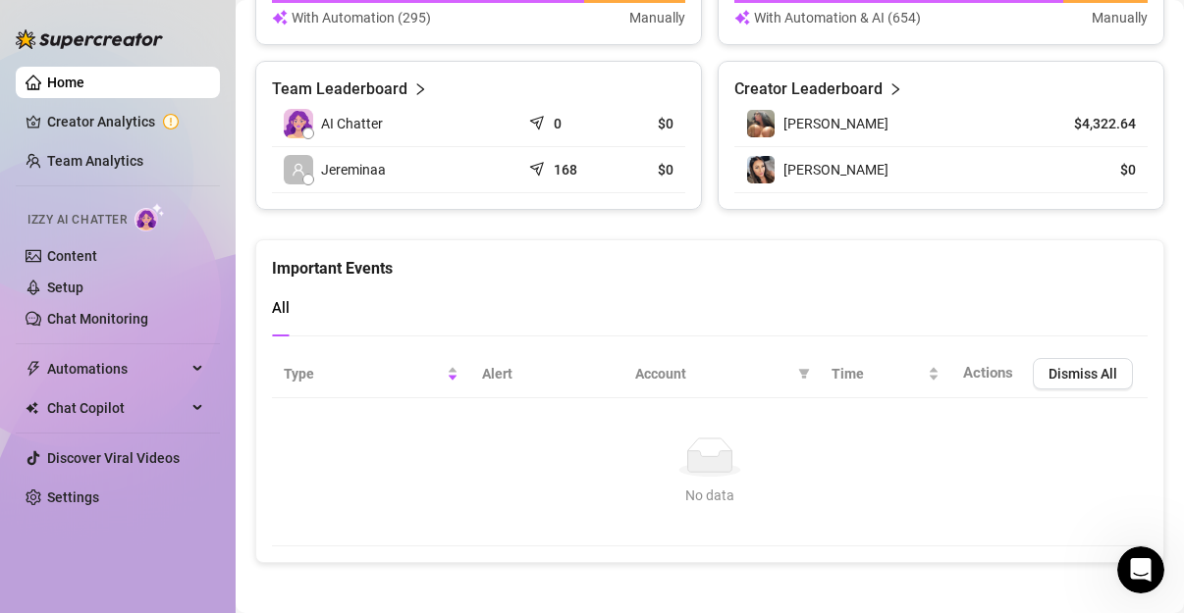
scroll to position [944, 0]
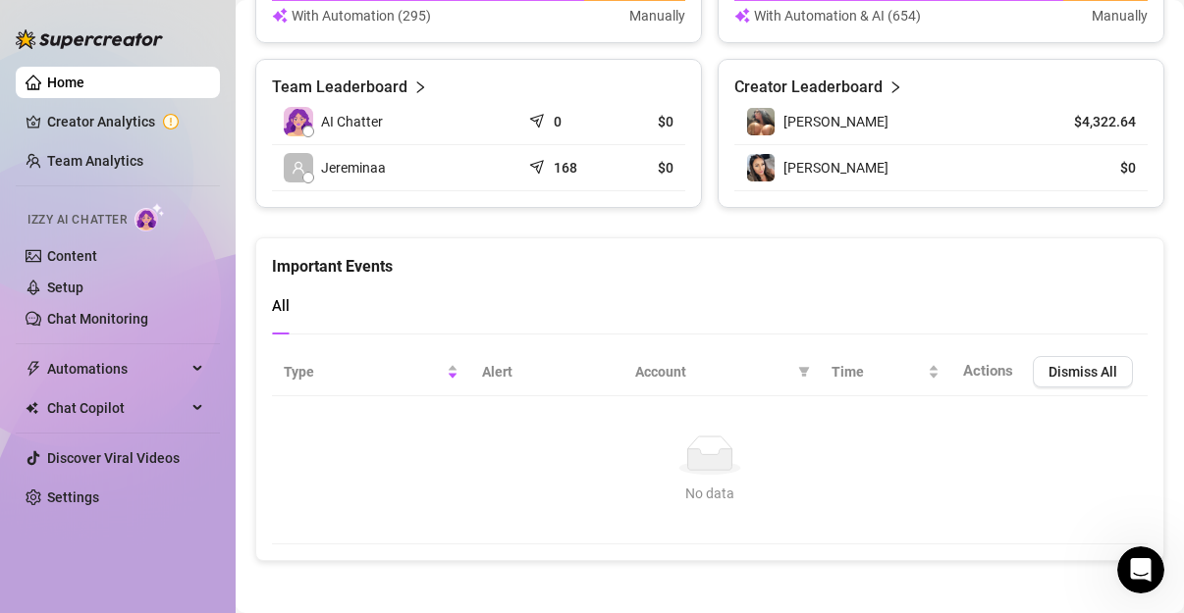
click at [851, 122] on div "[PERSON_NAME]" at bounding box center [884, 121] width 277 height 29
click at [1097, 124] on article "$4,322.64" at bounding box center [1090, 122] width 89 height 20
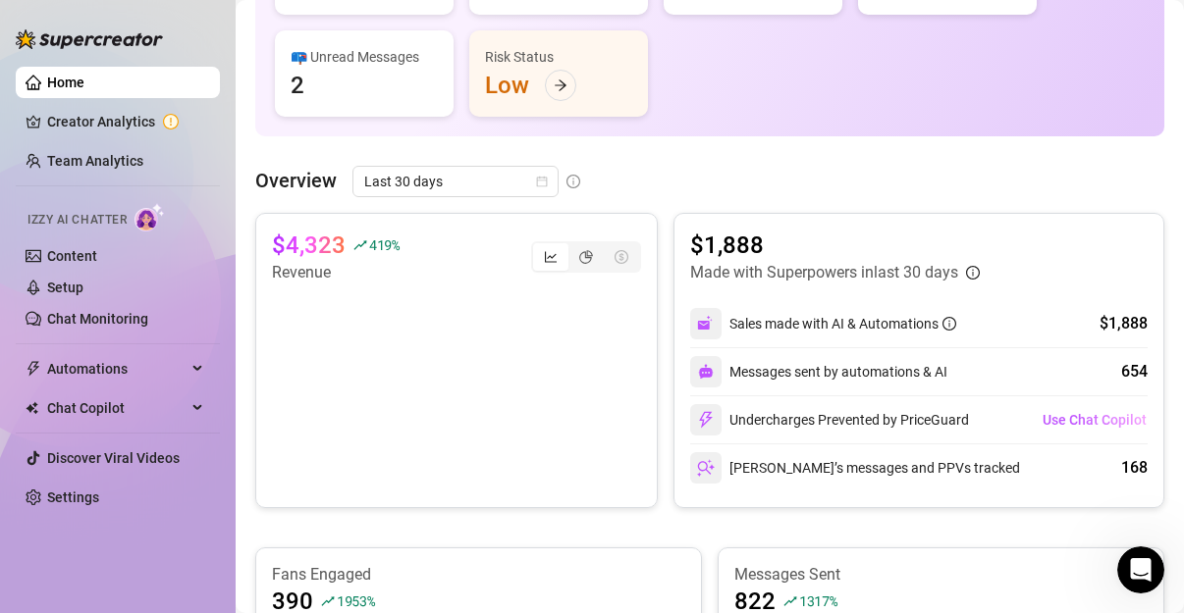
scroll to position [266, 0]
